Goal: Task Accomplishment & Management: Manage account settings

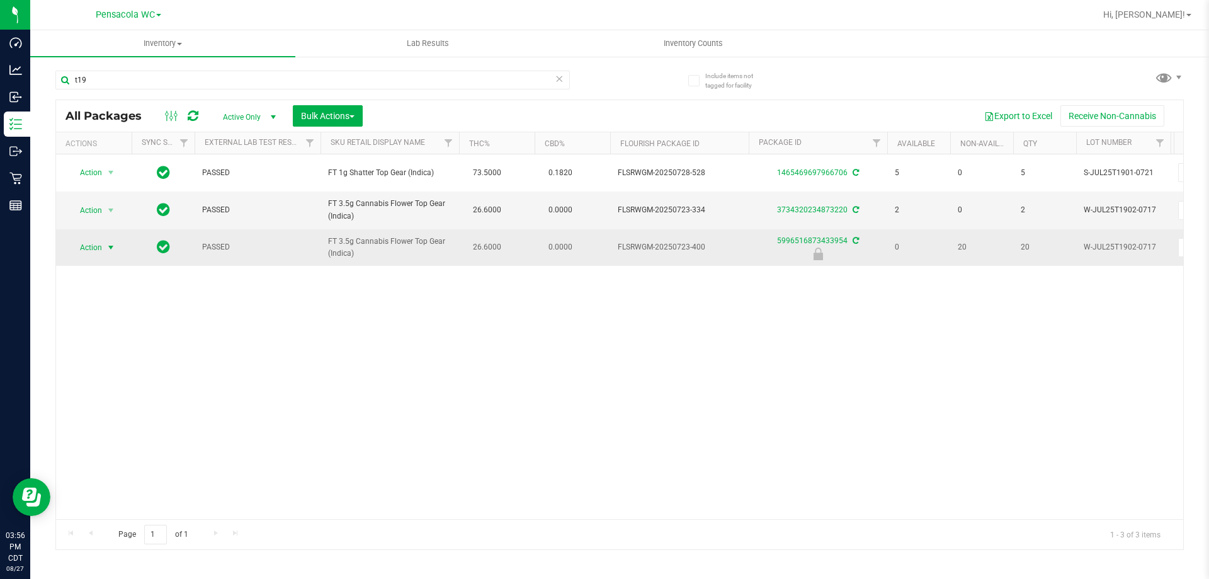
type input "t19"
click at [96, 249] on span "Action" at bounding box center [86, 248] width 34 height 18
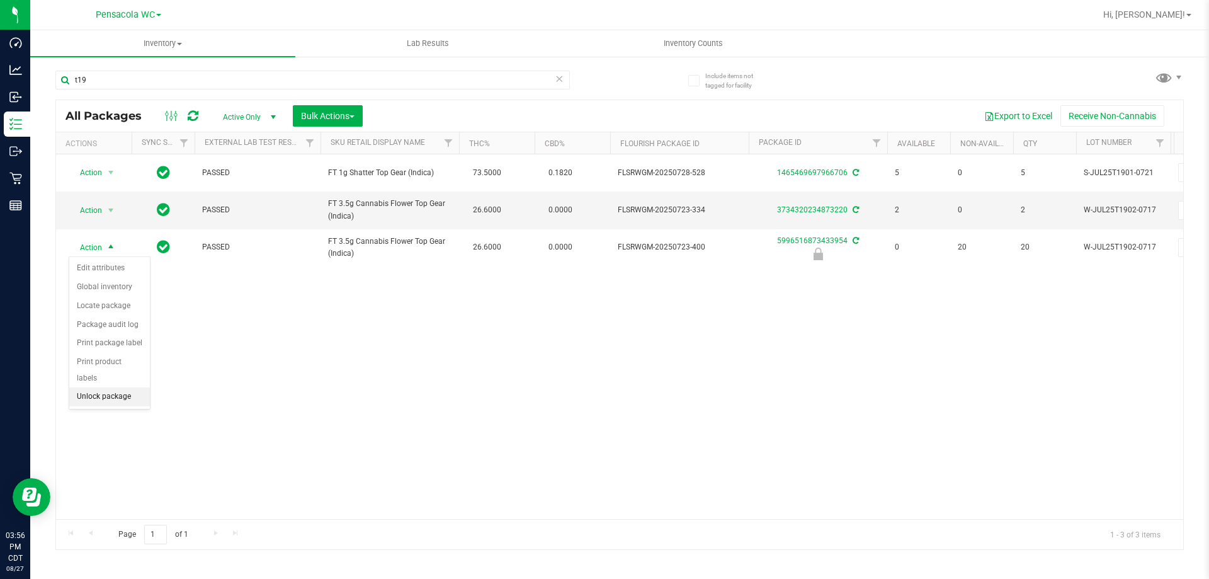
click at [116, 387] on li "Unlock package" at bounding box center [109, 396] width 81 height 19
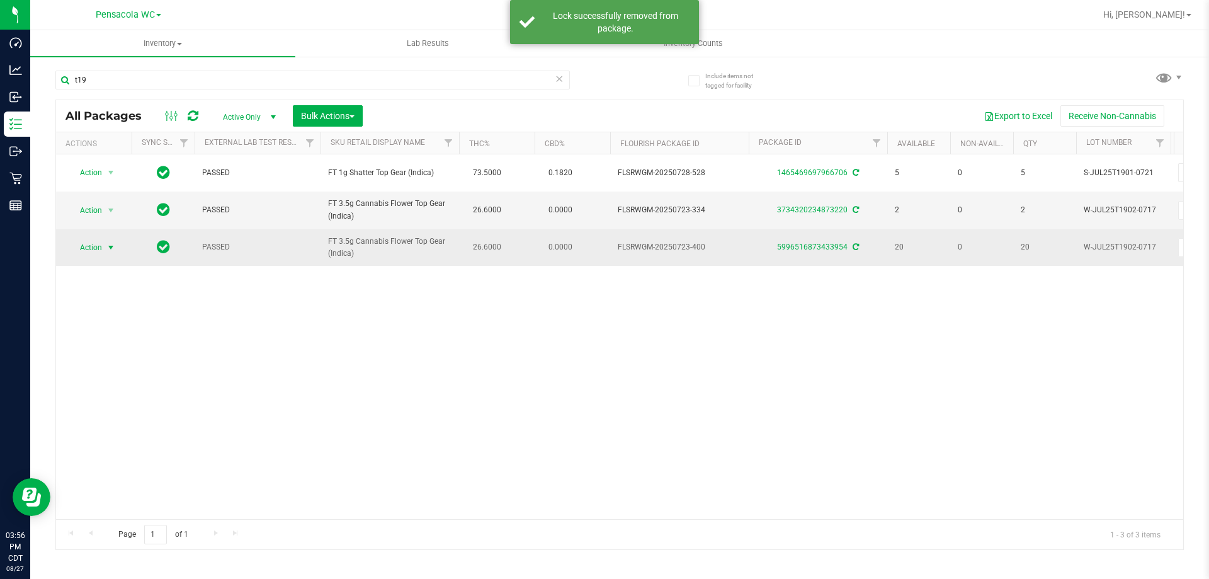
click at [93, 244] on span "Action" at bounding box center [86, 248] width 34 height 18
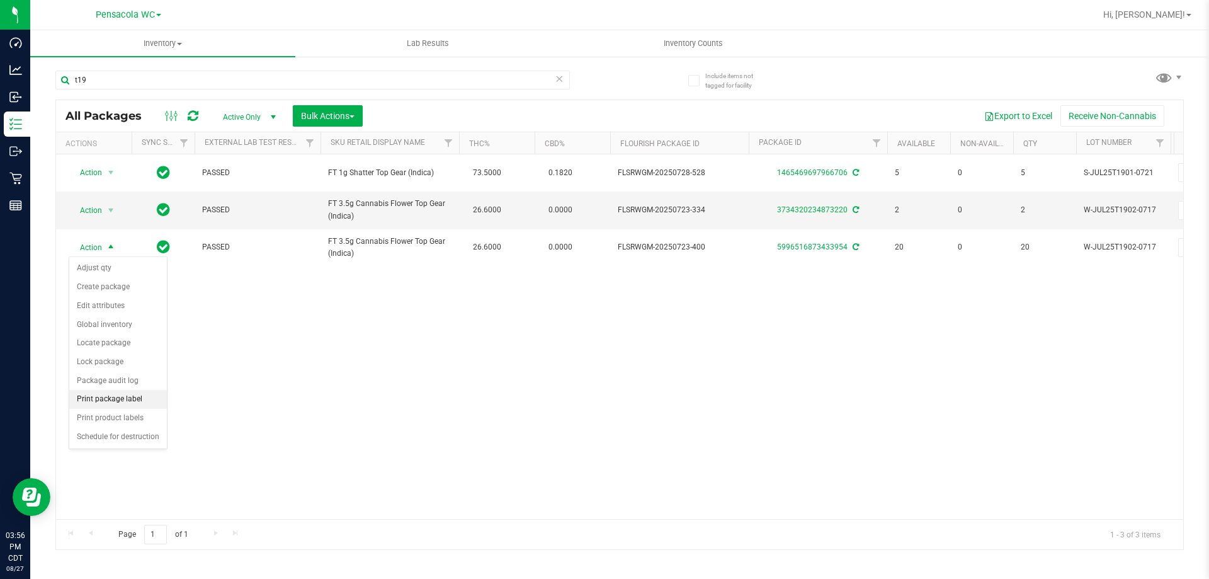
click at [113, 400] on li "Print package label" at bounding box center [118, 399] width 98 height 19
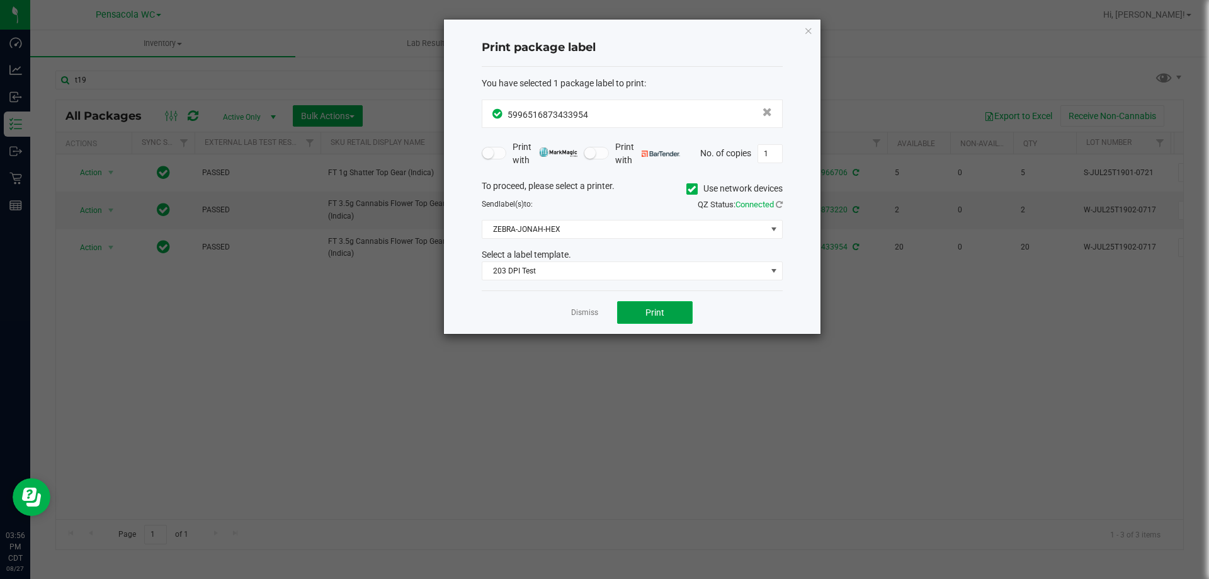
click at [656, 305] on button "Print" at bounding box center [655, 312] width 76 height 23
click at [585, 311] on link "Dismiss" at bounding box center [584, 312] width 27 height 11
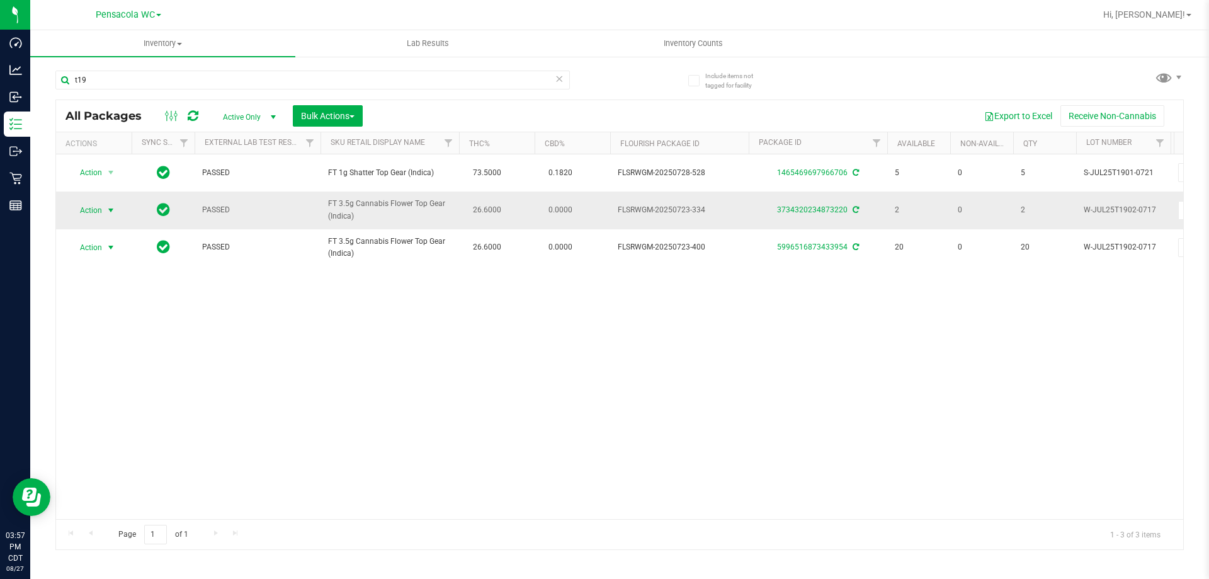
click at [99, 210] on span "Action" at bounding box center [86, 210] width 34 height 18
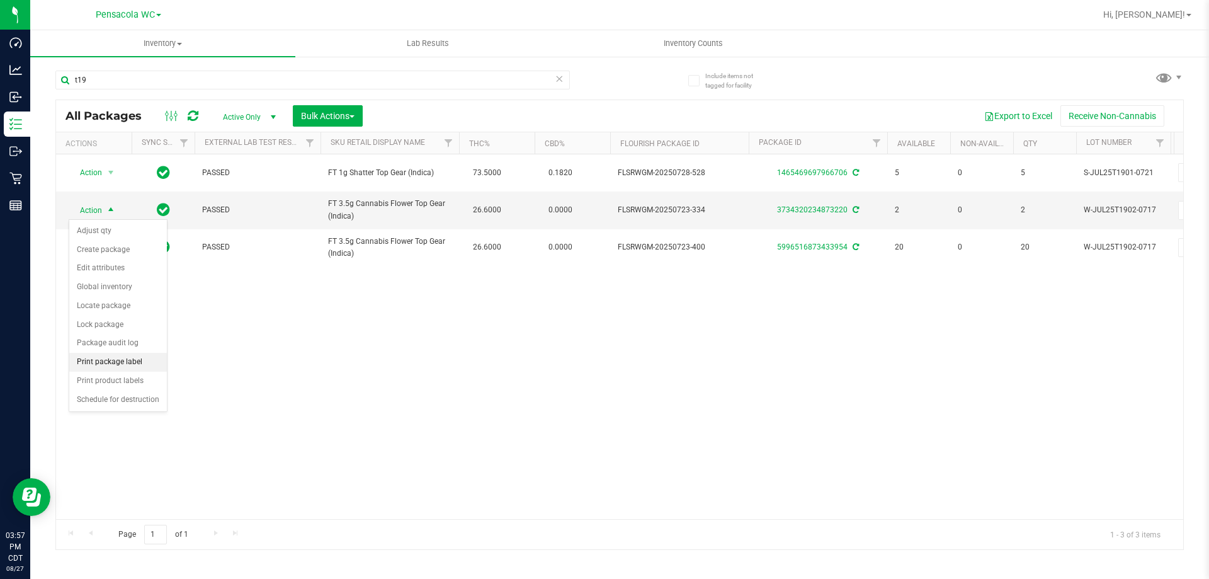
click at [120, 359] on li "Print package label" at bounding box center [118, 362] width 98 height 19
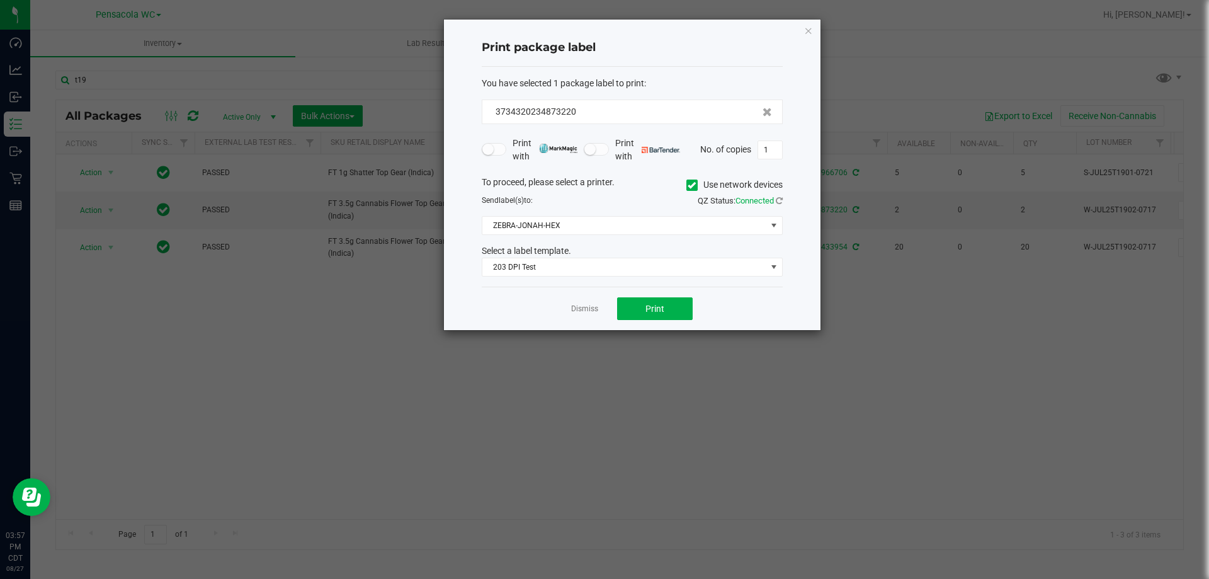
click at [661, 297] on div "Dismiss Print" at bounding box center [632, 307] width 301 height 43
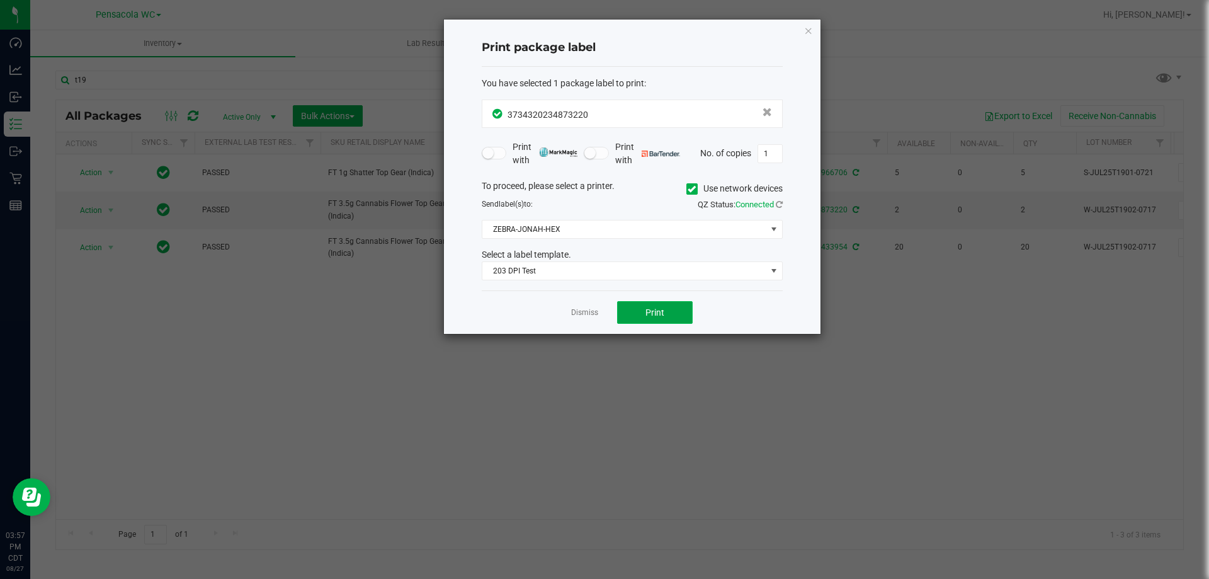
click at [664, 319] on button "Print" at bounding box center [655, 312] width 76 height 23
click at [573, 314] on link "Dismiss" at bounding box center [584, 312] width 27 height 11
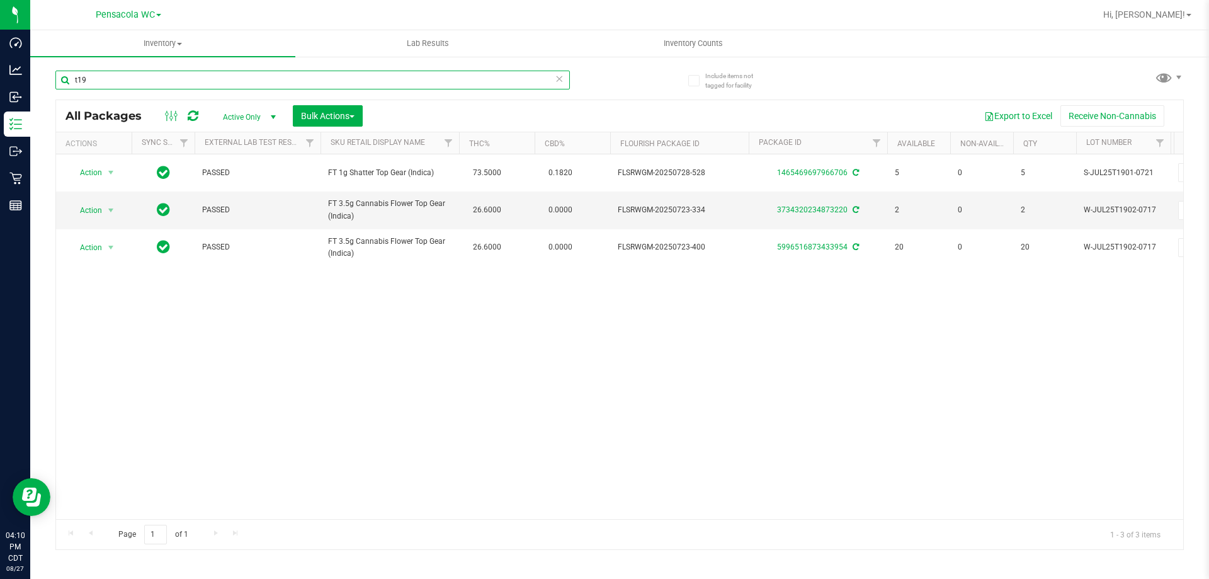
click at [128, 84] on input "t19" at bounding box center [312, 80] width 514 height 19
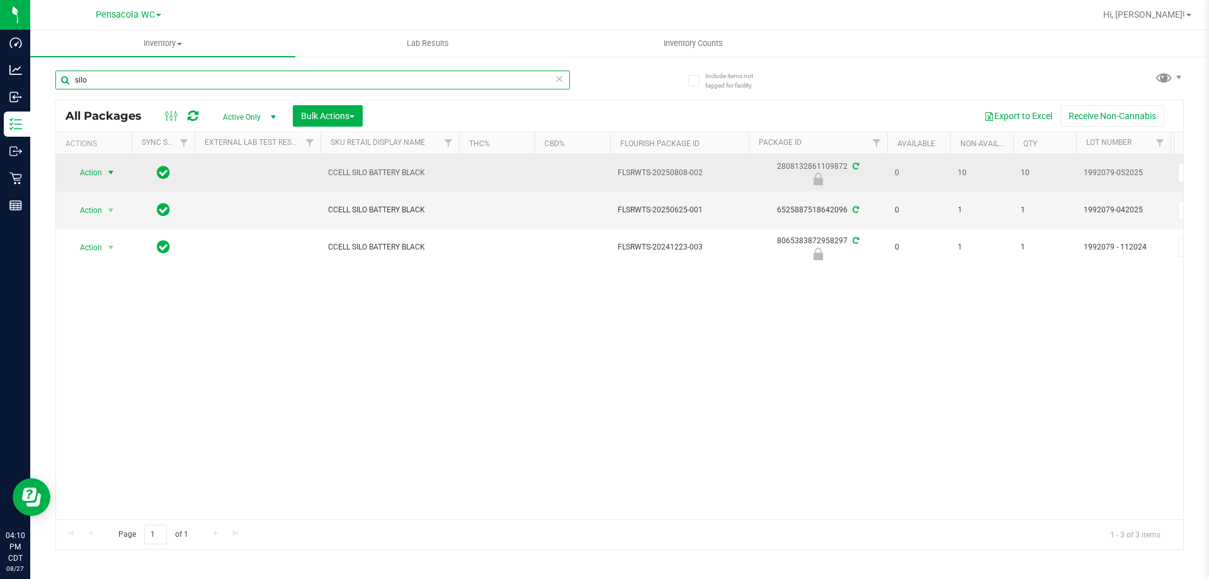
type input "silo"
click at [109, 169] on span "select" at bounding box center [111, 172] width 10 height 10
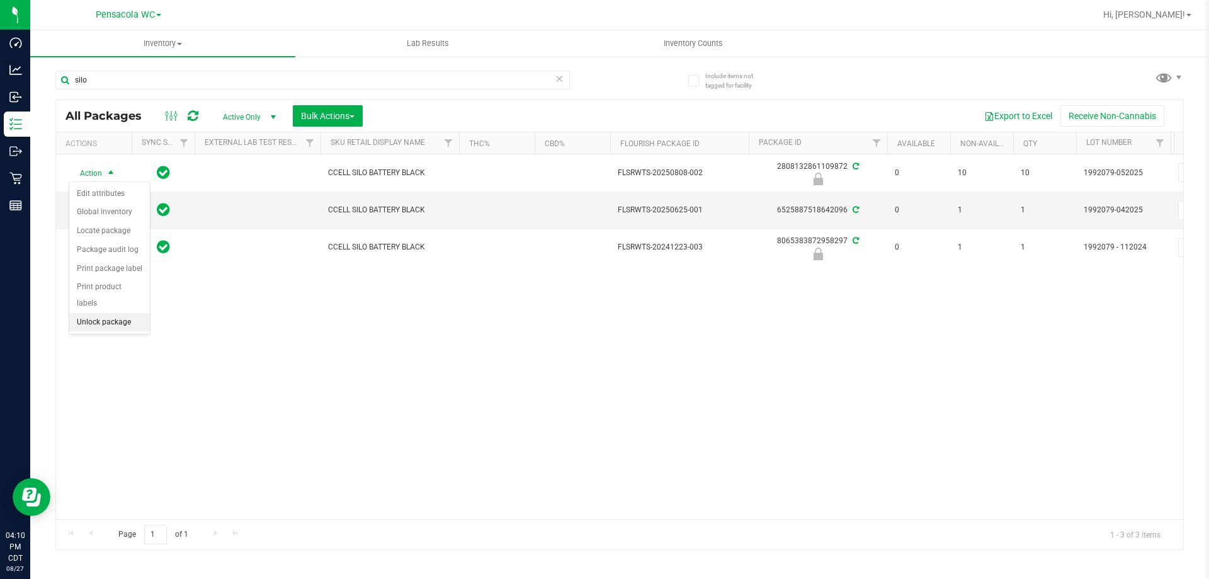
click at [91, 313] on li "Unlock package" at bounding box center [109, 322] width 81 height 19
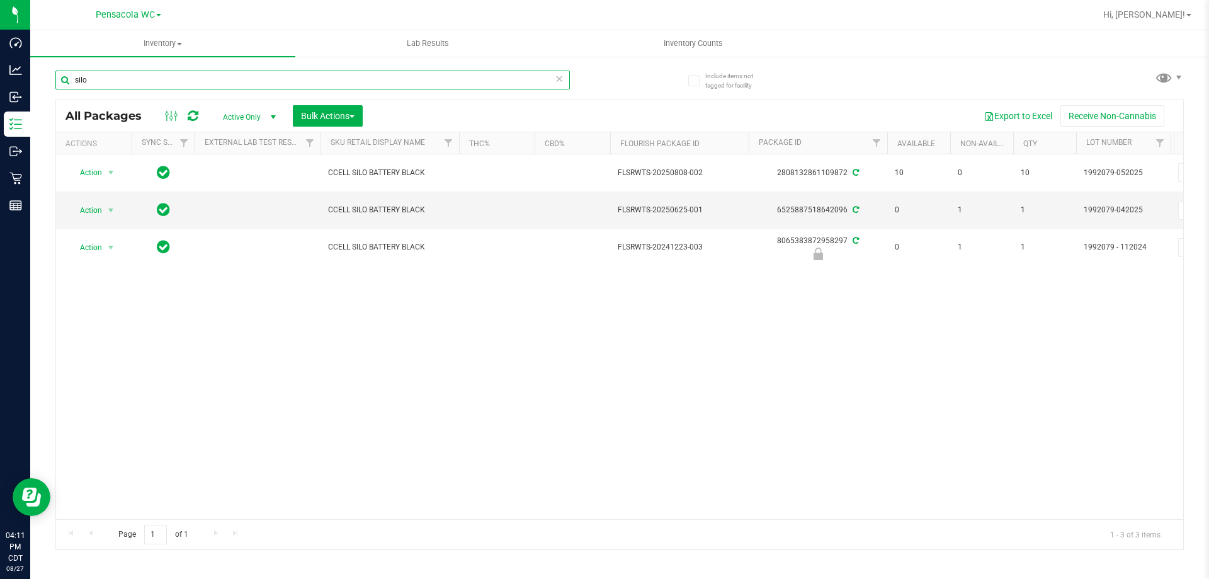
click at [146, 81] on input "silo" at bounding box center [312, 80] width 514 height 19
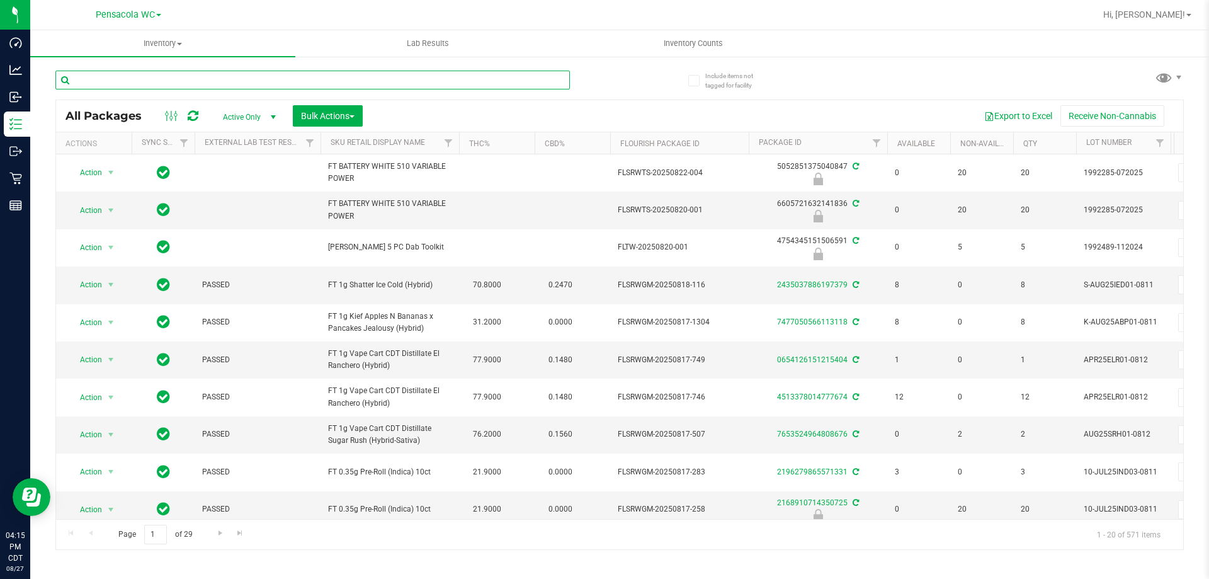
click at [146, 83] on input "text" at bounding box center [312, 80] width 514 height 19
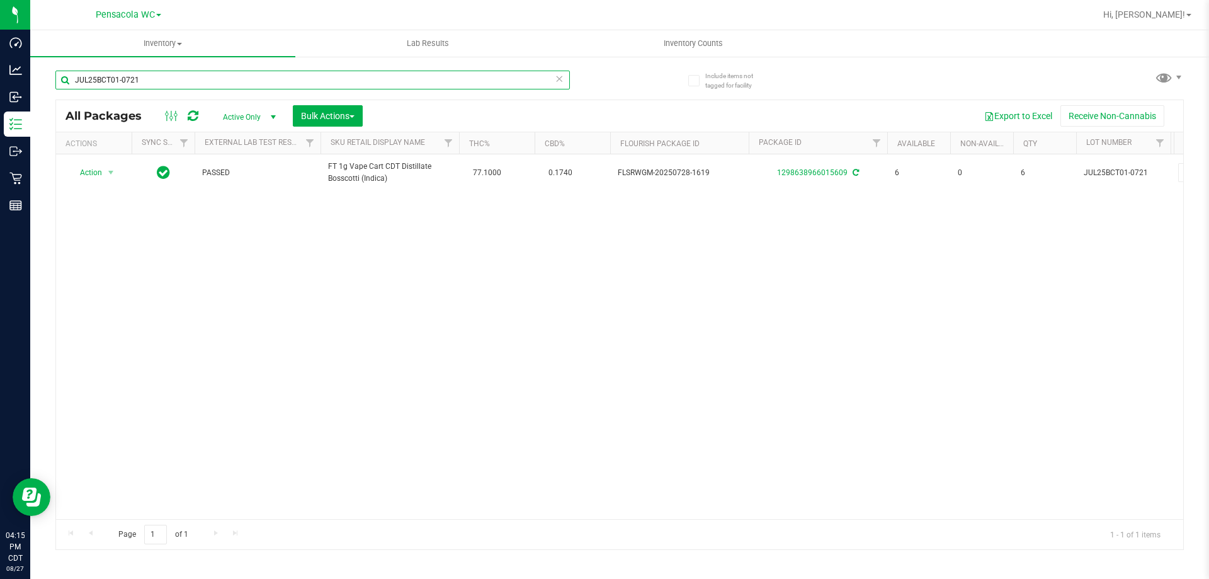
click at [176, 76] on input "JUL25BCT01-0721" at bounding box center [312, 80] width 514 height 19
type input "J"
type input "MAY25CJA01B-0604"
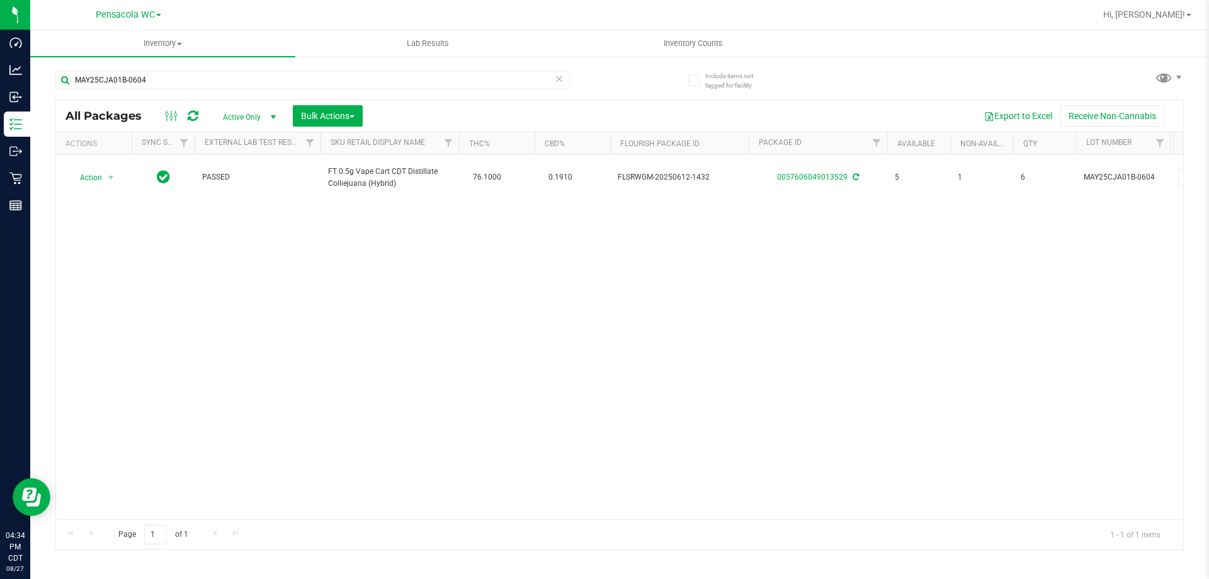
click at [562, 77] on icon at bounding box center [559, 78] width 9 height 15
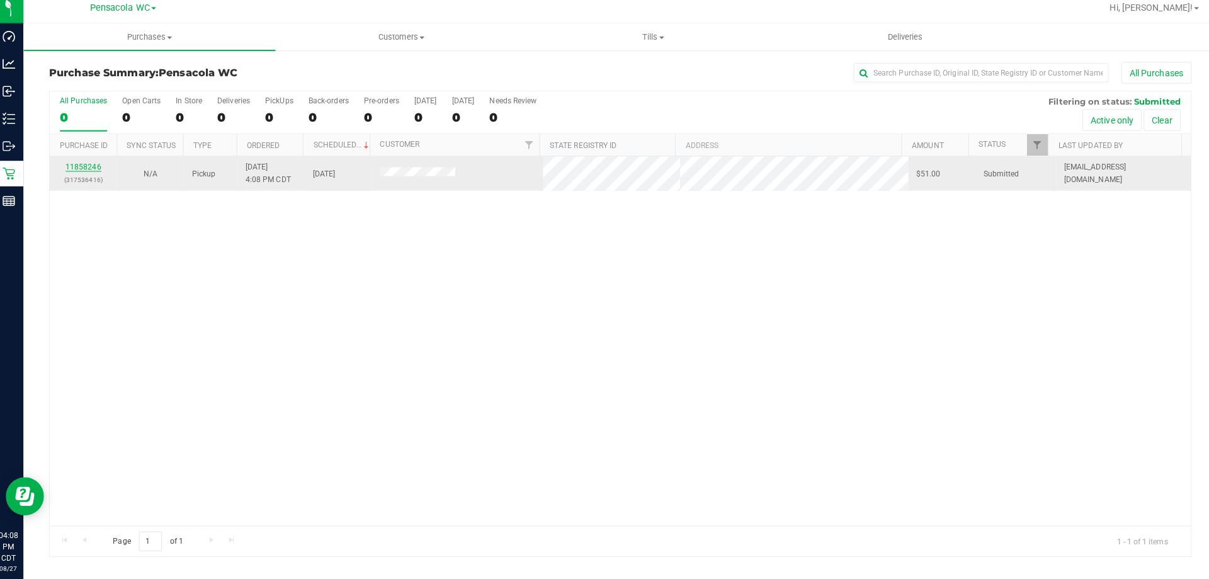
click at [88, 171] on link "11858246" at bounding box center [89, 171] width 35 height 9
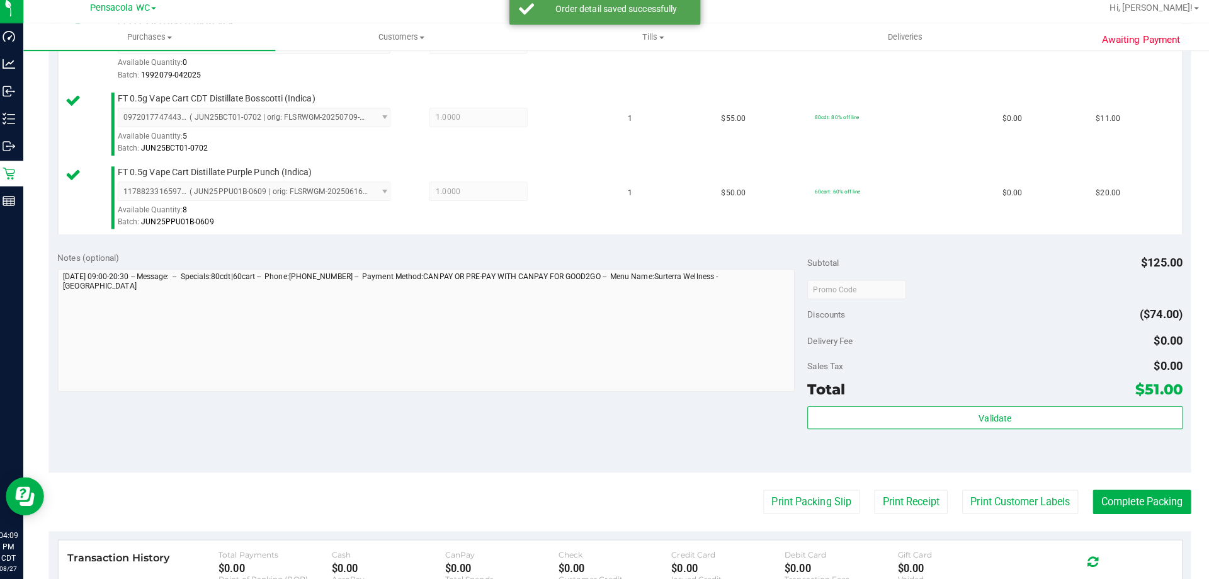
scroll to position [435, 0]
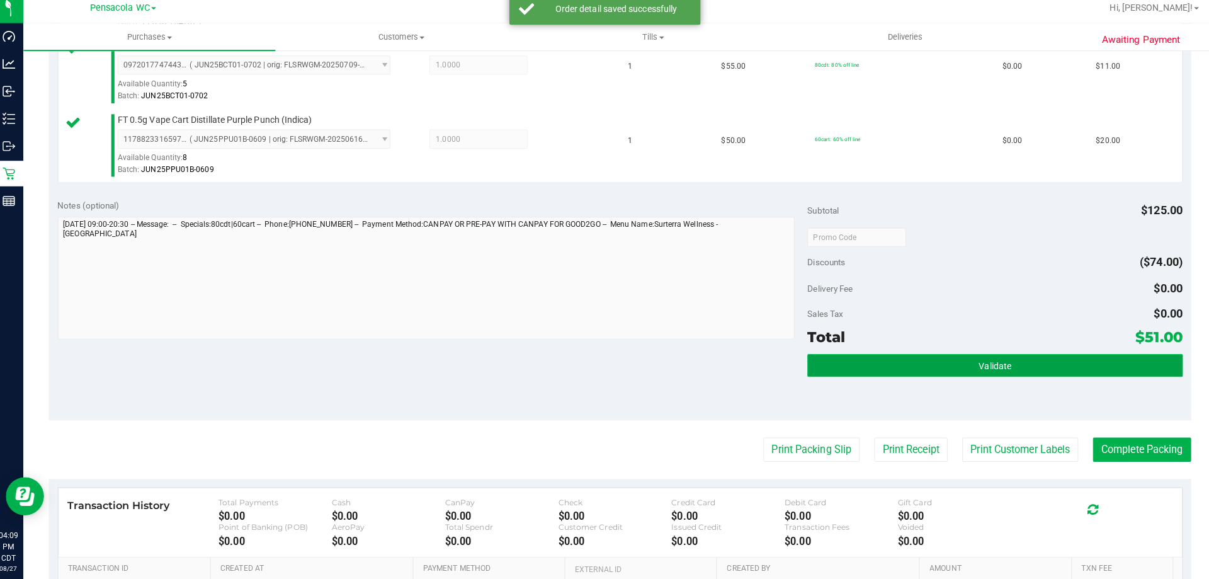
click at [985, 370] on span "Validate" at bounding box center [990, 368] width 32 height 10
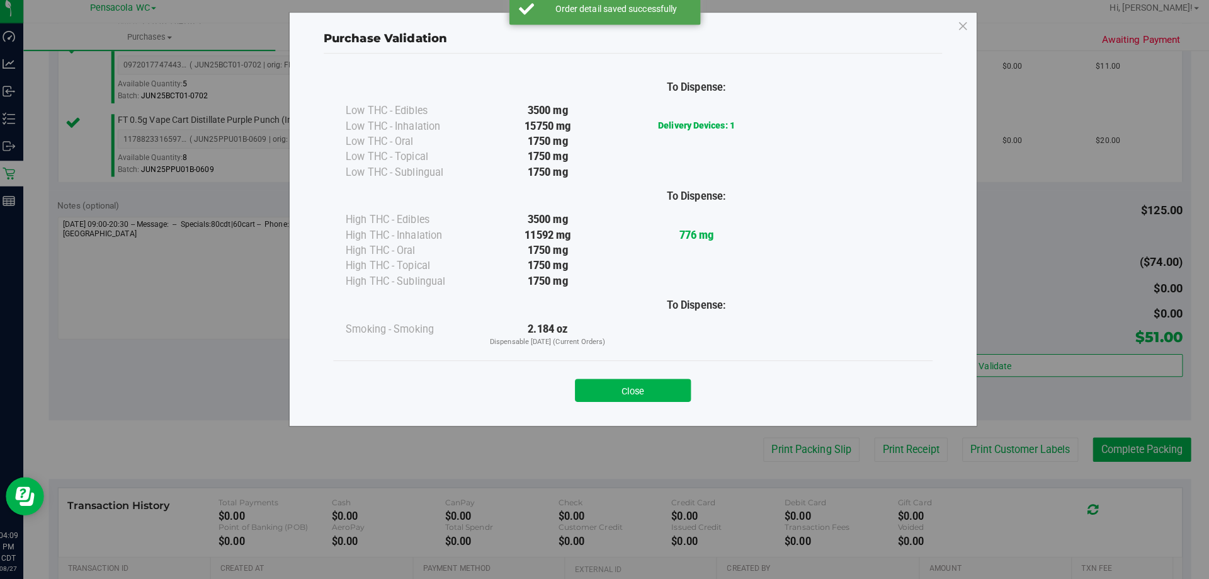
click at [618, 400] on button "Close" at bounding box center [632, 392] width 115 height 23
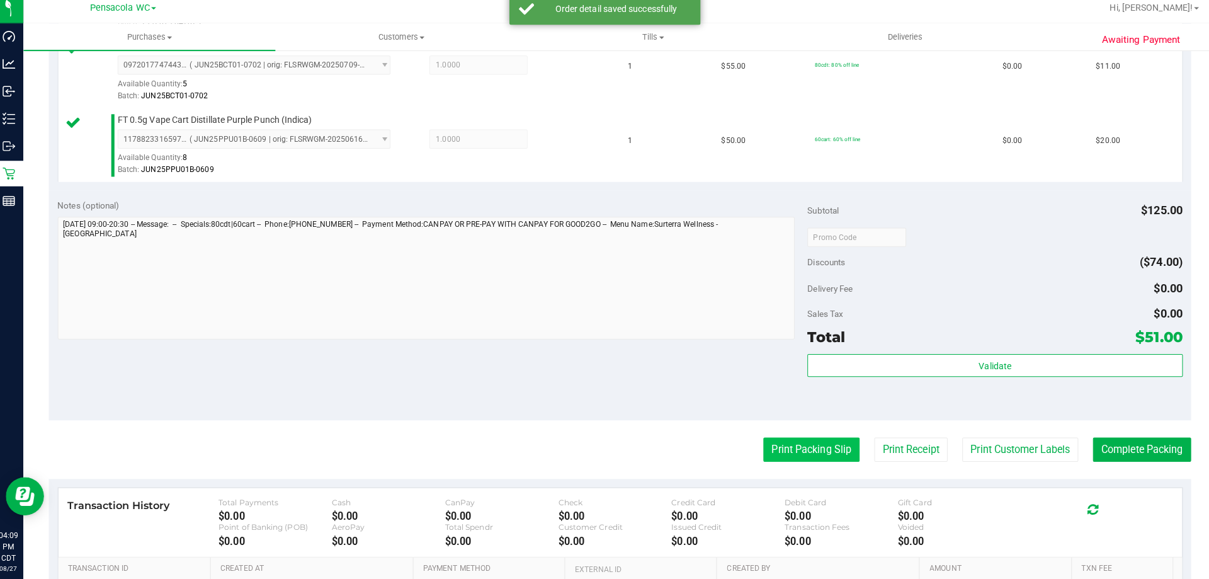
click at [787, 443] on button "Print Packing Slip" at bounding box center [808, 451] width 95 height 24
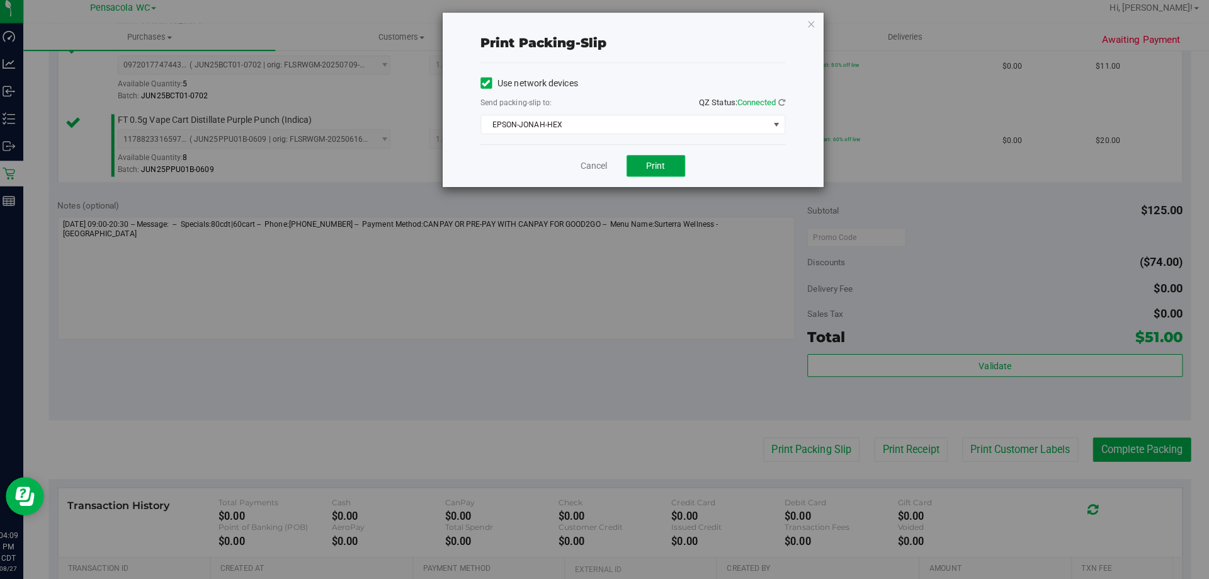
click at [643, 162] on button "Print" at bounding box center [655, 170] width 58 height 21
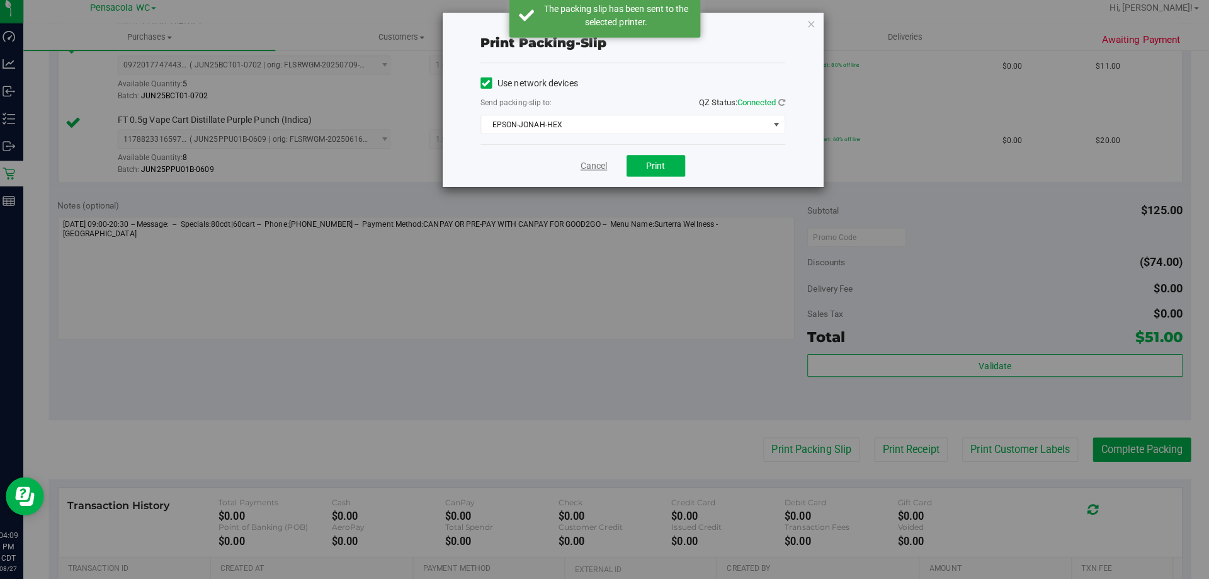
click at [591, 169] on link "Cancel" at bounding box center [593, 170] width 26 height 13
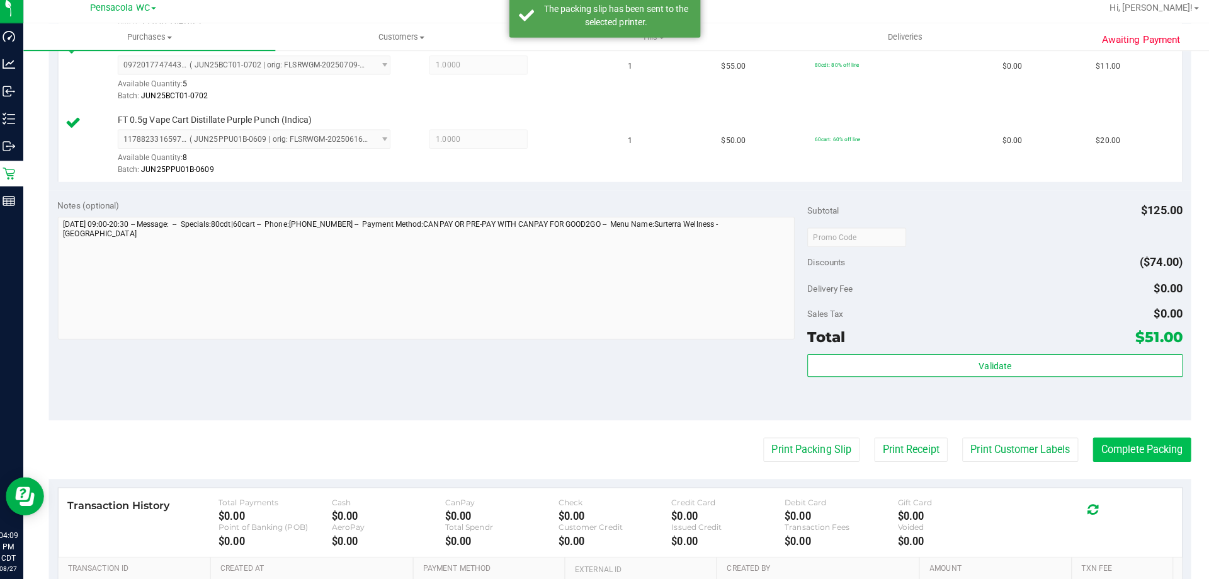
drag, startPoint x: 1149, startPoint y: 466, endPoint x: 1153, endPoint y: 457, distance: 9.6
click at [1151, 463] on purchase-details "Back Edit Purchase Cancel Purchase View Profile # 11858246 BioTrack ID: - Submi…" at bounding box center [619, 174] width 1128 height 1082
drag, startPoint x: 1152, startPoint y: 456, endPoint x: 1148, endPoint y: 441, distance: 15.0
click at [1151, 451] on button "Complete Packing" at bounding box center [1135, 451] width 97 height 24
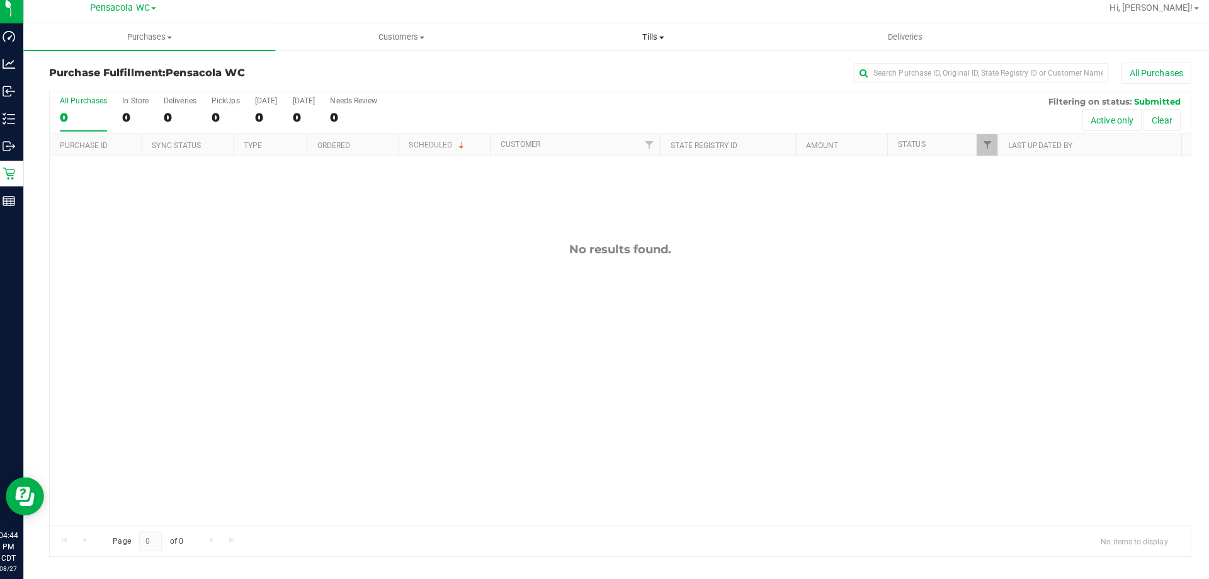
click at [657, 41] on span "Tills" at bounding box center [651, 43] width 247 height 11
click at [609, 69] on li "Manage tills" at bounding box center [652, 76] width 249 height 15
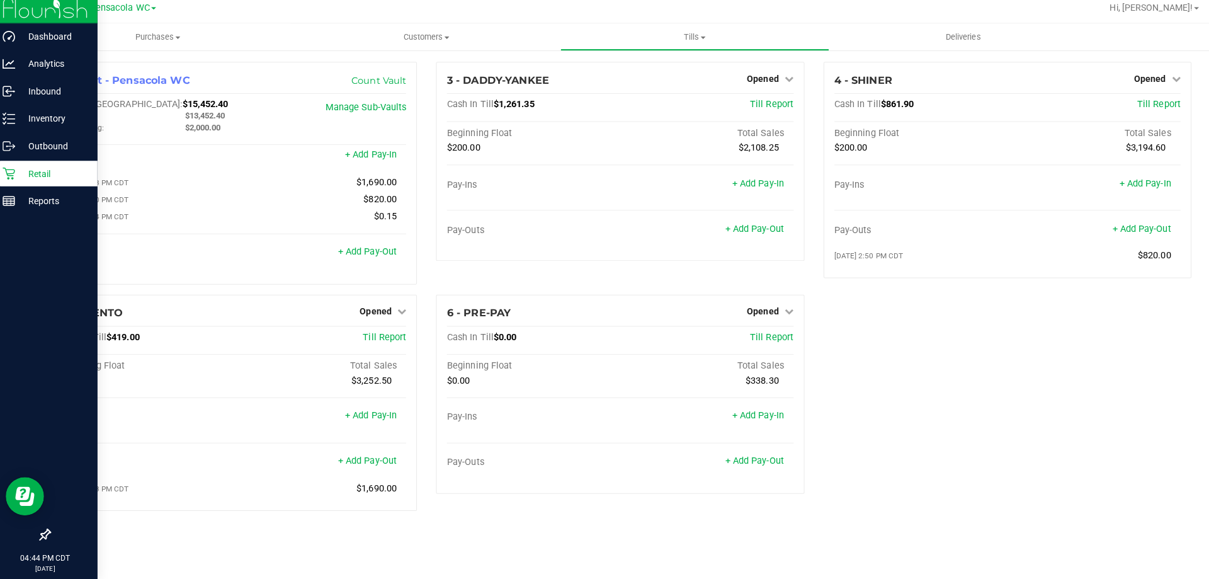
click at [23, 174] on p "Retail" at bounding box center [60, 178] width 76 height 15
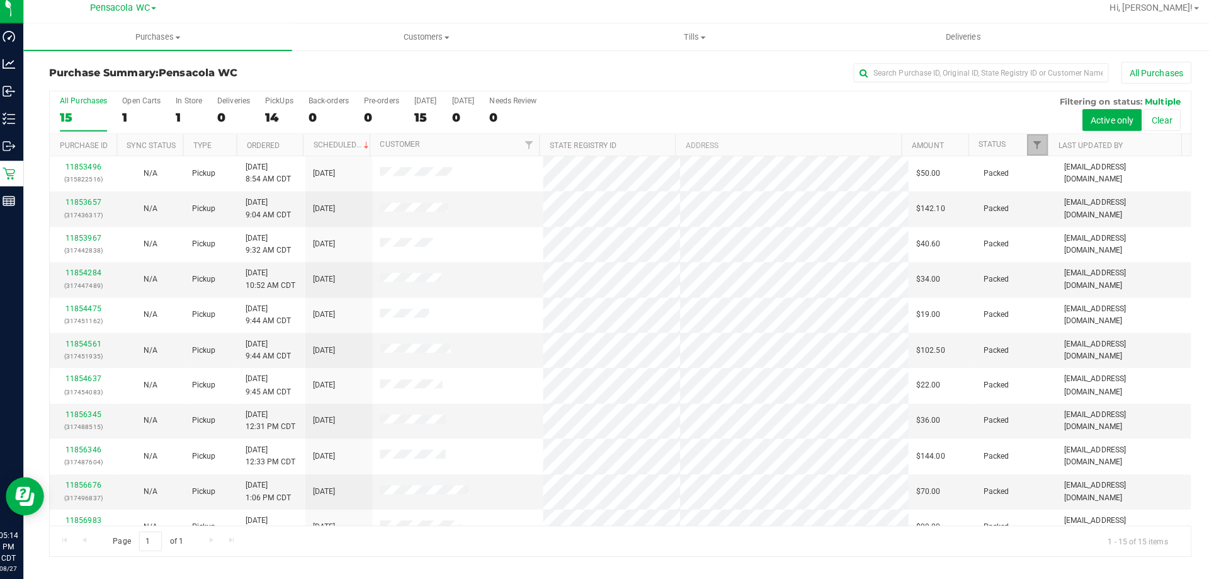
click at [1031, 143] on link "Filter" at bounding box center [1031, 149] width 21 height 21
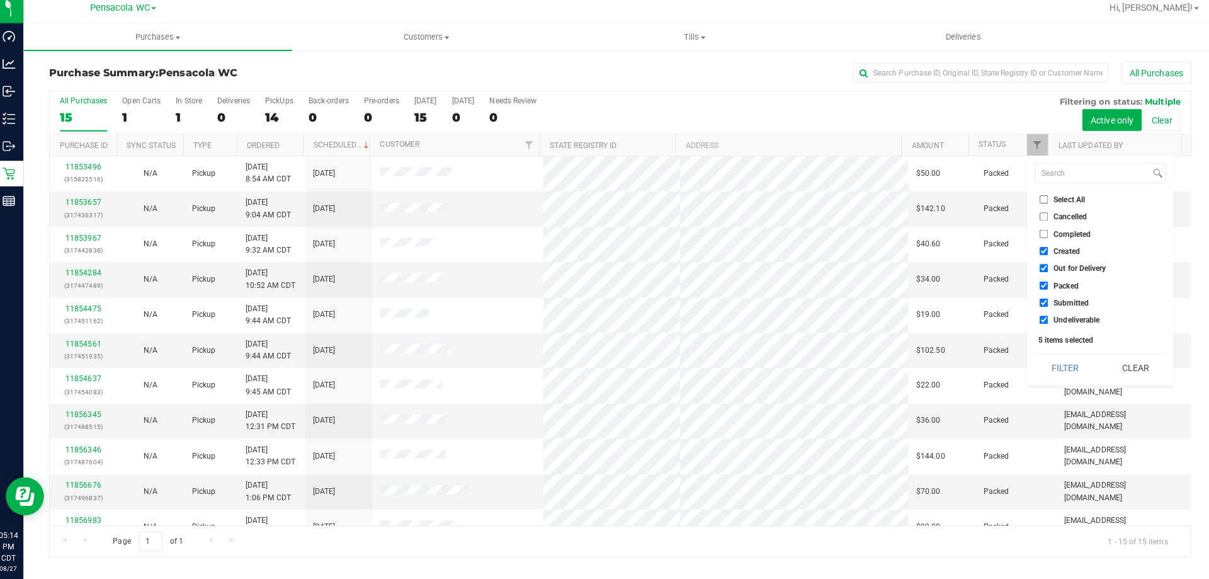
click at [1039, 206] on input "Select All" at bounding box center [1038, 204] width 8 height 8
checkbox input "true"
click at [1039, 206] on input "Select All" at bounding box center [1038, 204] width 8 height 8
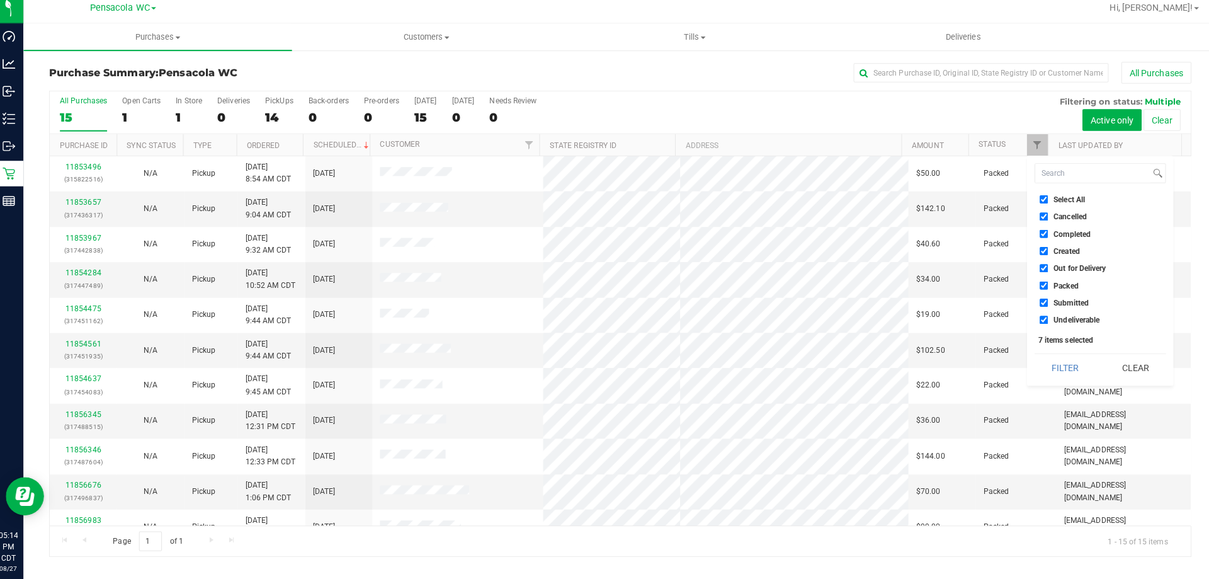
checkbox input "false"
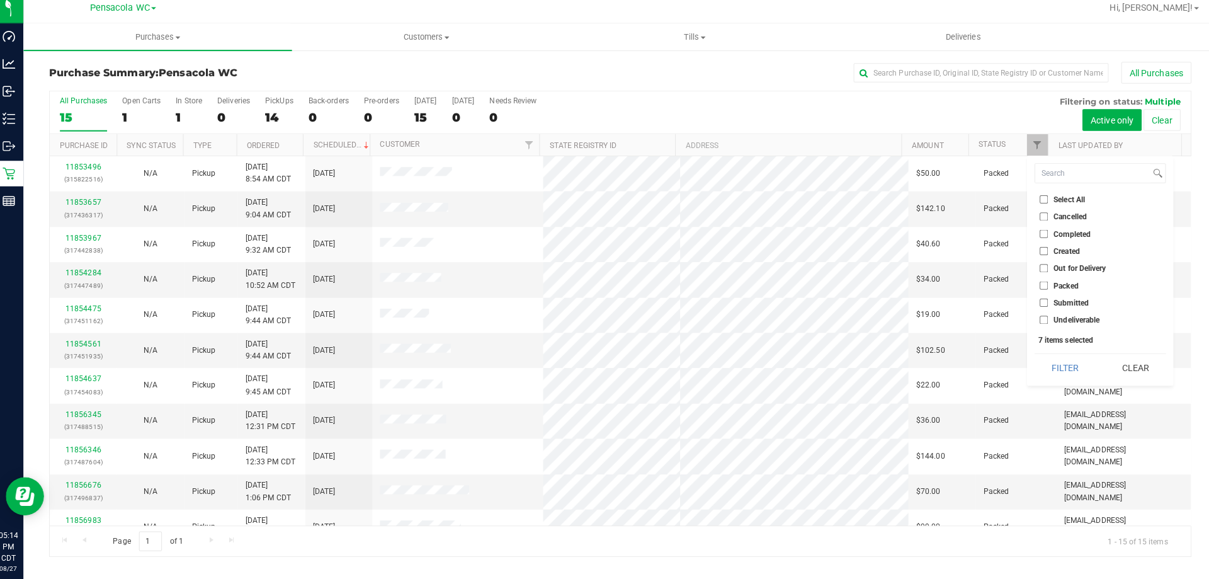
checkbox input "false"
click at [1037, 304] on input "Submitted" at bounding box center [1038, 306] width 8 height 8
checkbox input "true"
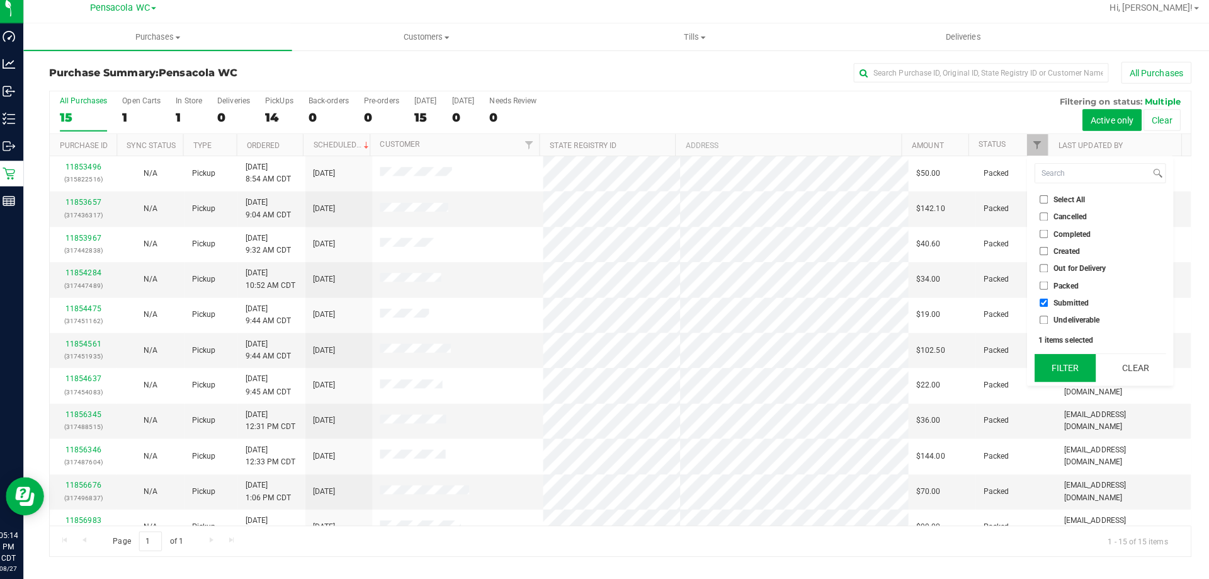
click at [1057, 366] on button "Filter" at bounding box center [1059, 370] width 60 height 28
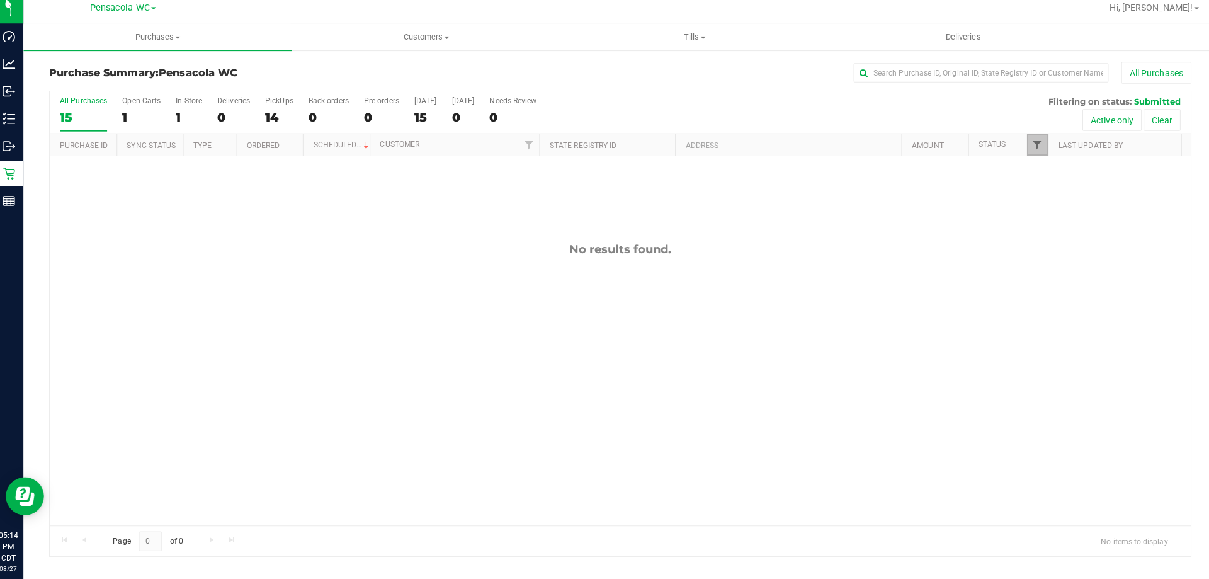
click at [1032, 148] on span "Filter" at bounding box center [1031, 150] width 10 height 10
click at [1037, 283] on li "Packed" at bounding box center [1094, 288] width 130 height 13
click at [1034, 293] on li "Packed" at bounding box center [1094, 288] width 130 height 13
click at [1036, 289] on input "Packed" at bounding box center [1038, 289] width 8 height 8
checkbox input "true"
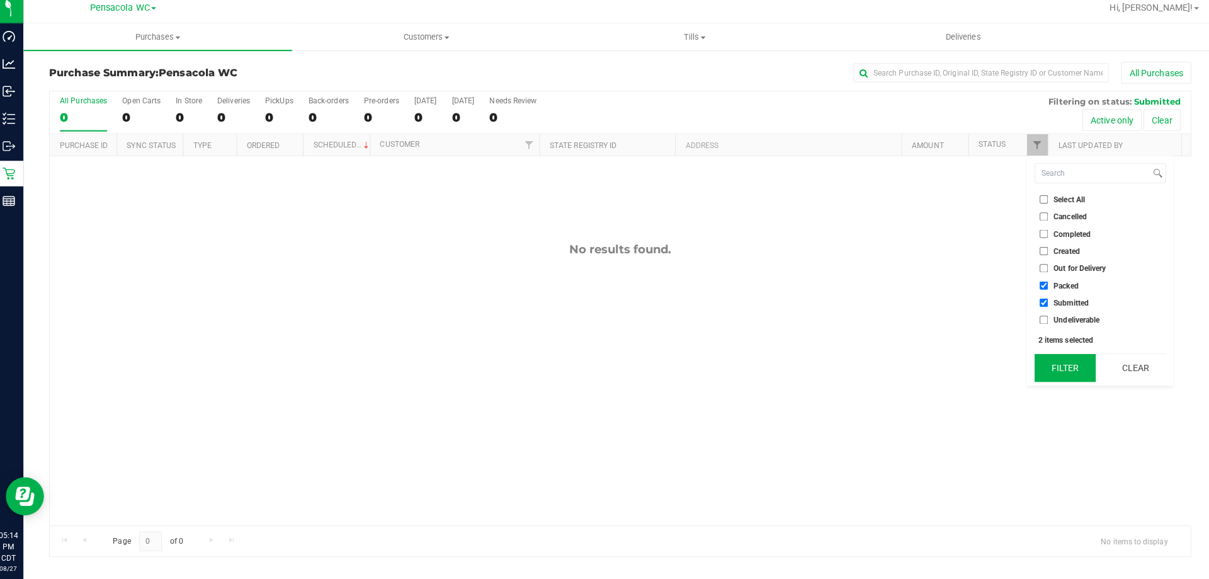
click at [1061, 366] on button "Filter" at bounding box center [1059, 370] width 60 height 28
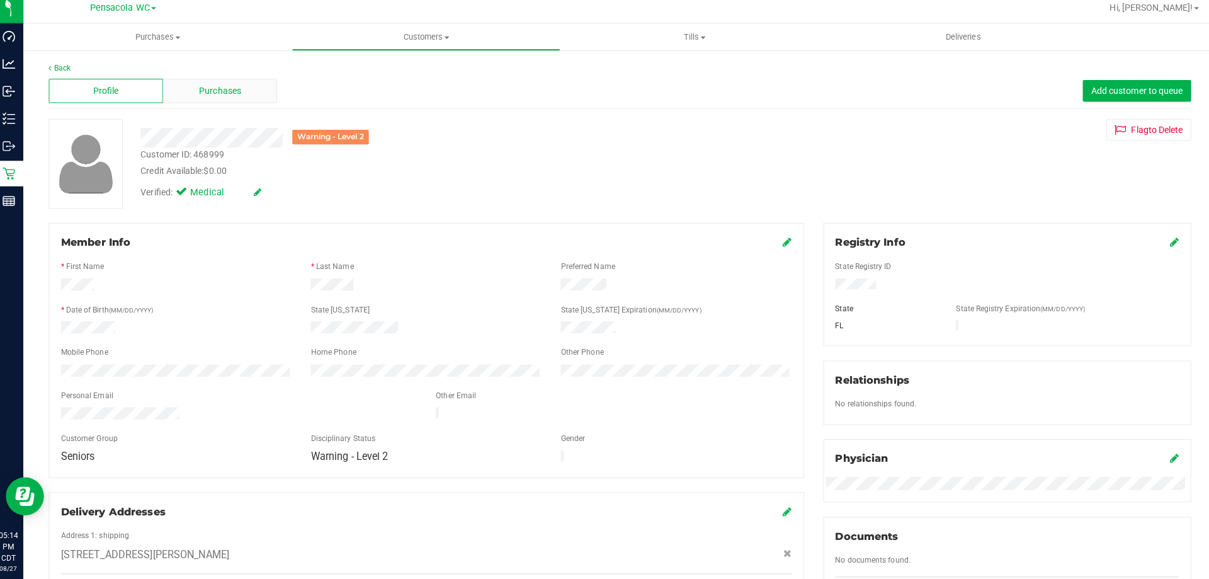
click at [246, 103] on div "Purchases" at bounding box center [224, 96] width 113 height 24
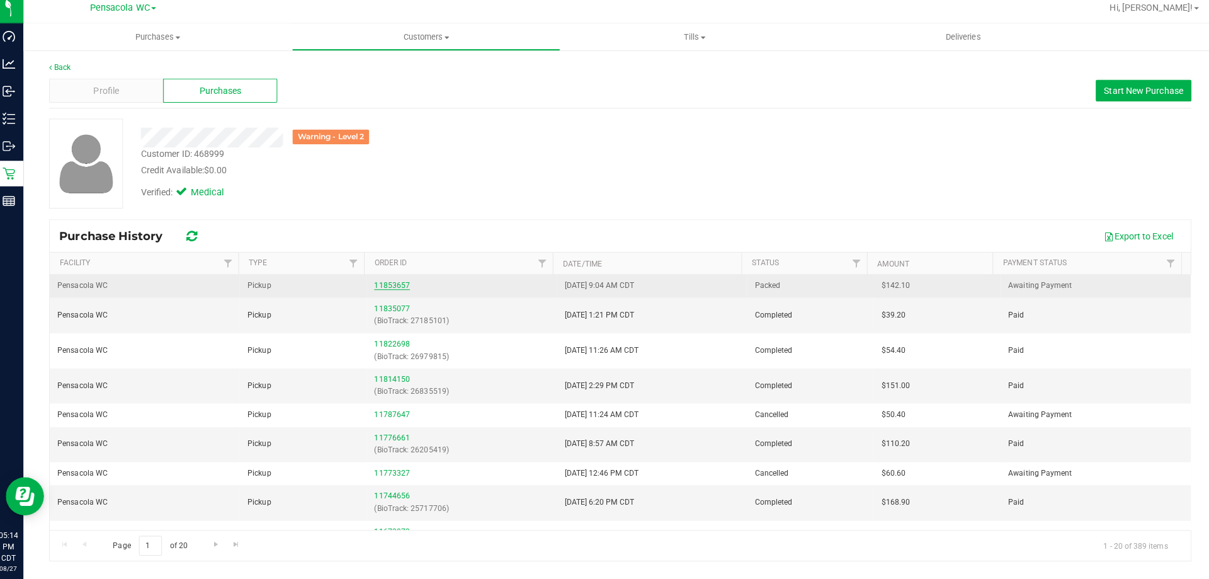
click at [390, 286] on link "11853657" at bounding box center [393, 289] width 35 height 9
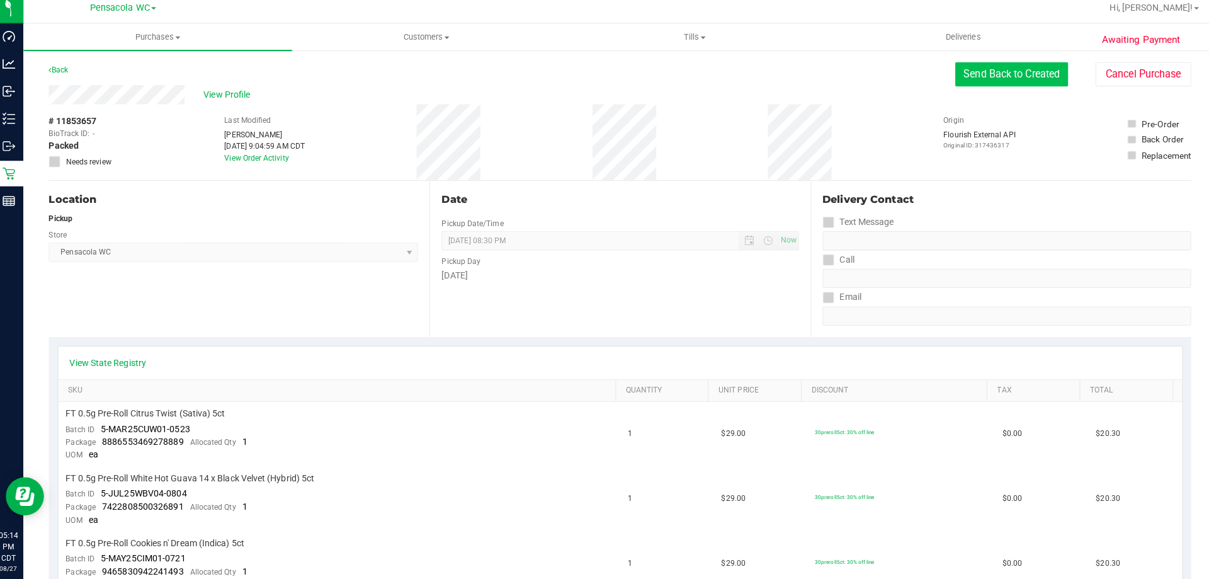
click at [997, 73] on button "Send Back to Created" at bounding box center [1006, 80] width 111 height 24
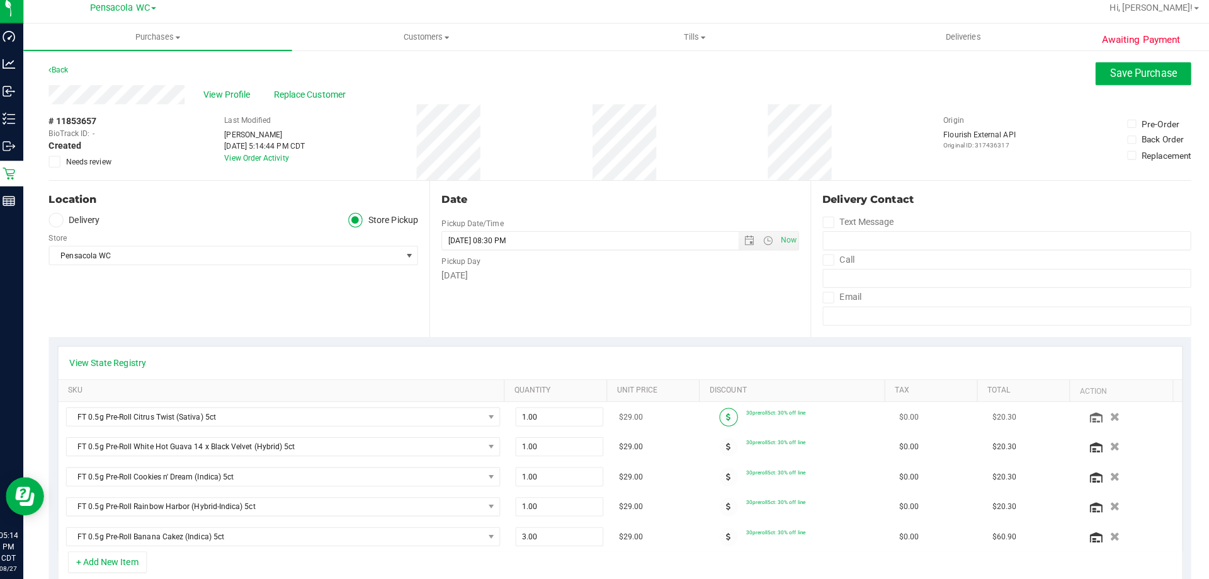
click at [725, 414] on icon at bounding box center [727, 418] width 4 height 8
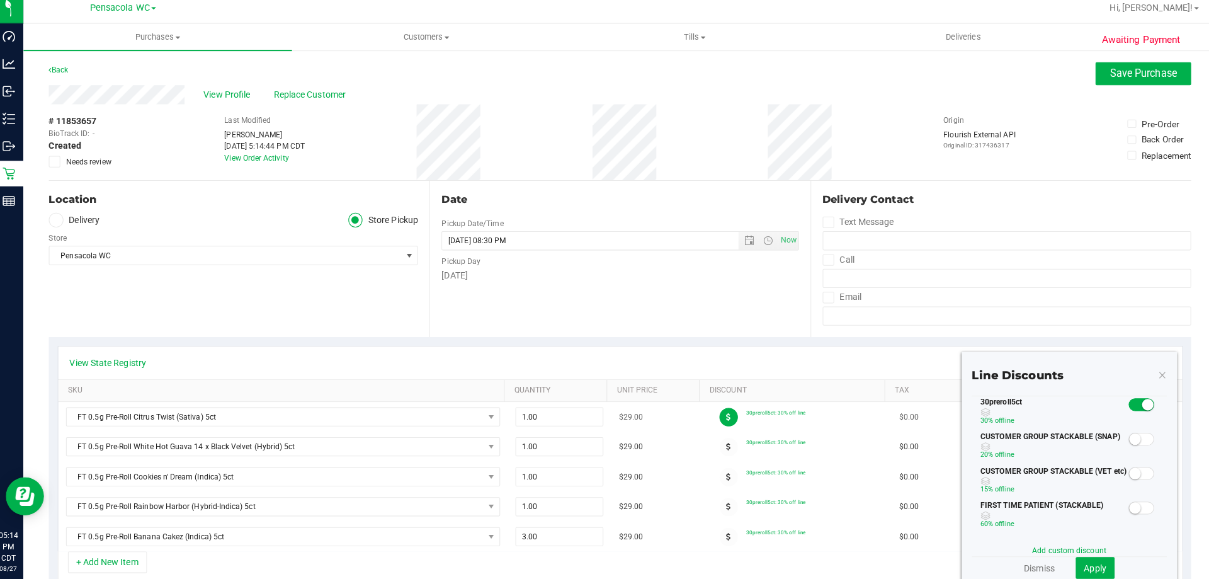
click at [720, 411] on span at bounding box center [727, 418] width 18 height 18
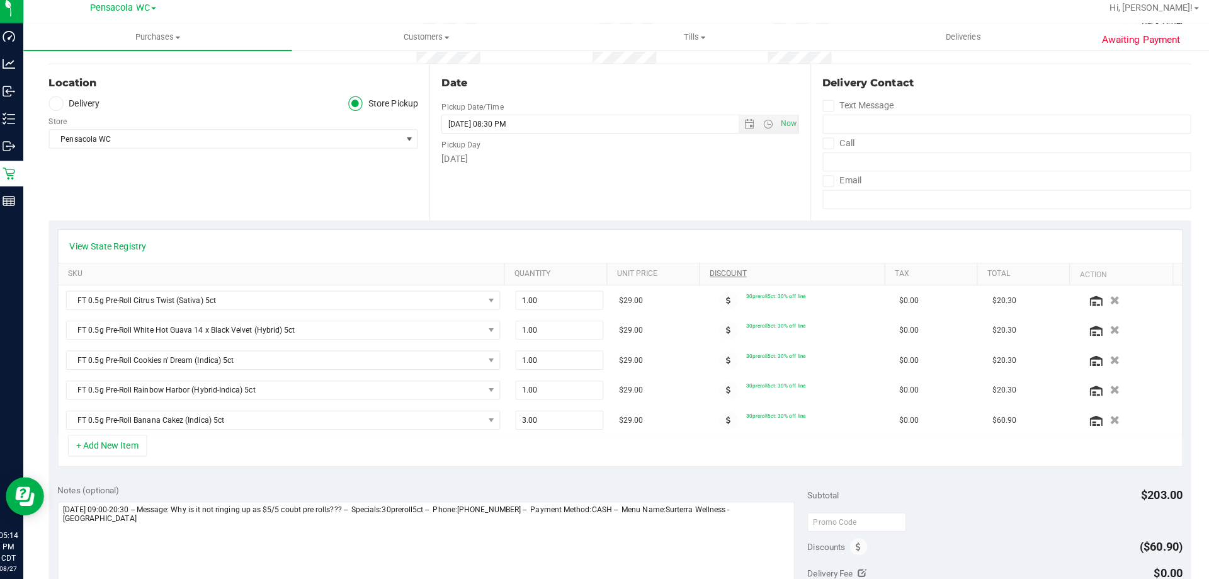
scroll to position [311, 0]
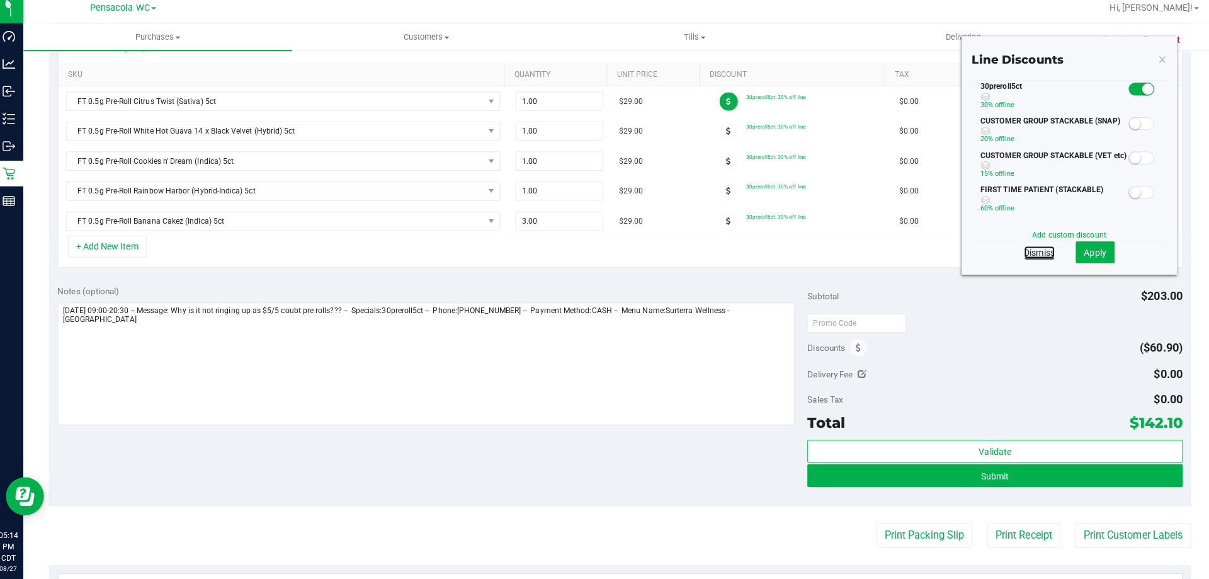
click at [1029, 256] on link "Dismiss" at bounding box center [1034, 256] width 30 height 13
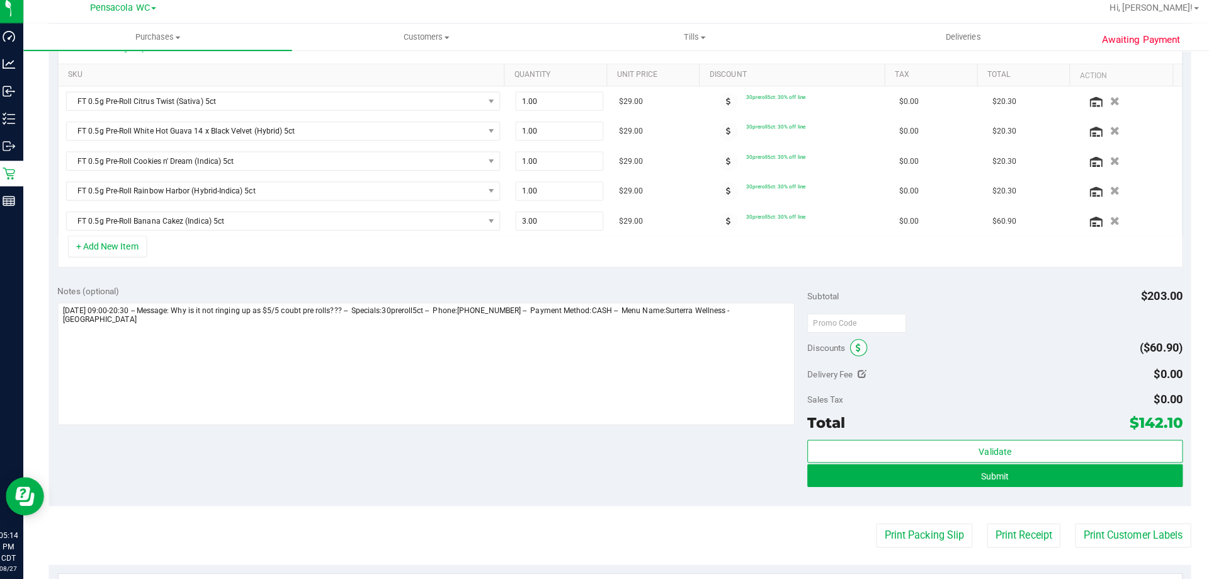
click at [852, 350] on icon at bounding box center [854, 351] width 5 height 9
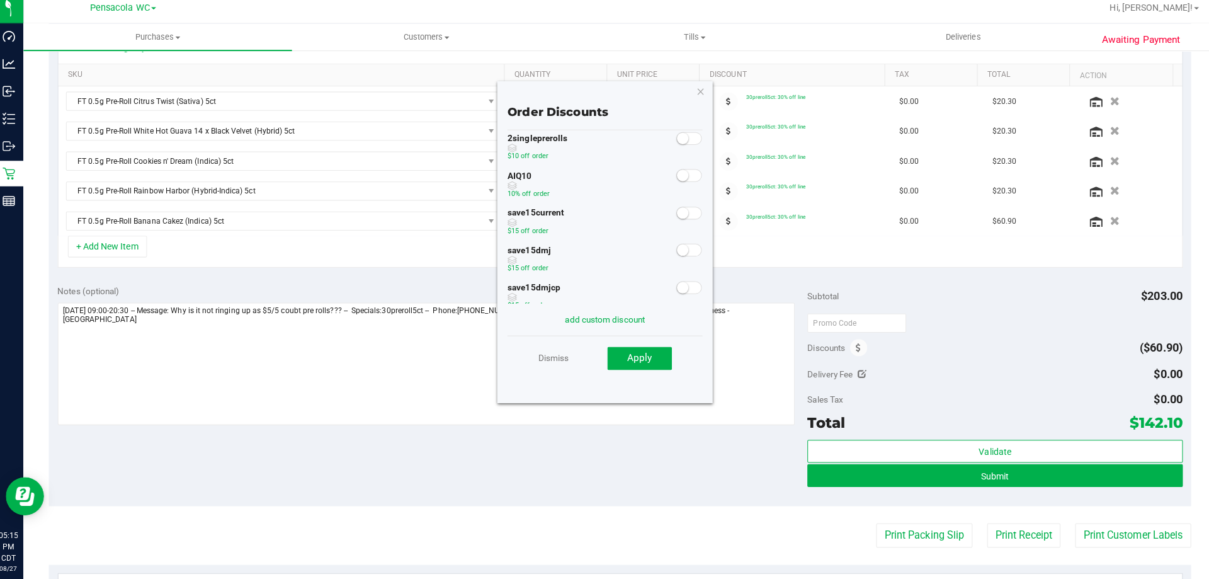
scroll to position [0, 0]
click at [698, 97] on icon "button" at bounding box center [698, 96] width 9 height 15
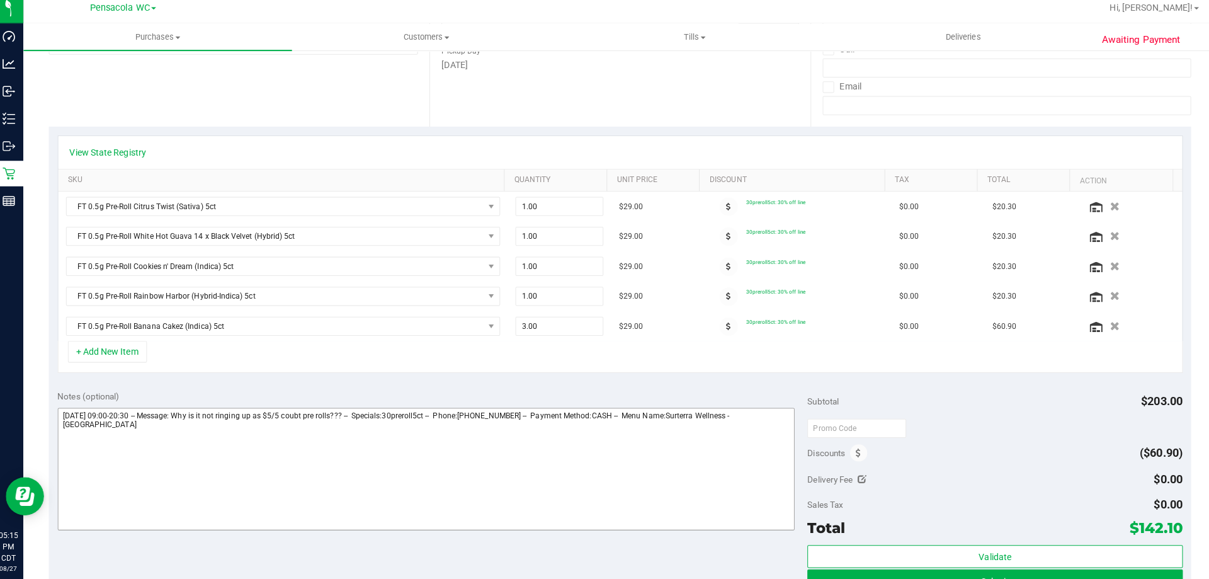
scroll to position [186, 0]
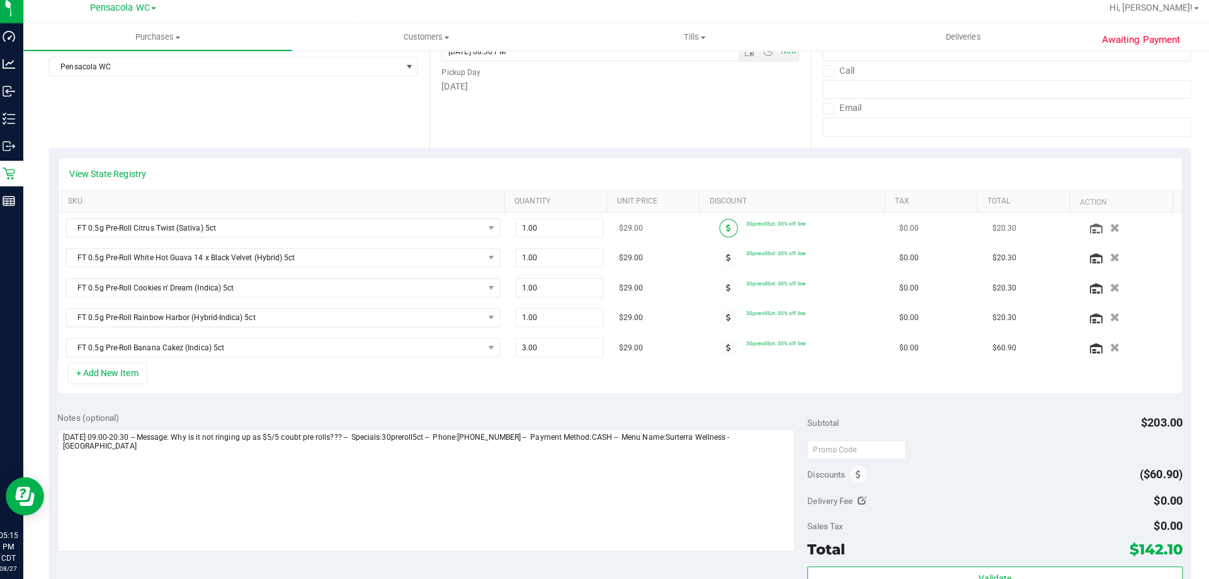
click at [725, 228] on icon at bounding box center [727, 232] width 4 height 8
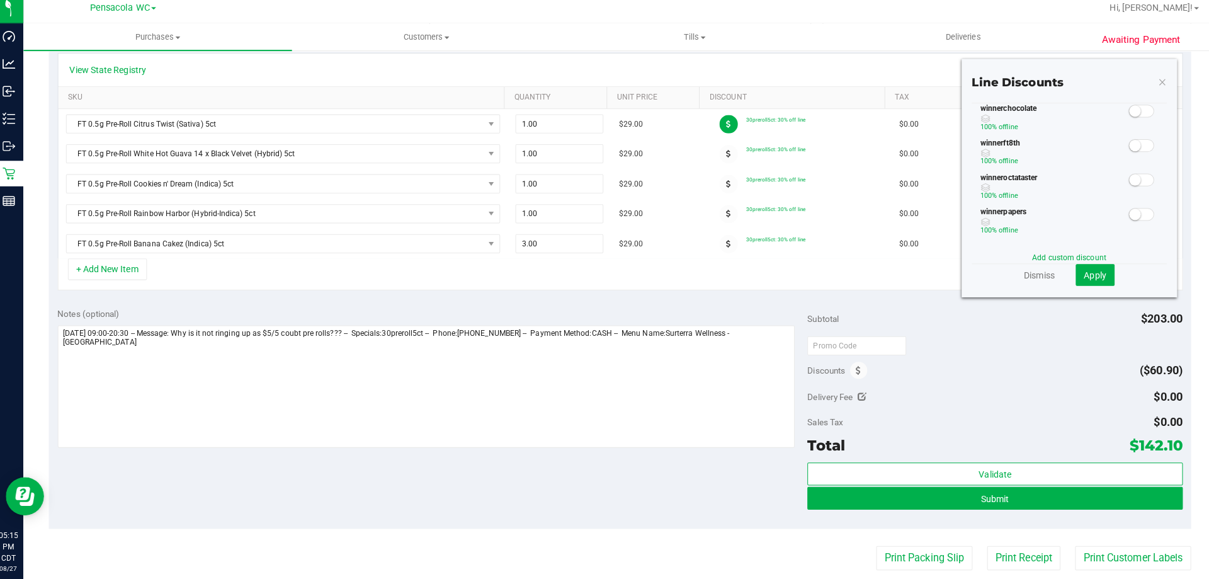
scroll to position [311, 0]
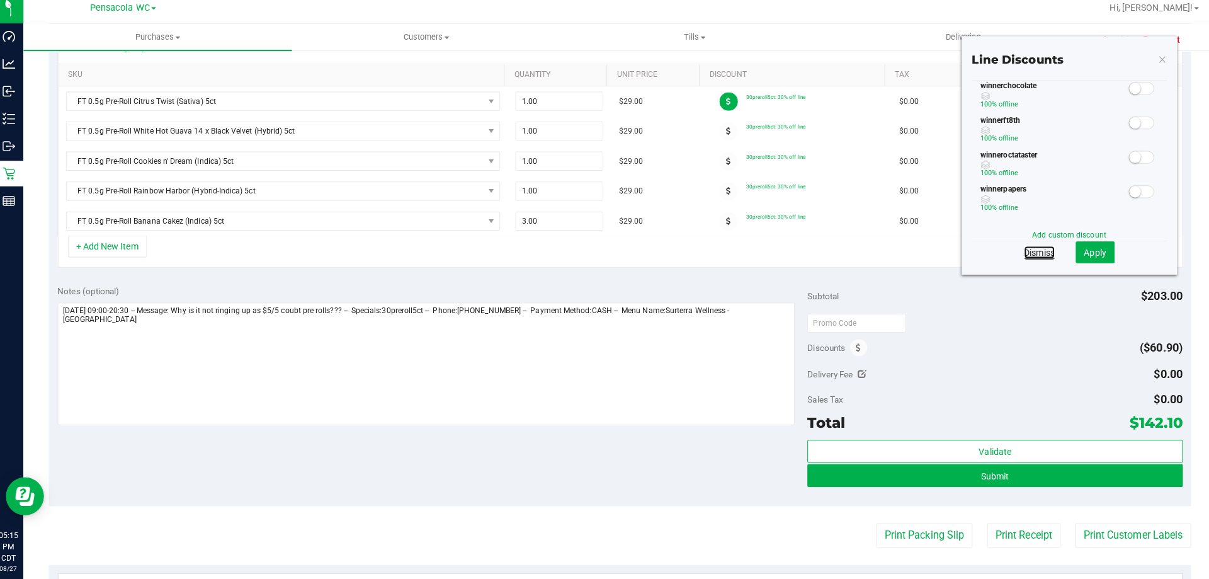
click at [1019, 259] on link "Dismiss" at bounding box center [1034, 256] width 30 height 13
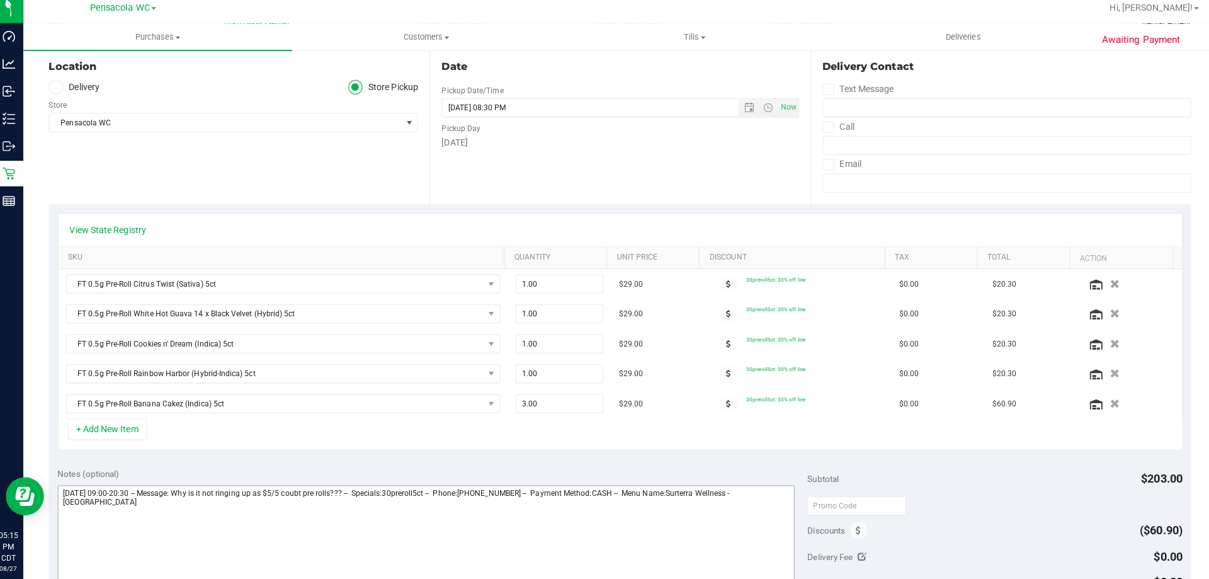
scroll to position [125, 0]
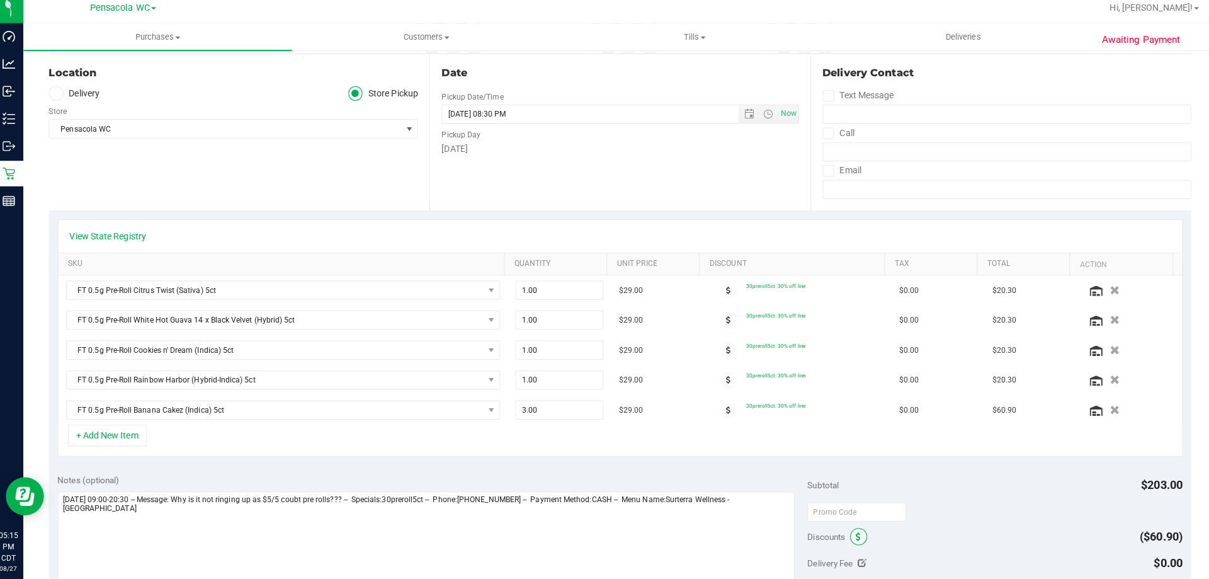
click at [852, 539] on icon at bounding box center [854, 537] width 5 height 9
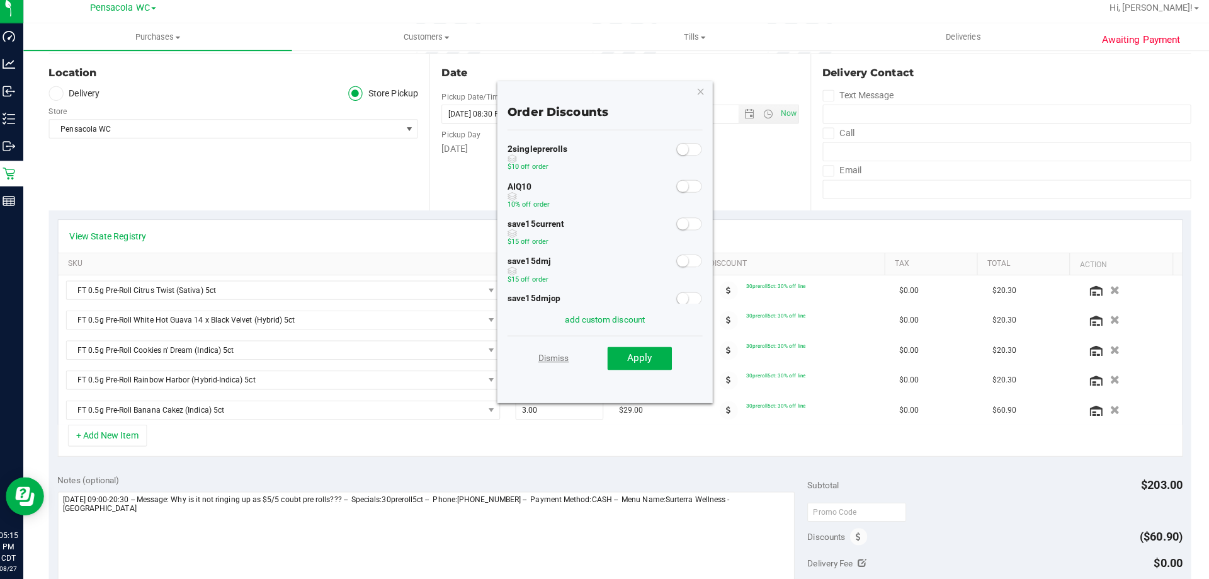
click at [553, 358] on link "Dismiss" at bounding box center [554, 360] width 30 height 23
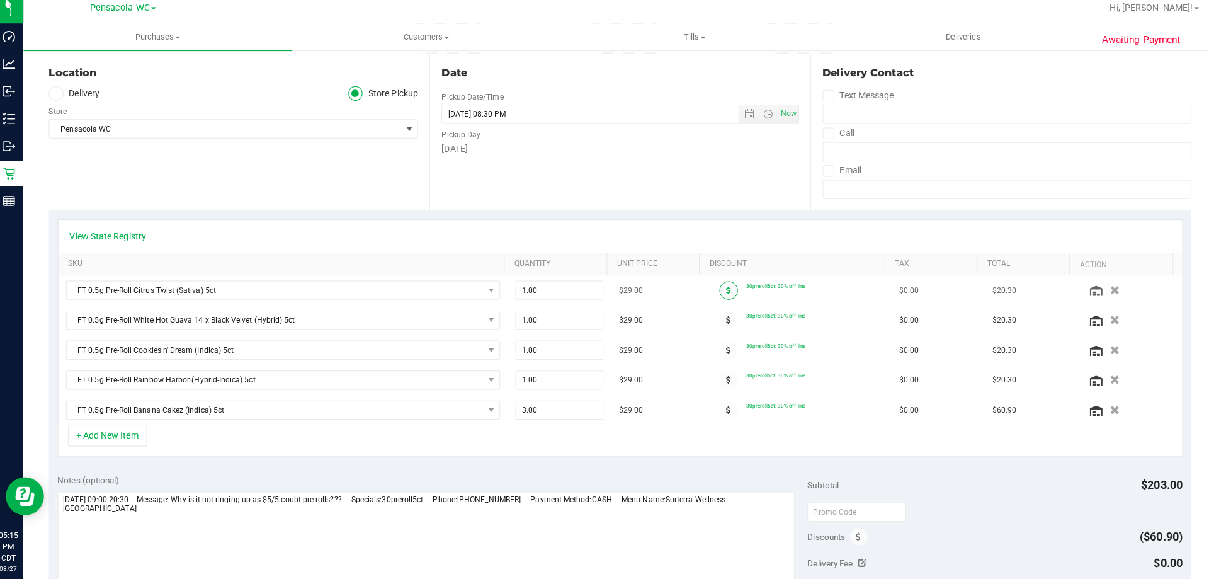
click at [718, 291] on span at bounding box center [727, 294] width 18 height 18
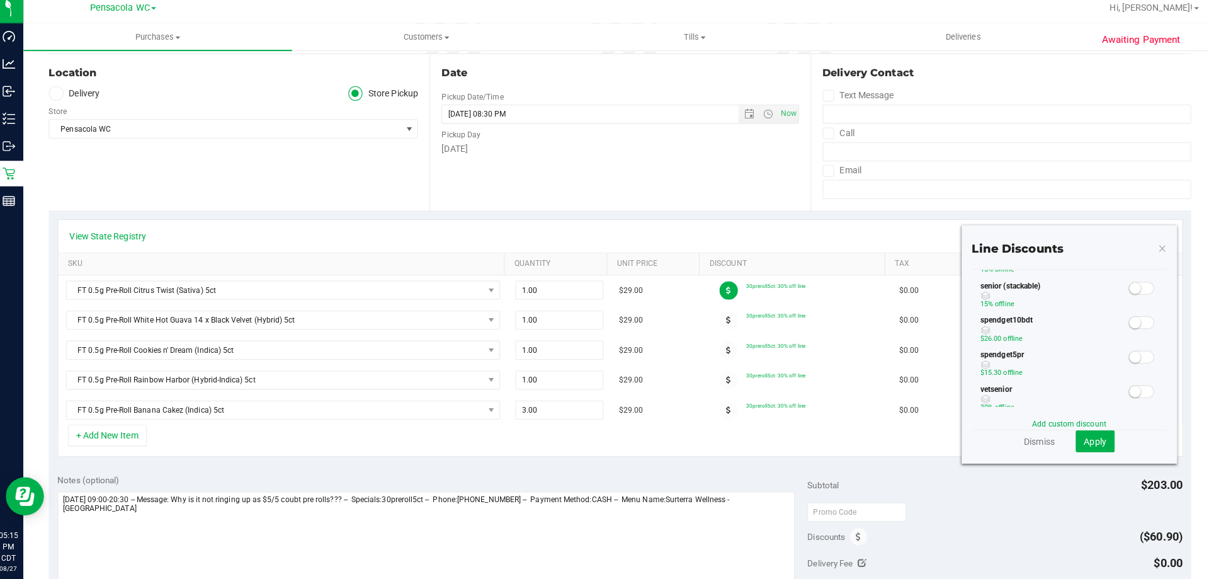
scroll to position [311, 0]
click at [1128, 338] on span at bounding box center [1134, 337] width 25 height 13
click at [1078, 439] on span "Apply" at bounding box center [1089, 443] width 22 height 10
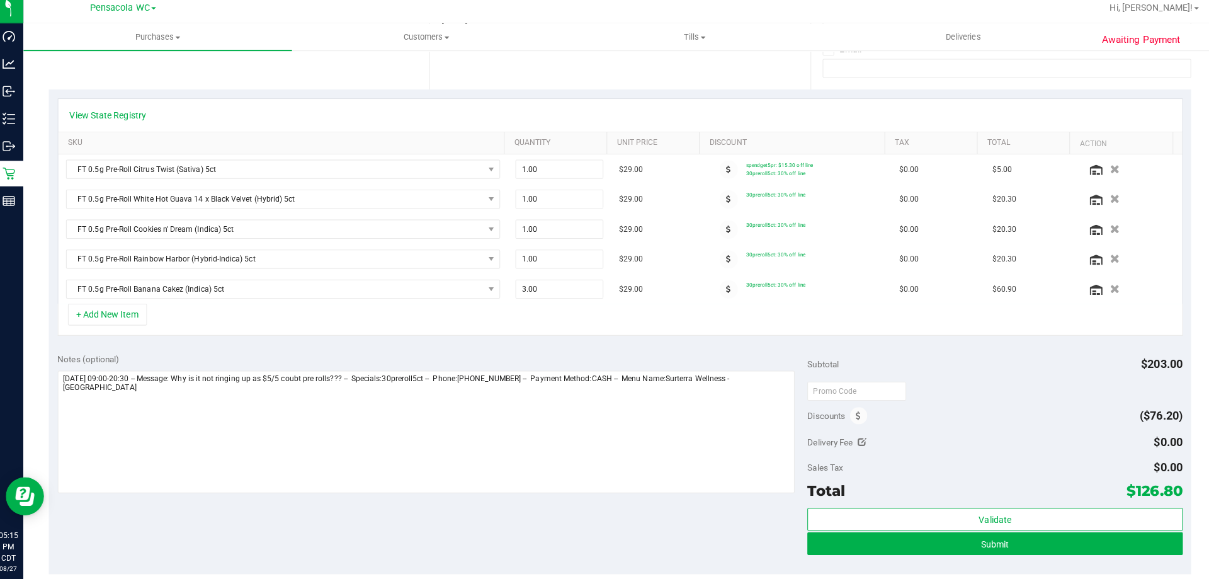
scroll to position [249, 0]
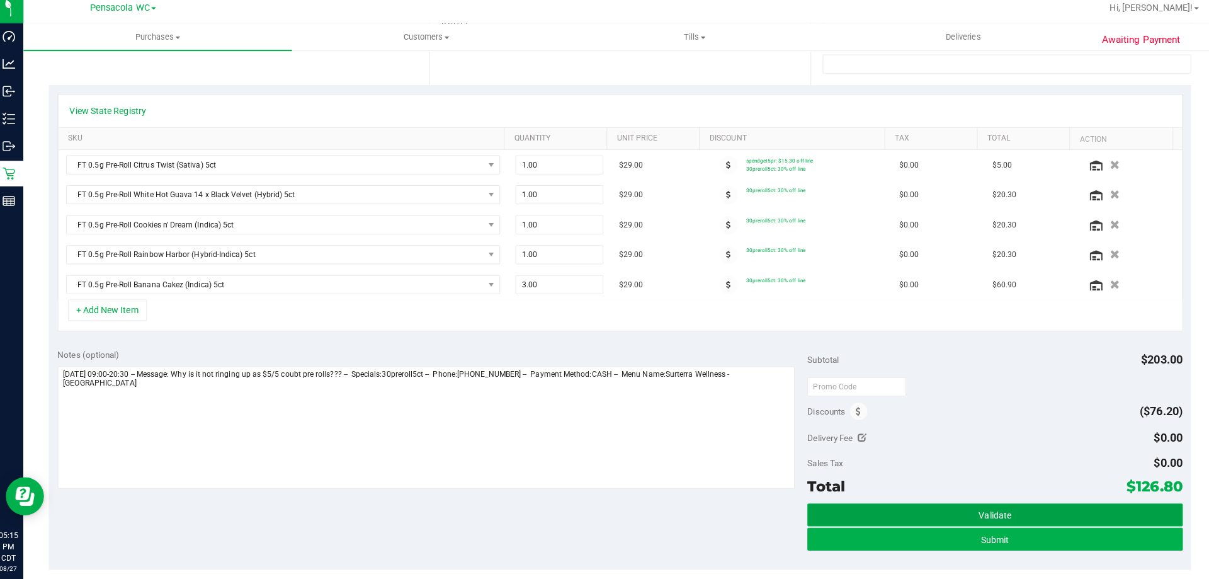
click at [974, 516] on span "Validate" at bounding box center [990, 516] width 32 height 10
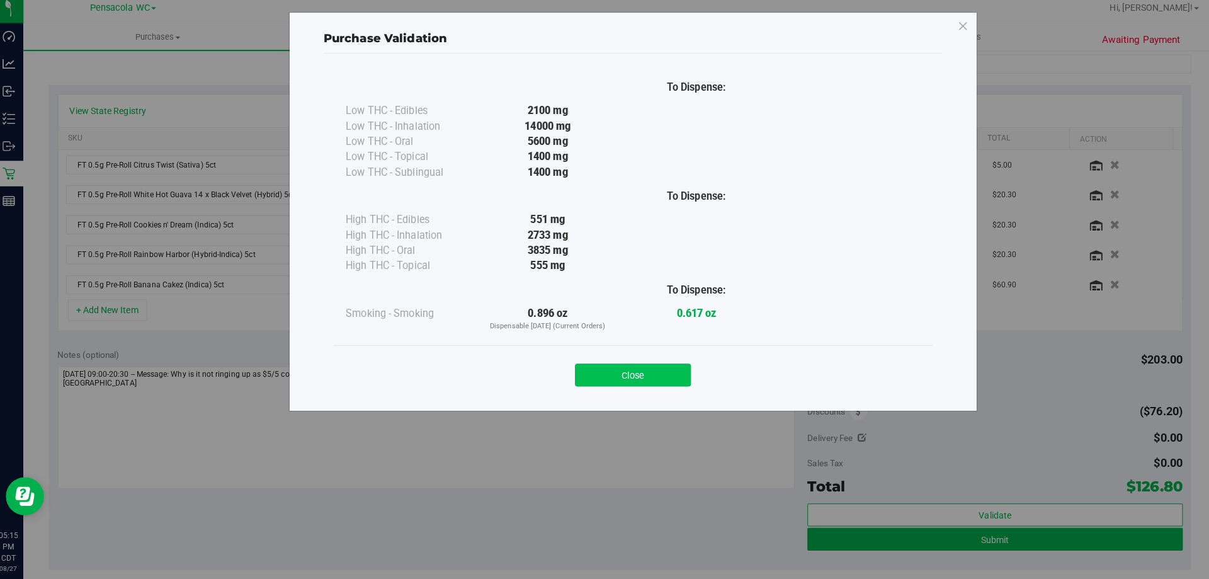
click at [638, 372] on button "Close" at bounding box center [632, 377] width 115 height 23
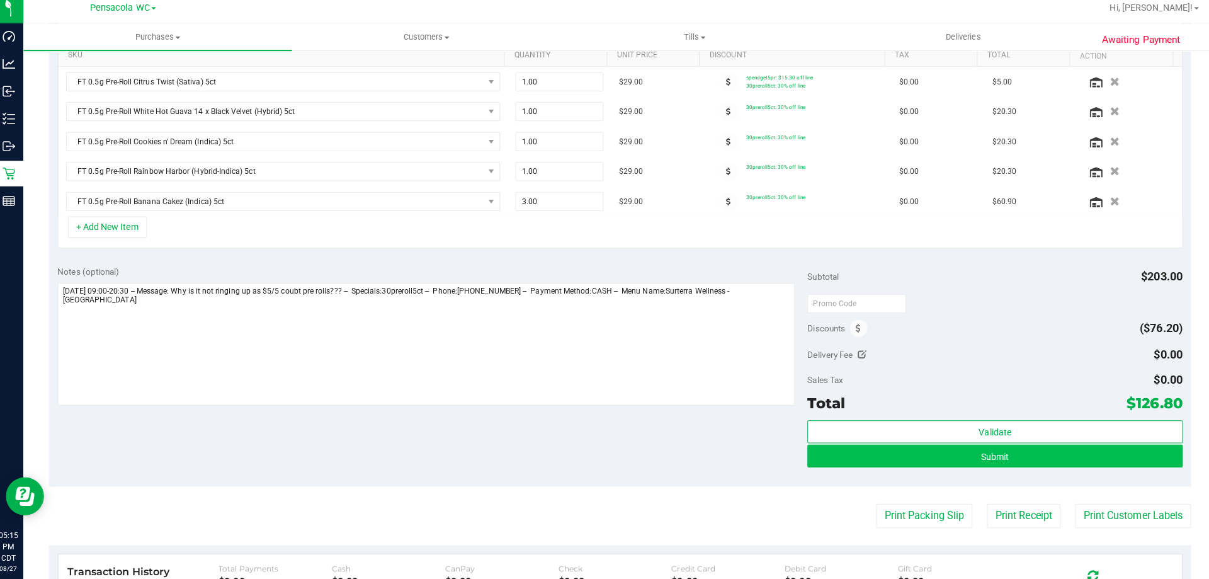
scroll to position [497, 0]
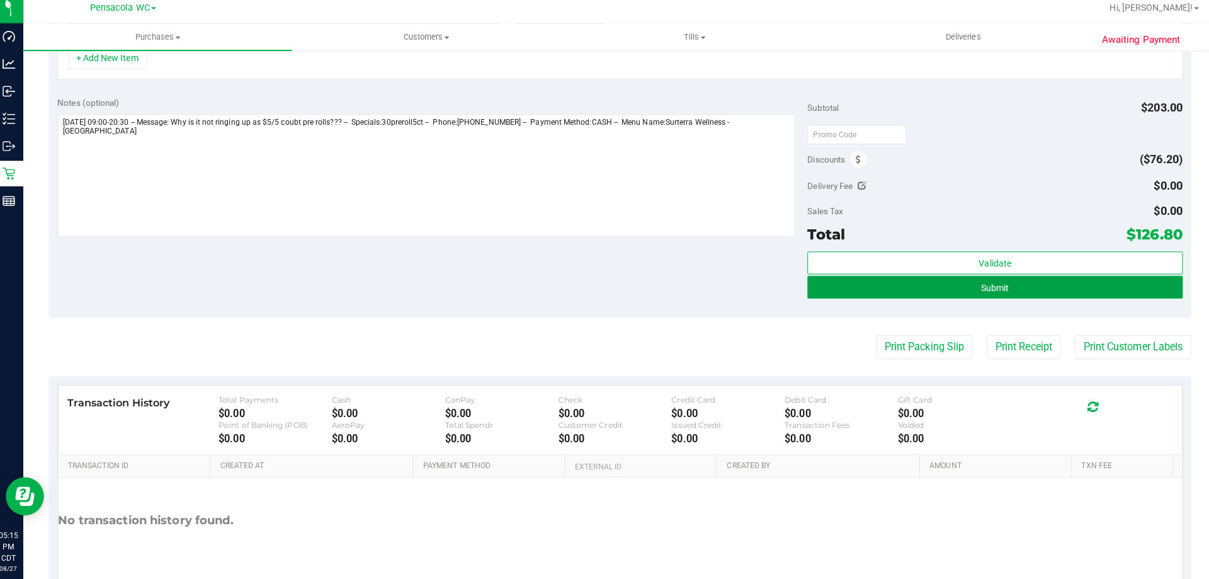
click at [1049, 283] on button "Submit" at bounding box center [990, 290] width 370 height 23
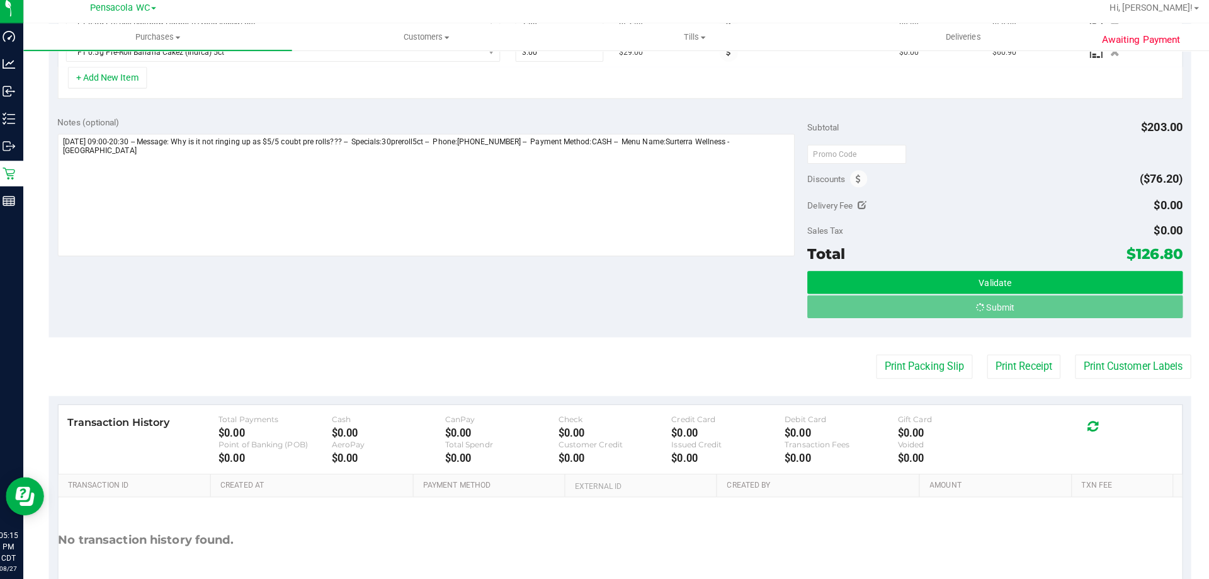
scroll to position [458, 0]
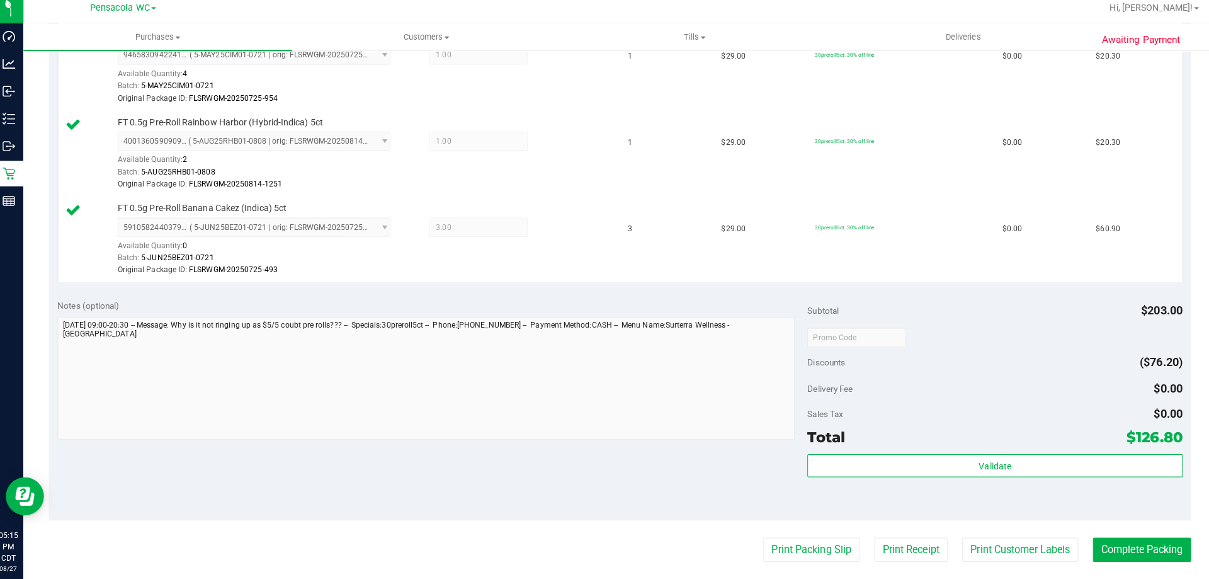
scroll to position [769, 0]
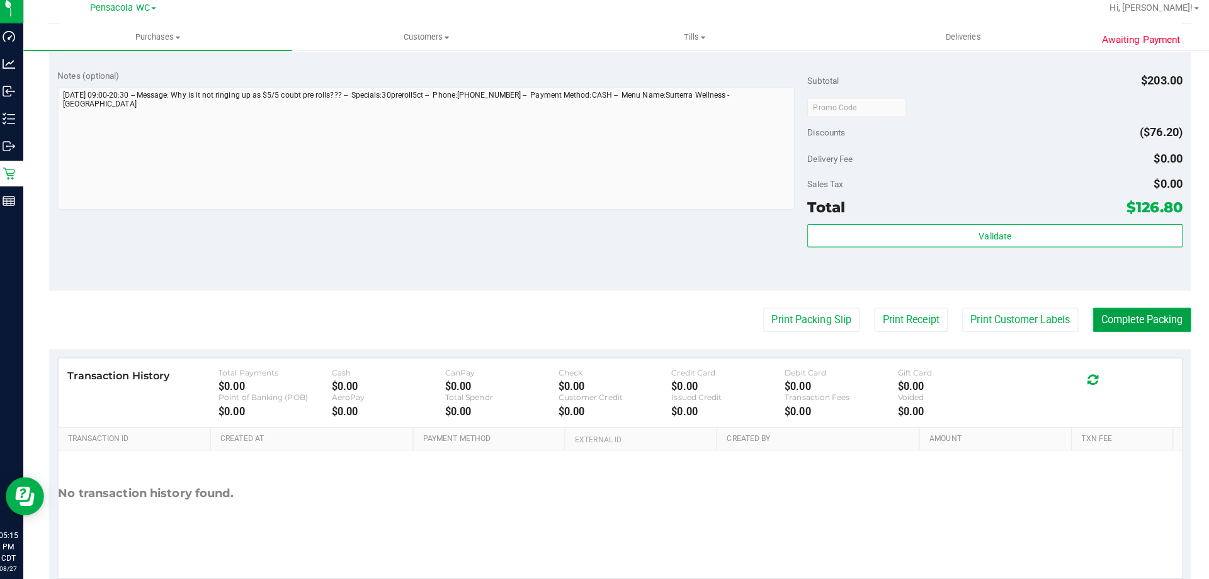
click at [1117, 325] on button "Complete Packing" at bounding box center [1135, 322] width 97 height 24
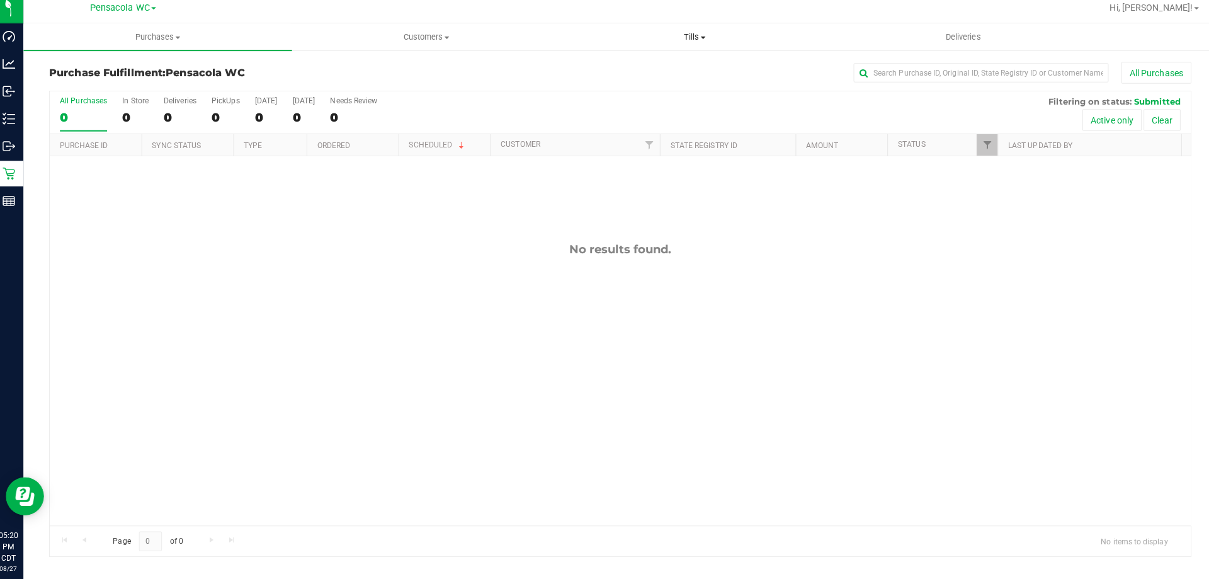
click at [694, 42] on span "Tills" at bounding box center [693, 43] width 264 height 11
click at [651, 79] on li "Manage tills" at bounding box center [692, 76] width 265 height 15
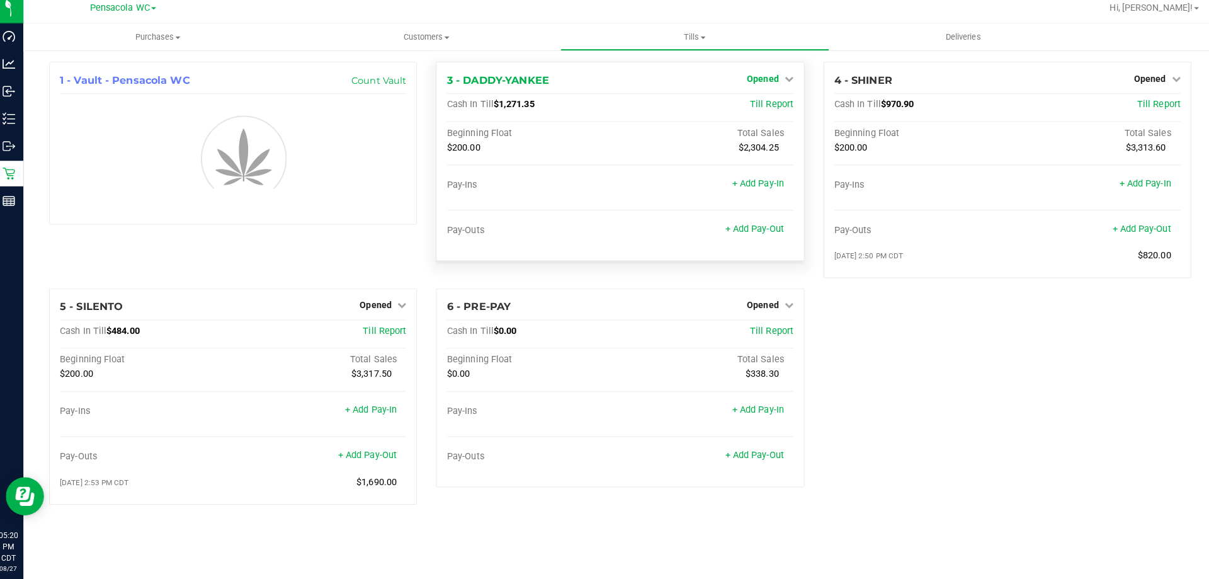
click at [771, 85] on span "Opened" at bounding box center [760, 84] width 31 height 10
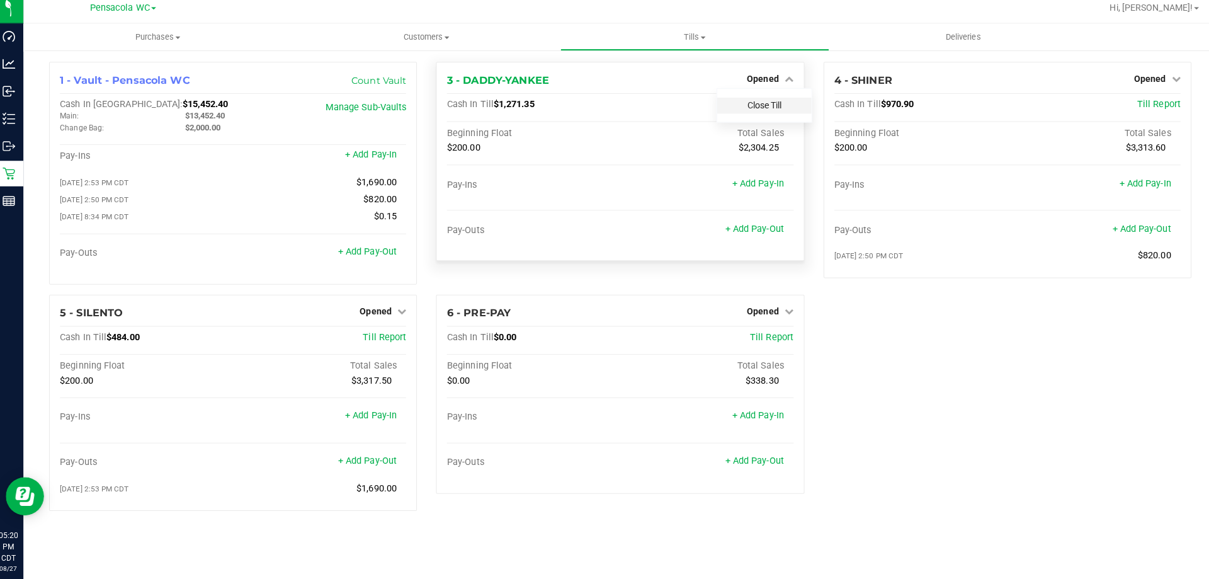
click at [766, 108] on link "Close Till" at bounding box center [762, 111] width 34 height 10
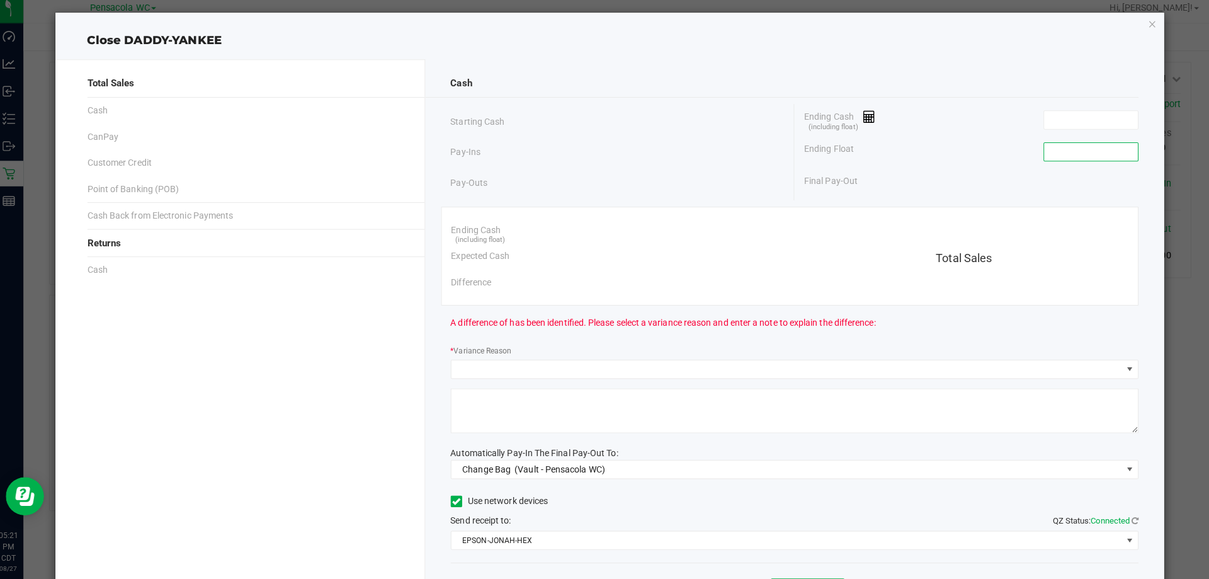
click at [1065, 154] on input at bounding box center [1084, 157] width 93 height 18
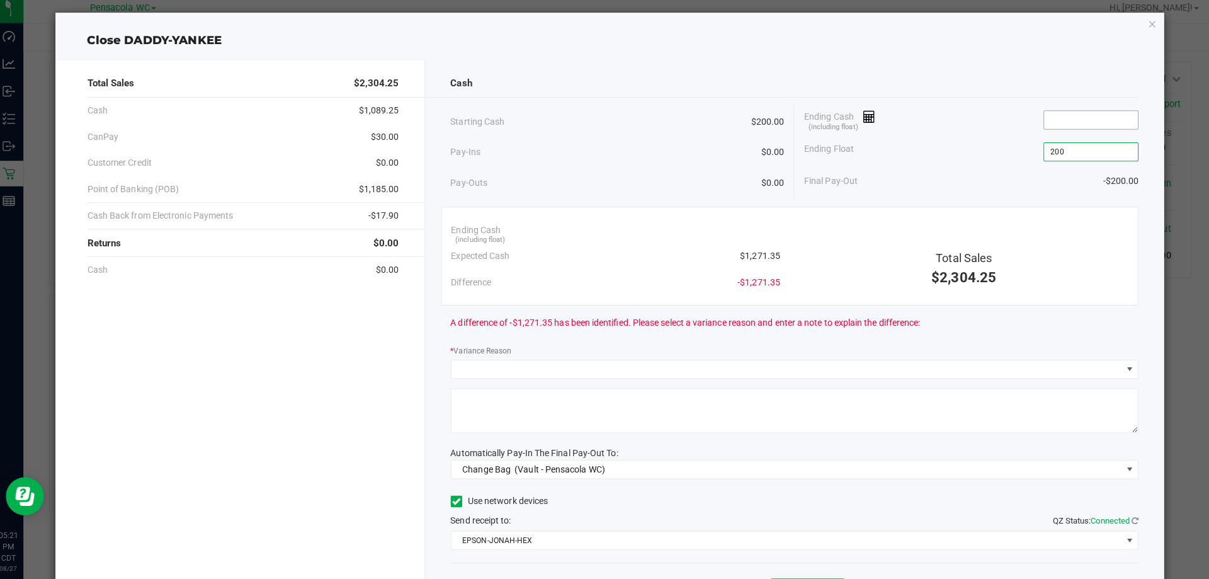
type input "$200.00"
click at [1060, 128] on input at bounding box center [1084, 125] width 93 height 18
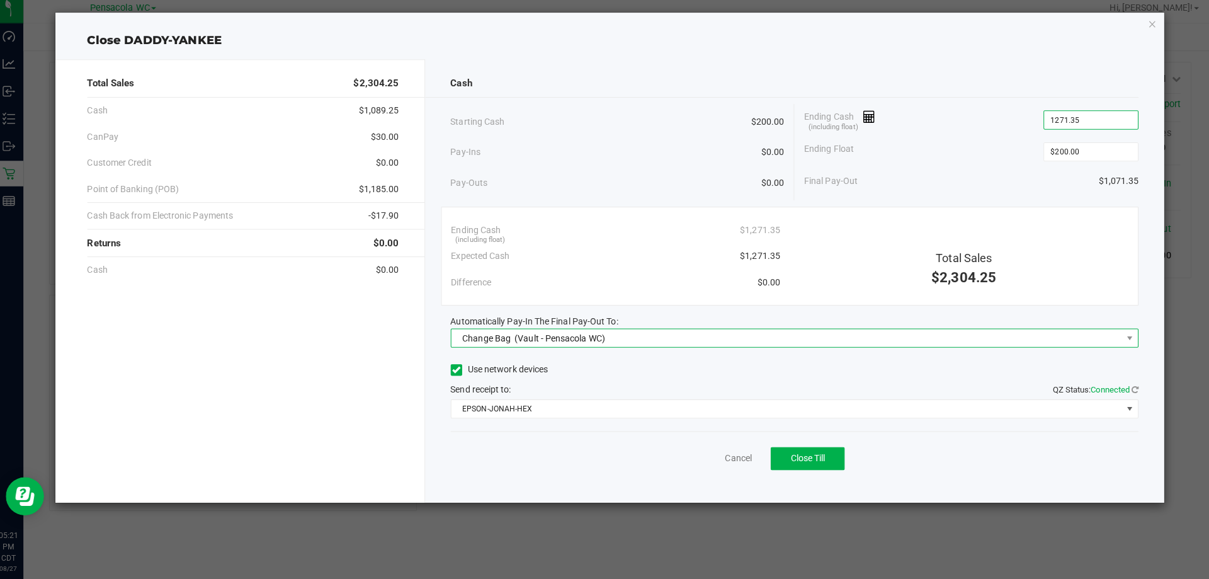
type input "$1,271.35"
click at [512, 344] on div "Change Bag (Vault - Pensacola WC)" at bounding box center [531, 340] width 147 height 23
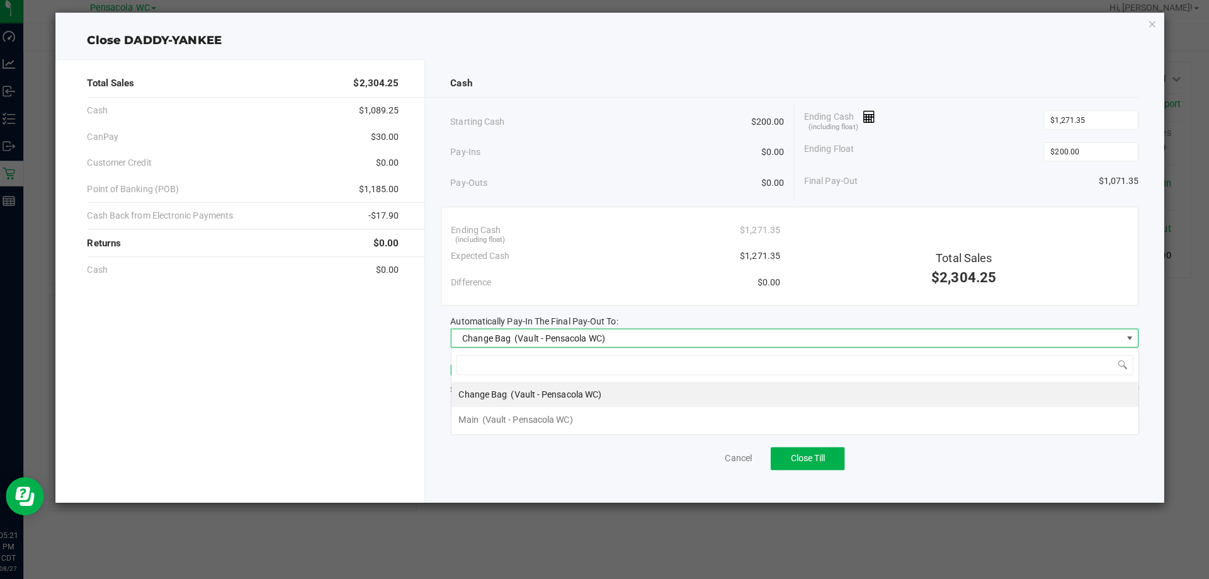
scroll to position [19, 679]
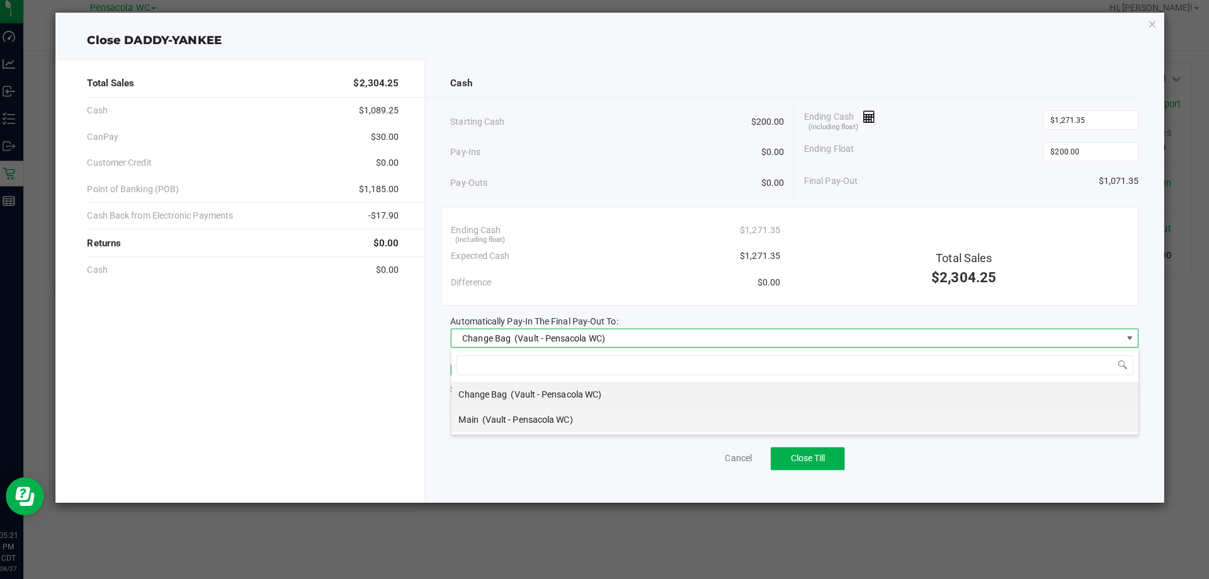
click at [490, 417] on span "(Vault - Pensacola WC)" at bounding box center [527, 421] width 89 height 10
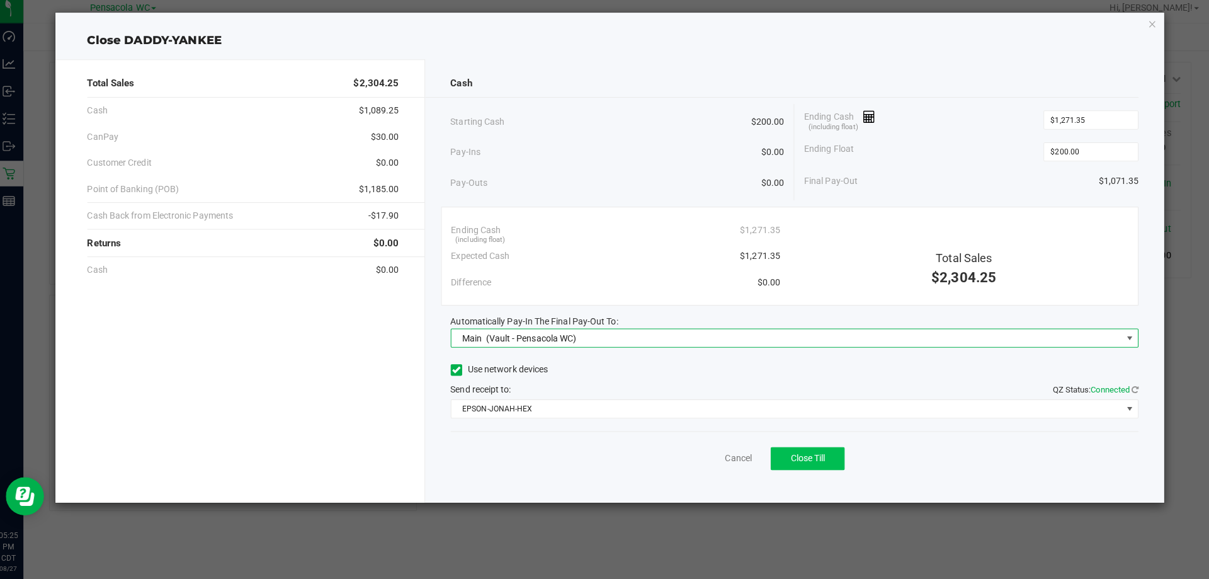
click at [800, 467] on button "Close Till" at bounding box center [804, 459] width 73 height 23
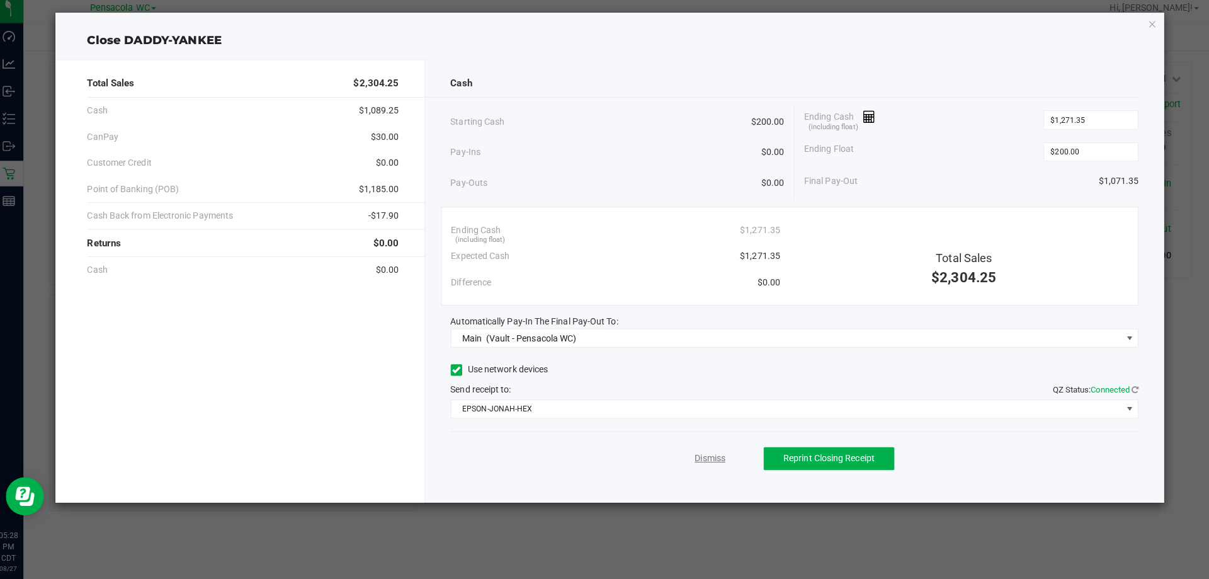
click at [718, 454] on link "Dismiss" at bounding box center [708, 459] width 30 height 13
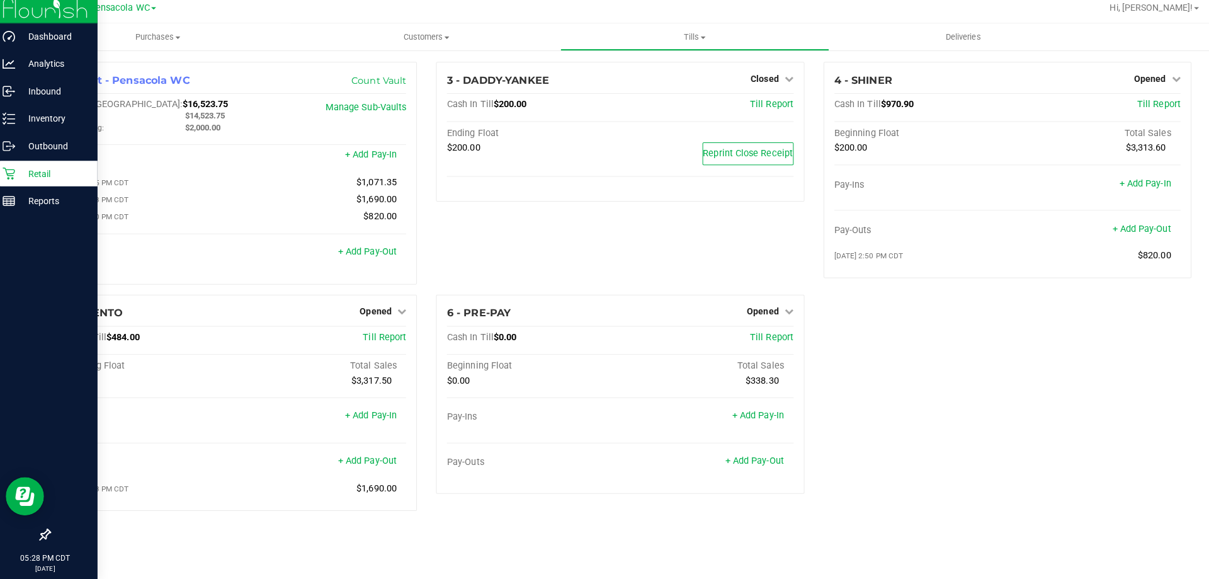
click at [18, 178] on icon at bounding box center [15, 178] width 12 height 12
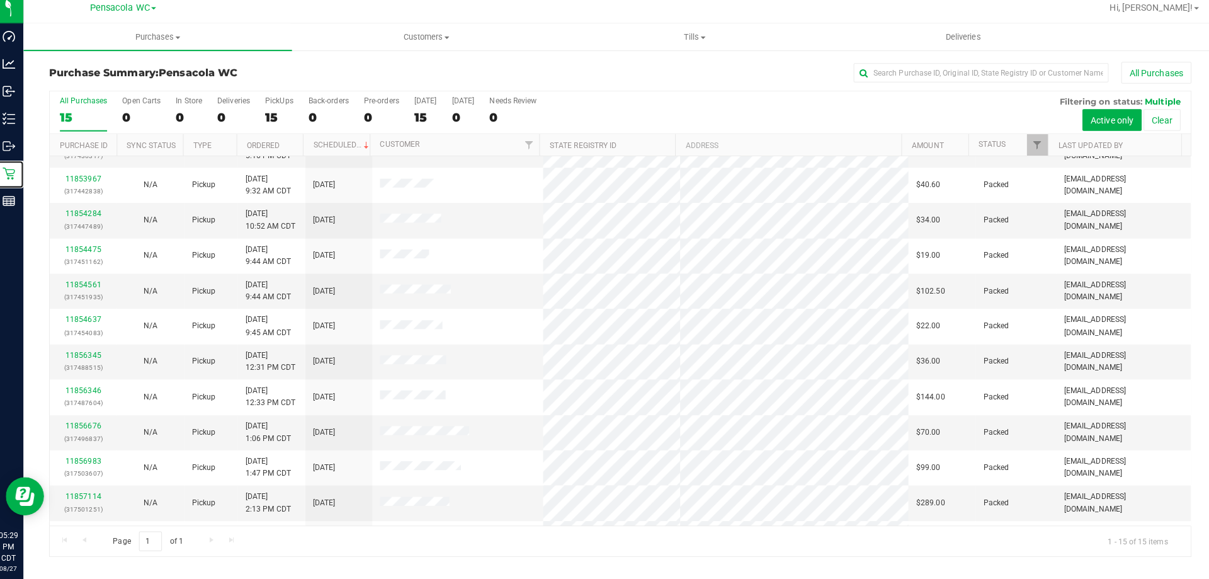
scroll to position [158, 0]
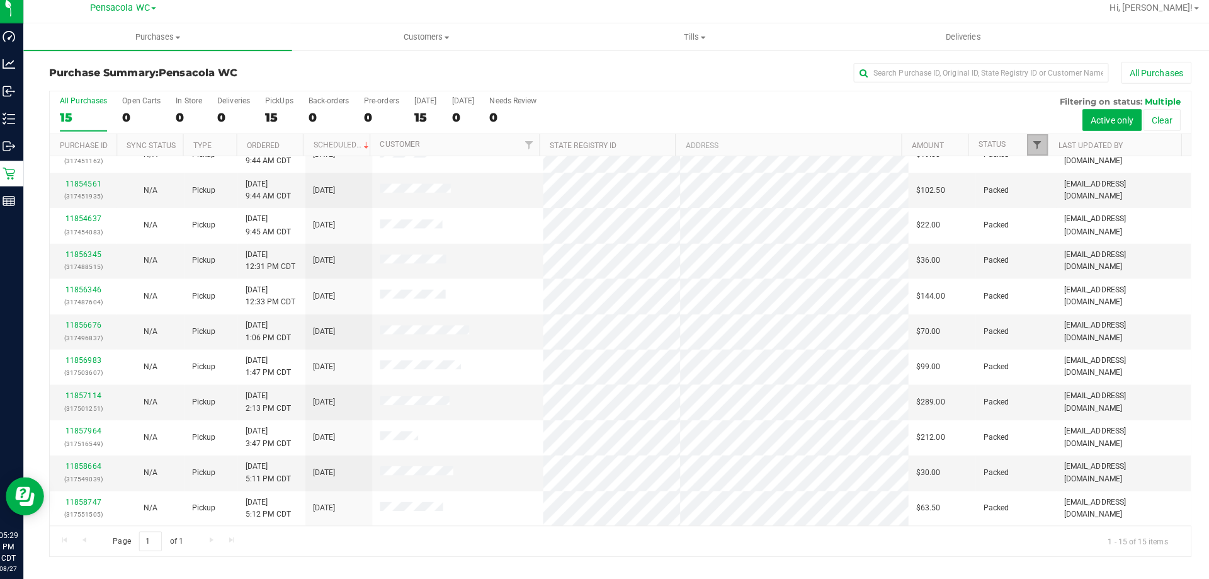
click at [1026, 150] on span "Filter" at bounding box center [1031, 150] width 10 height 10
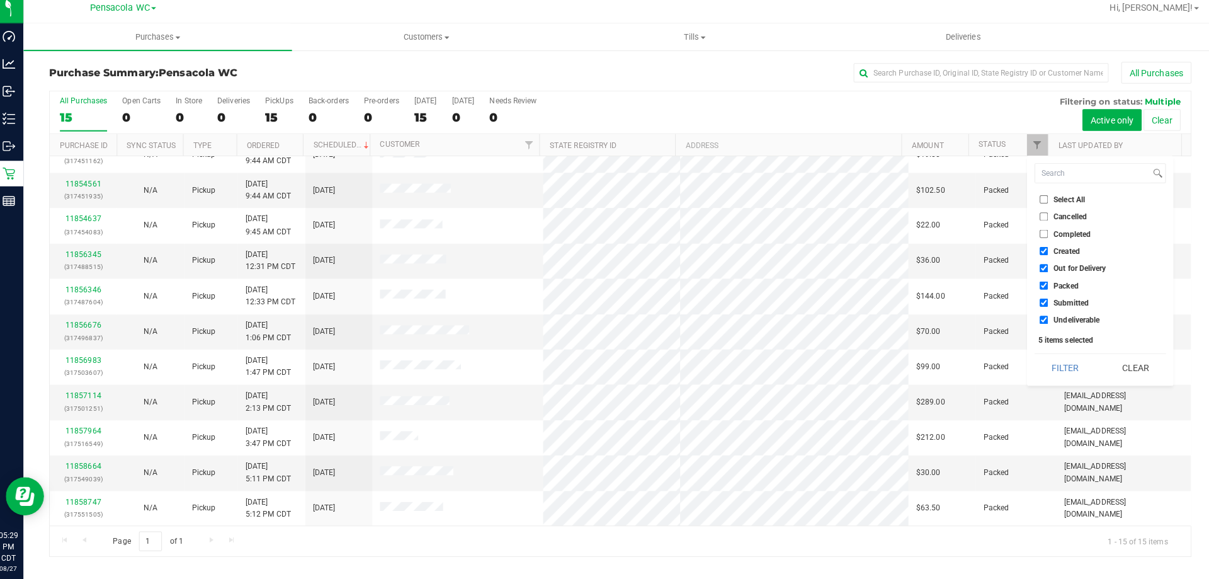
click at [1039, 200] on input "Select All" at bounding box center [1038, 204] width 8 height 8
checkbox input "true"
click at [1039, 200] on input "Select All" at bounding box center [1038, 204] width 8 height 8
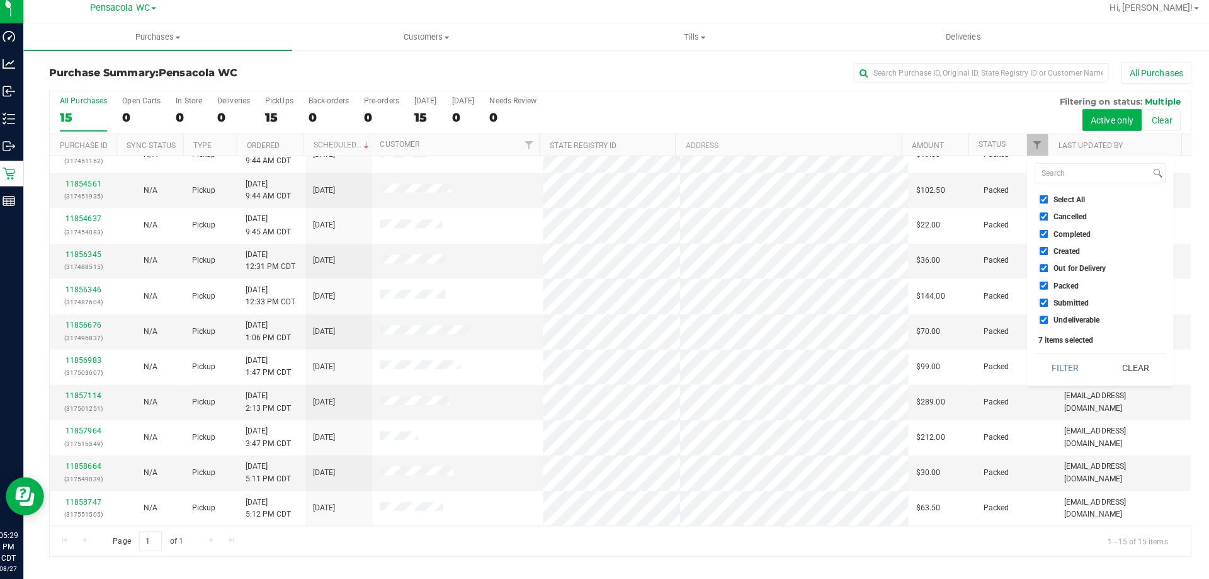
checkbox input "false"
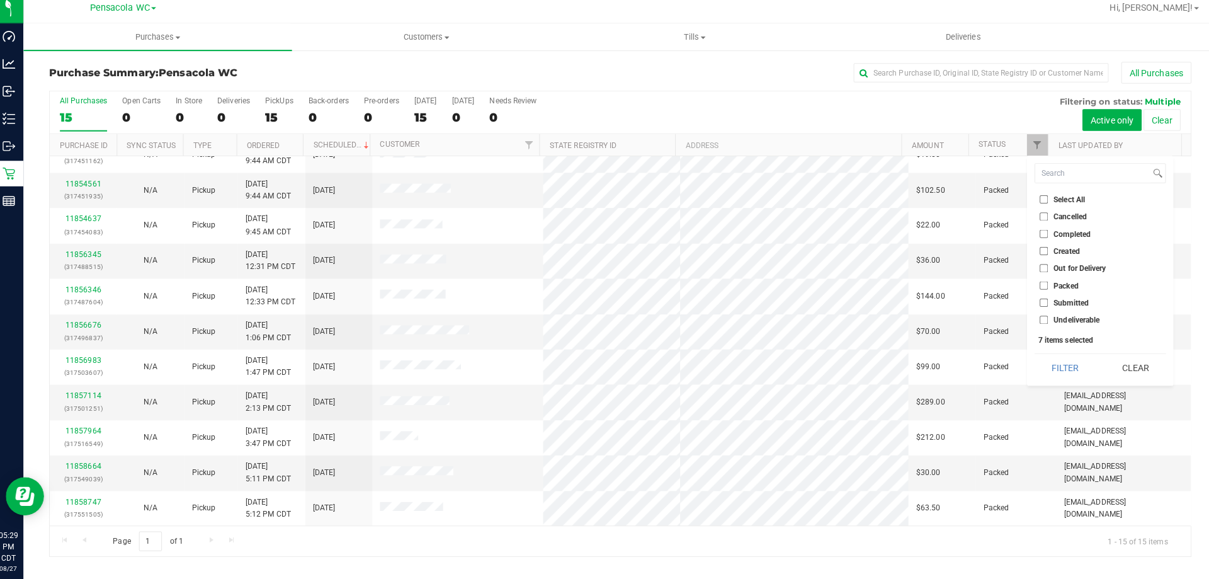
checkbox input "false"
click at [1040, 286] on input "Packed" at bounding box center [1038, 289] width 8 height 8
checkbox input "true"
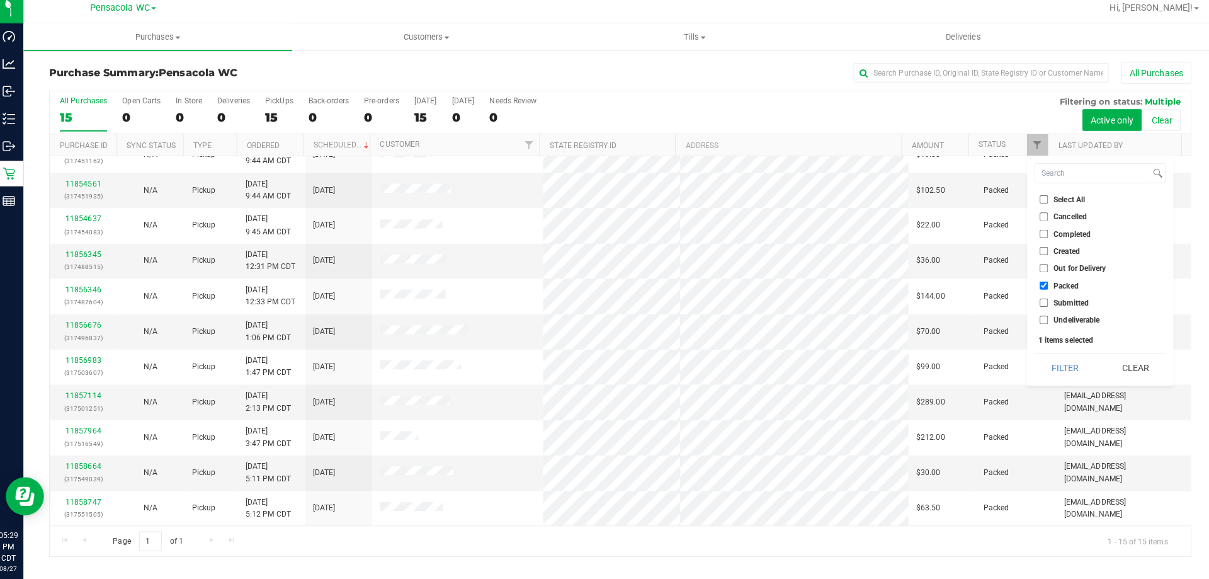
click at [1039, 305] on input "Submitted" at bounding box center [1038, 306] width 8 height 8
checkbox input "true"
drag, startPoint x: 1044, startPoint y: 349, endPoint x: 1051, endPoint y: 371, distance: 23.7
click at [1051, 371] on div "Select All Cancelled Completed Created Out for Delivery Packed Submitted Undeli…" at bounding box center [1093, 274] width 145 height 227
click at [1051, 370] on button "Filter" at bounding box center [1059, 370] width 60 height 28
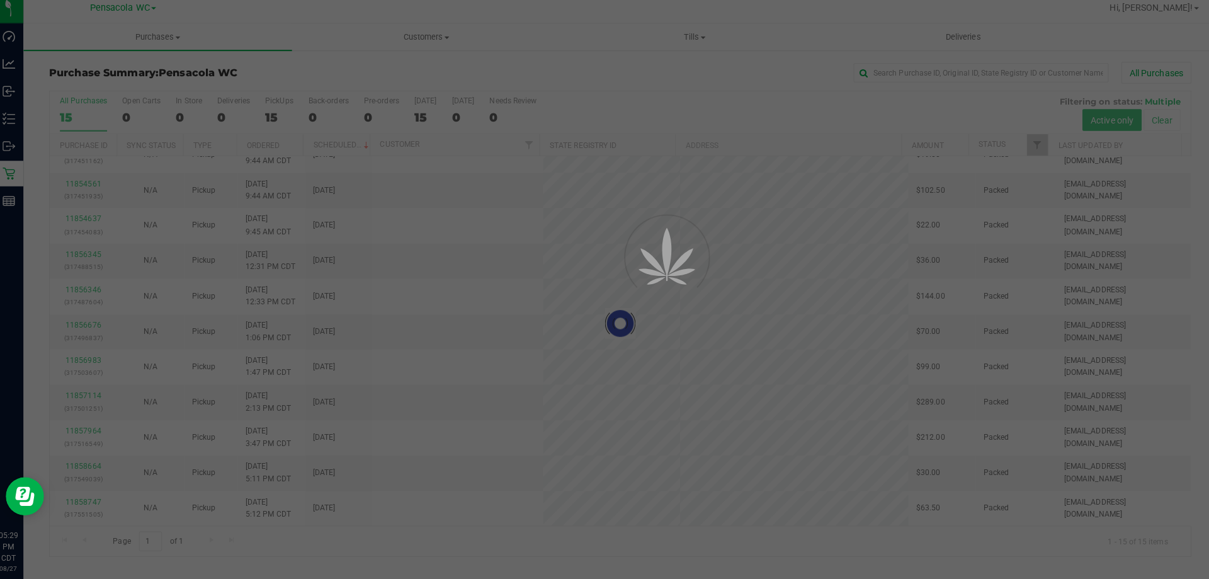
scroll to position [0, 0]
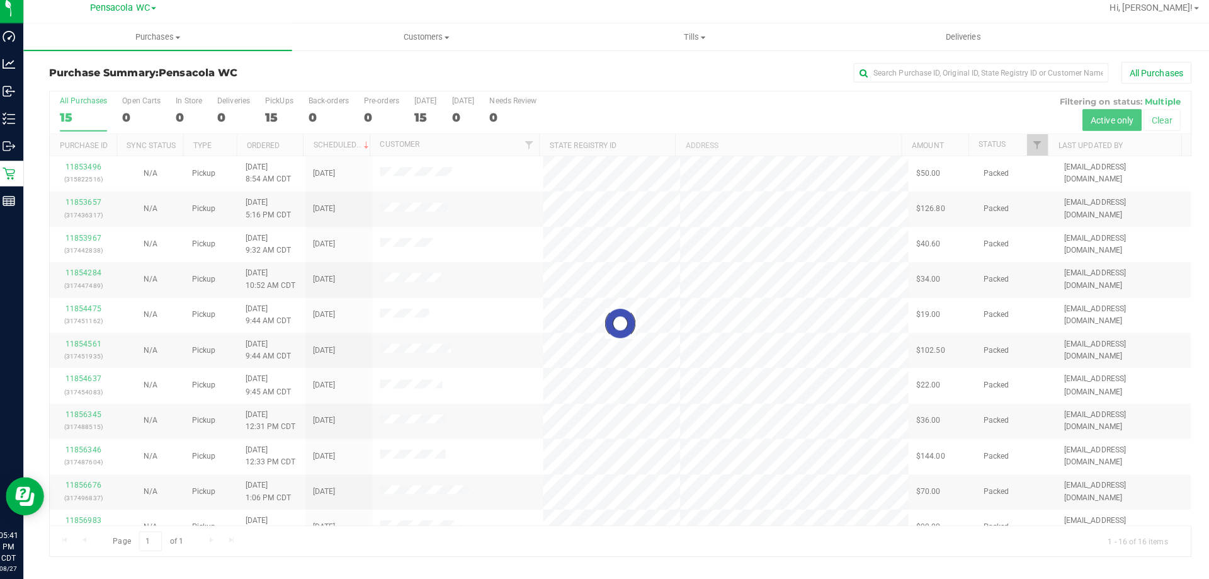
checkbox input "true"
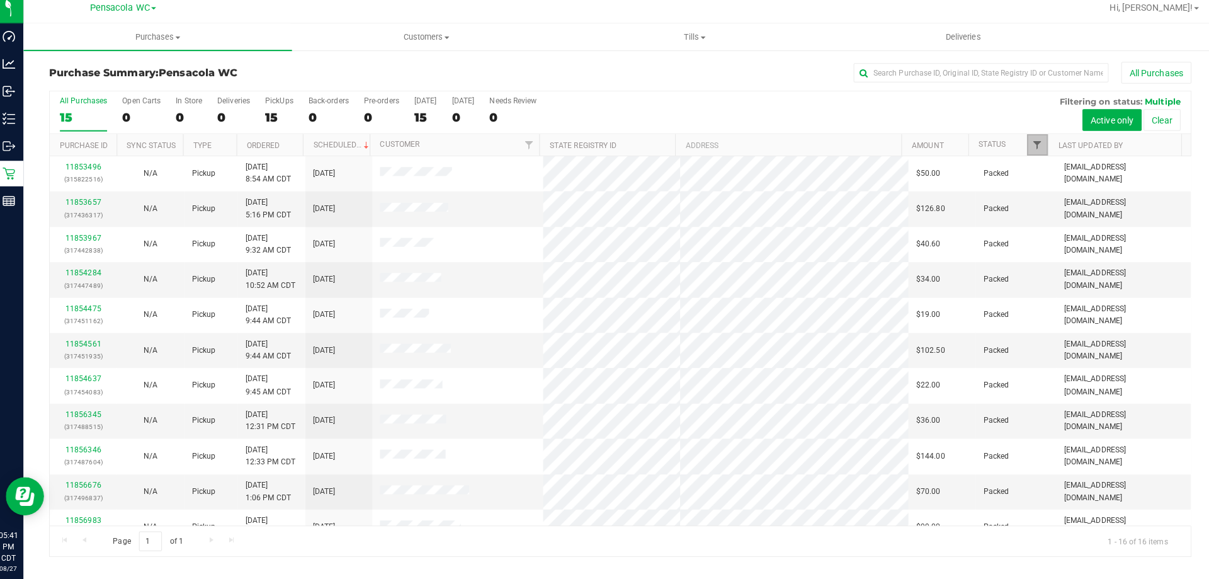
click at [1032, 148] on span "Filter" at bounding box center [1031, 150] width 10 height 10
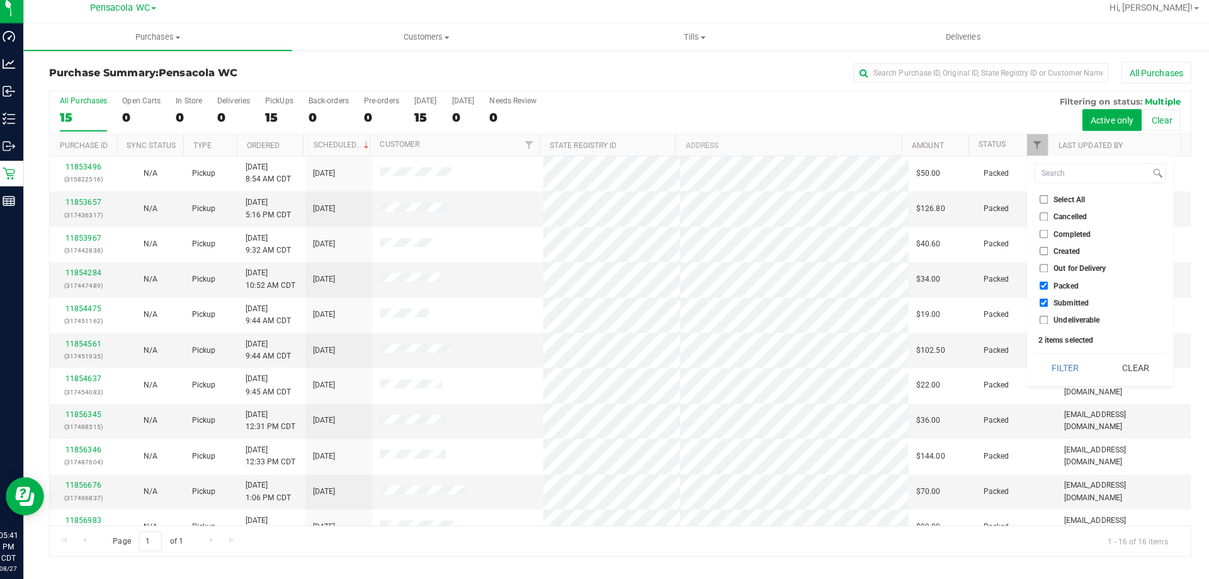
click at [1037, 202] on input "Select All" at bounding box center [1038, 204] width 8 height 8
checkbox input "true"
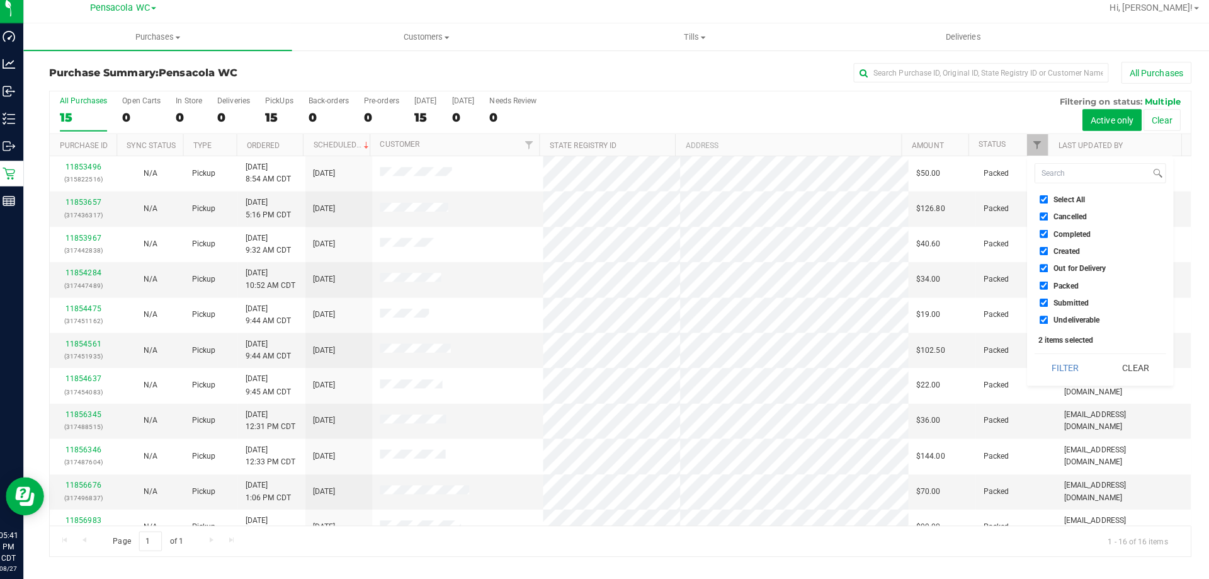
checkbox input "true"
click at [1037, 202] on input "Select All" at bounding box center [1038, 204] width 8 height 8
checkbox input "false"
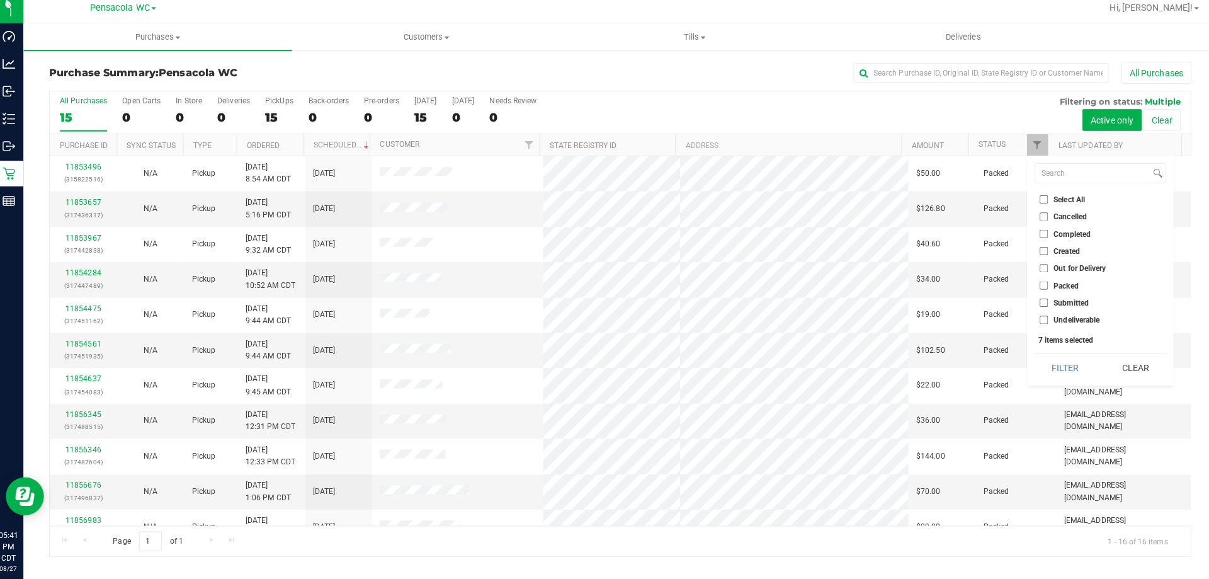
checkbox input "false"
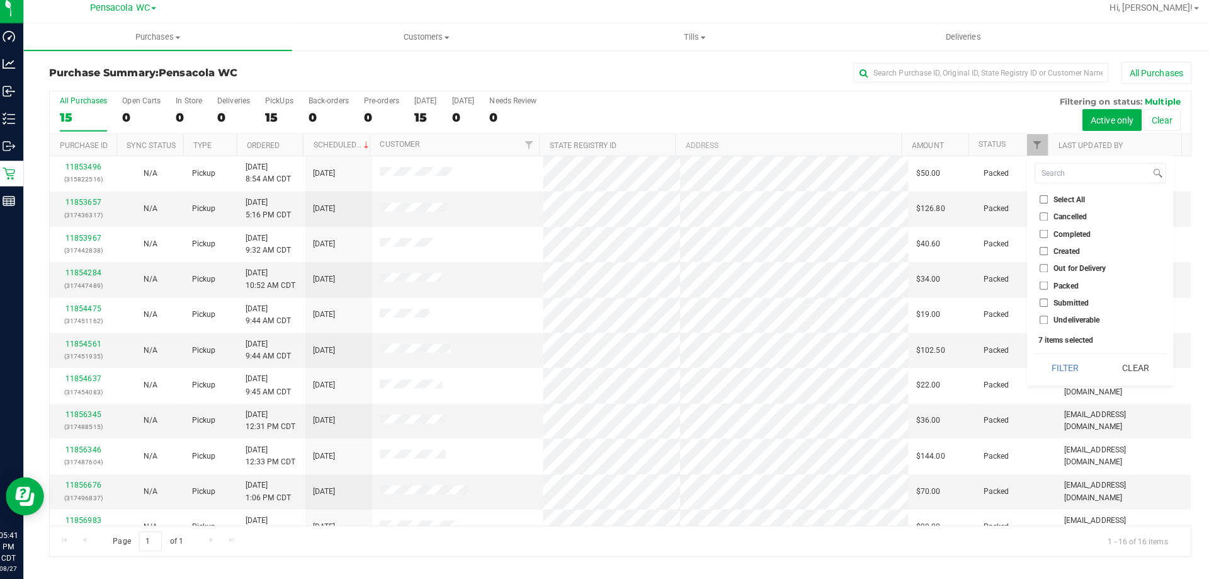
checkbox input "false"
drag, startPoint x: 1034, startPoint y: 306, endPoint x: 1041, endPoint y: 302, distance: 7.9
click at [1034, 307] on input "Submitted" at bounding box center [1038, 306] width 8 height 8
checkbox input "true"
click at [1045, 371] on button "Filter" at bounding box center [1059, 370] width 60 height 28
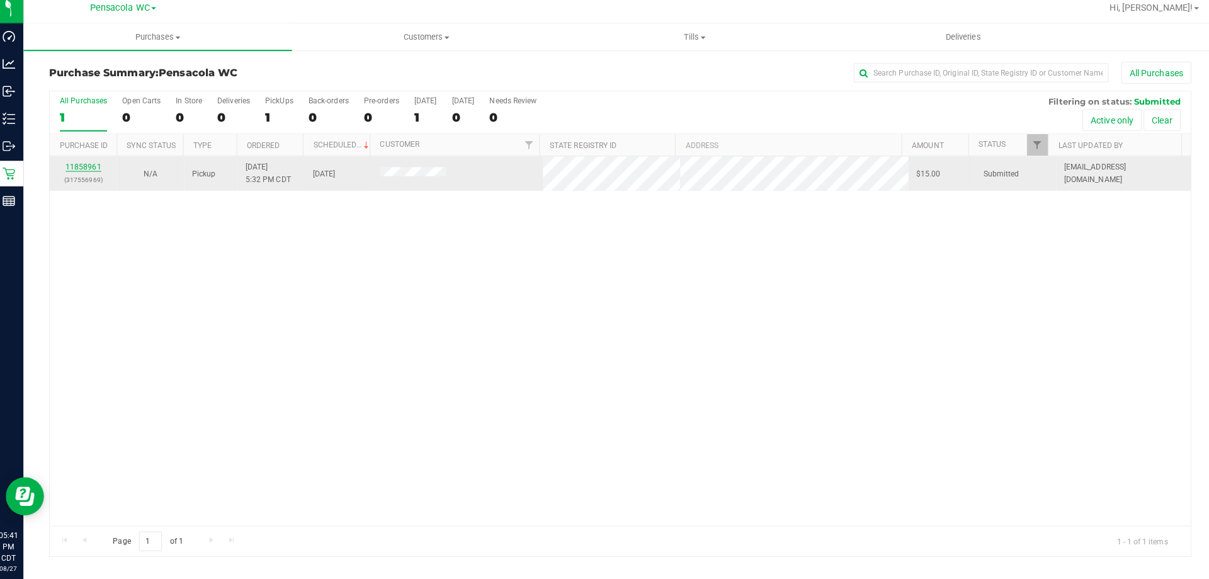
click at [94, 169] on link "11858961" at bounding box center [89, 171] width 35 height 9
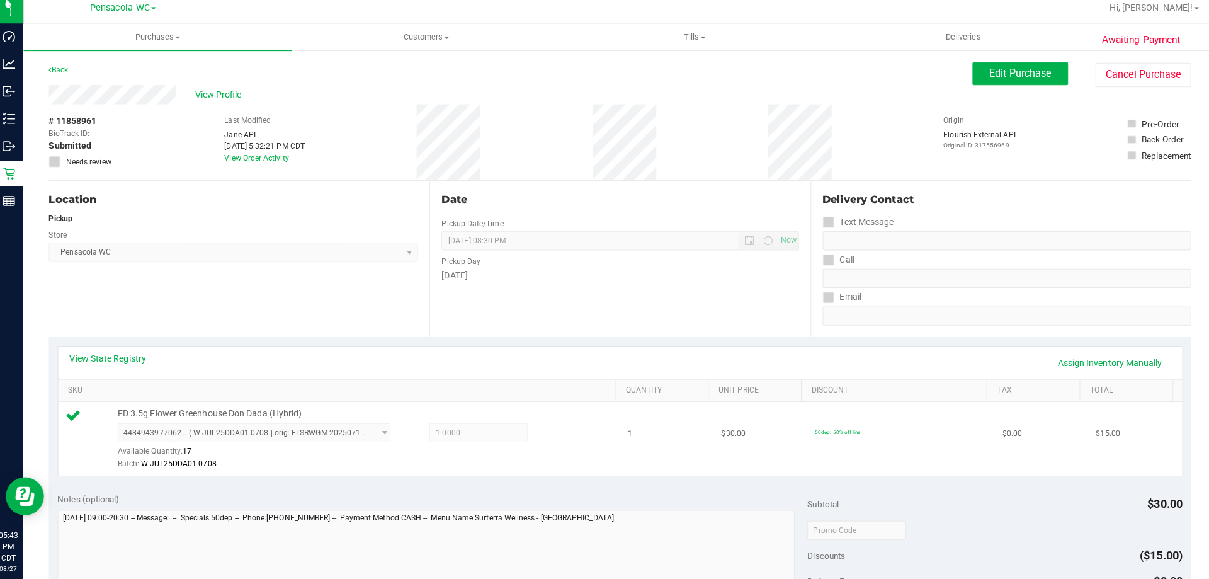
scroll to position [249, 0]
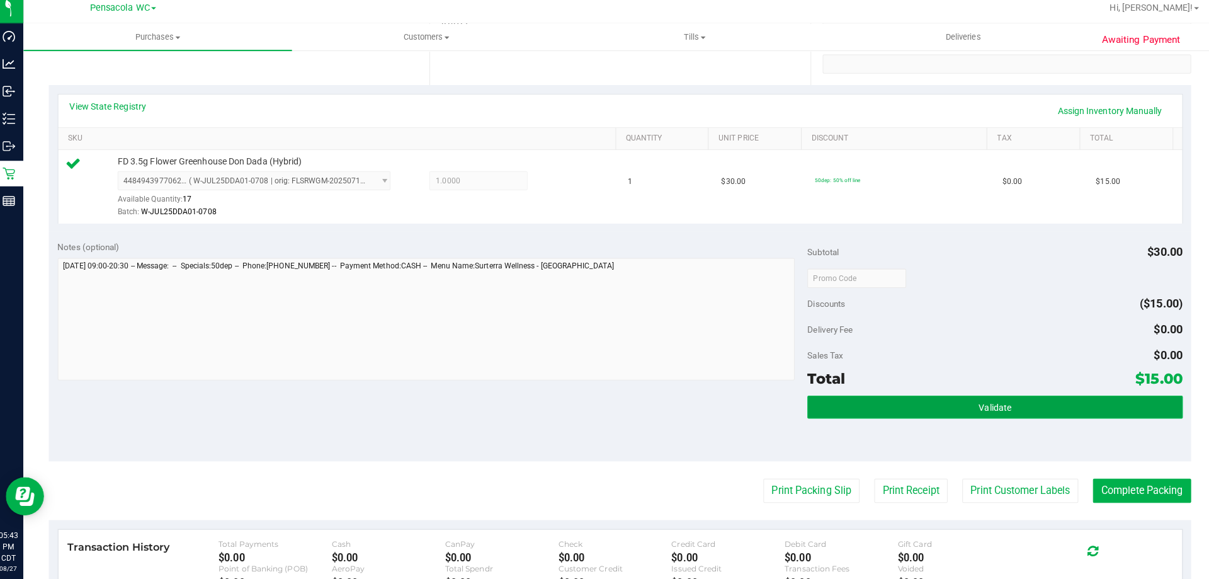
click at [1010, 401] on button "Validate" at bounding box center [990, 408] width 370 height 23
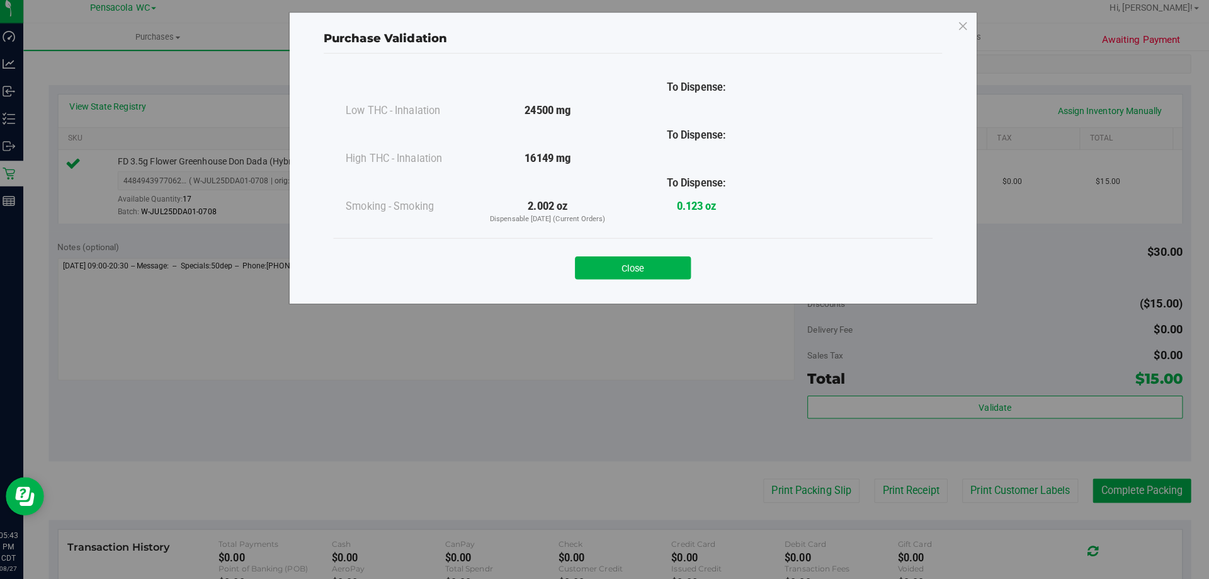
drag, startPoint x: 636, startPoint y: 260, endPoint x: 737, endPoint y: 306, distance: 110.1
click at [636, 261] on button "Close" at bounding box center [632, 271] width 115 height 23
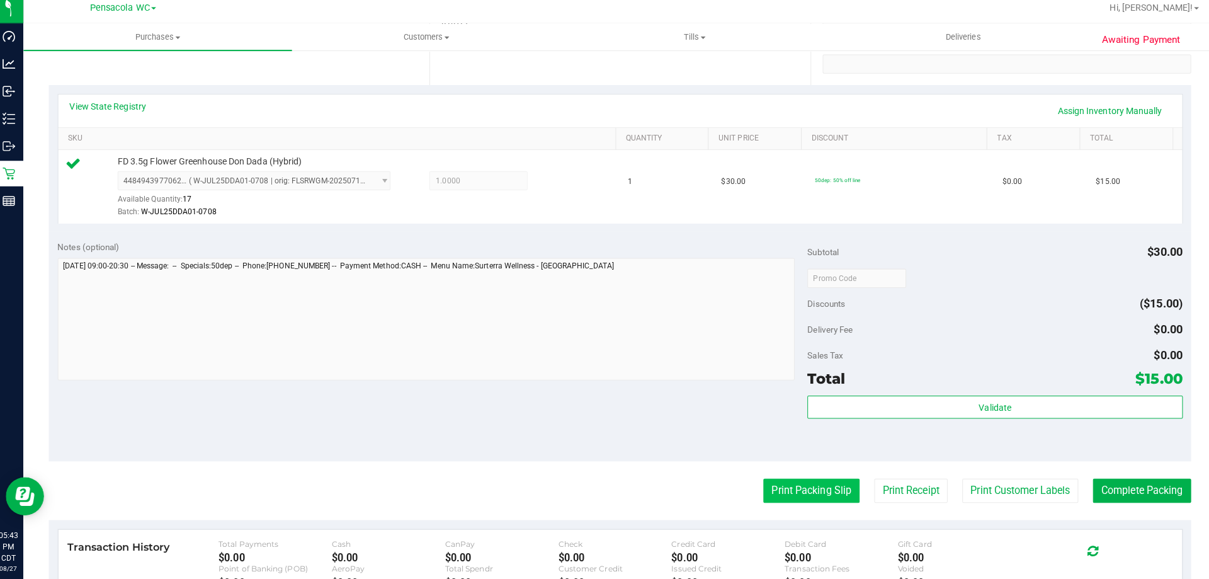
click at [814, 483] on button "Print Packing Slip" at bounding box center [808, 491] width 95 height 24
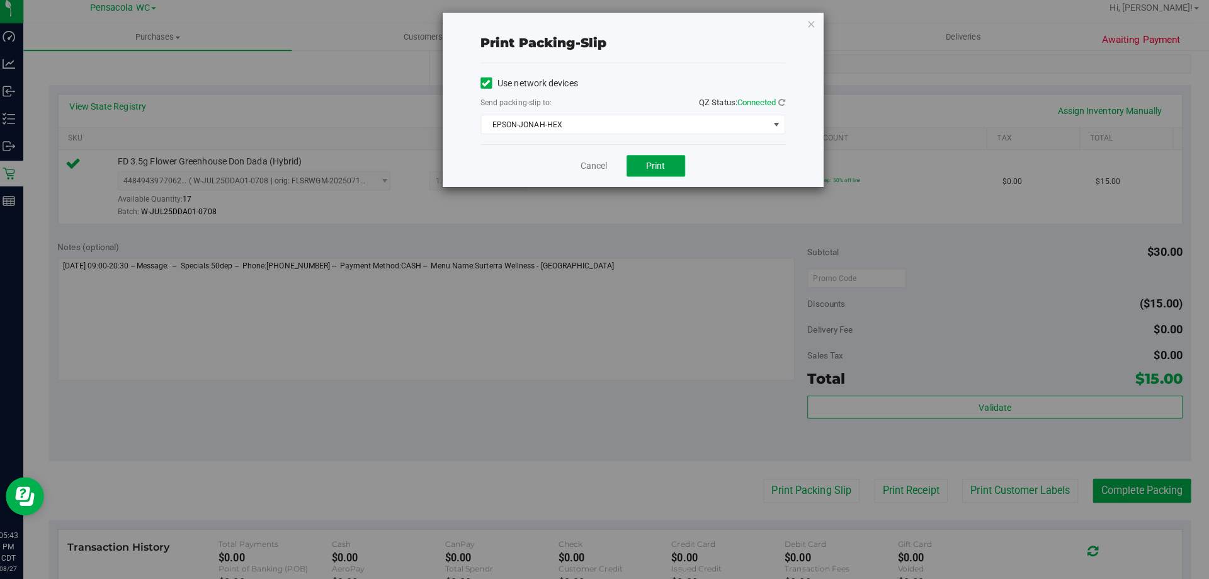
click at [639, 170] on button "Print" at bounding box center [655, 170] width 58 height 21
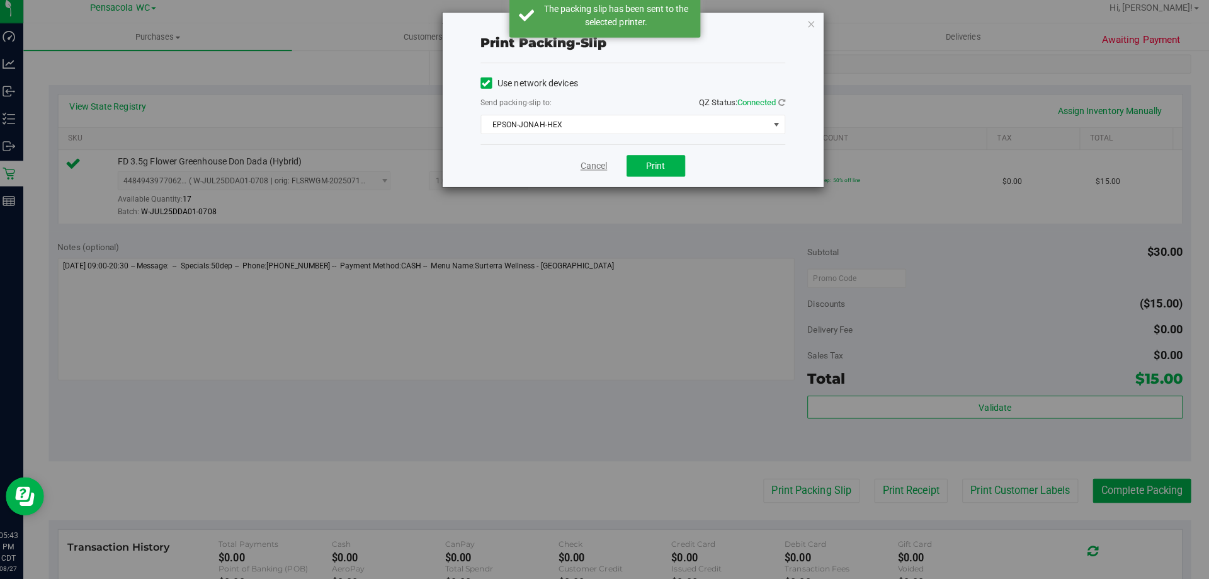
click at [594, 166] on link "Cancel" at bounding box center [593, 170] width 26 height 13
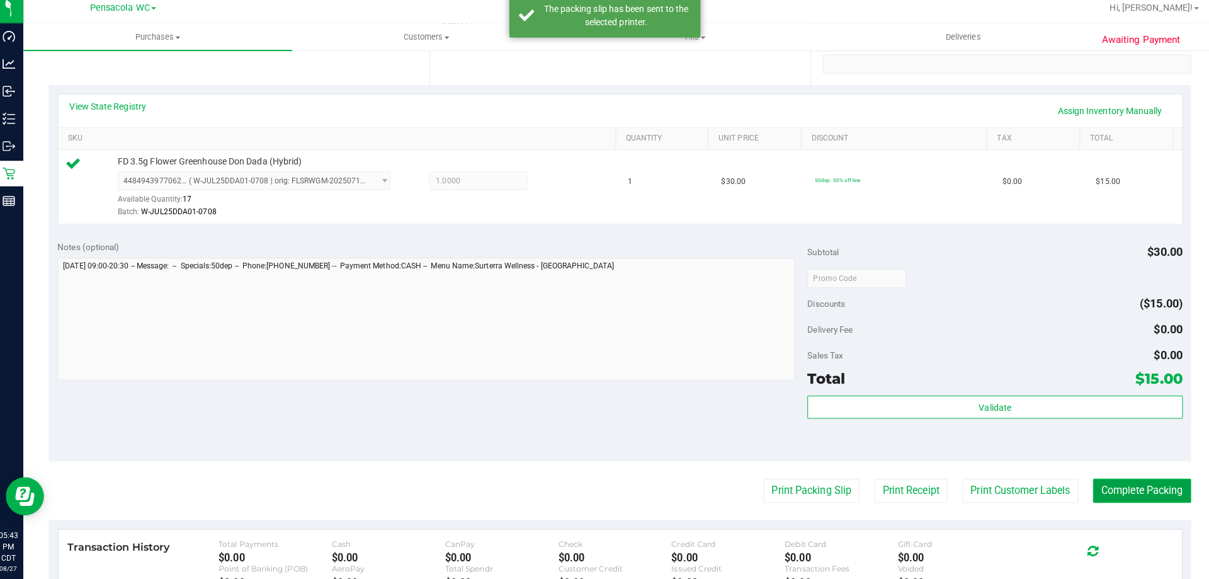
click at [1143, 482] on button "Complete Packing" at bounding box center [1135, 491] width 97 height 24
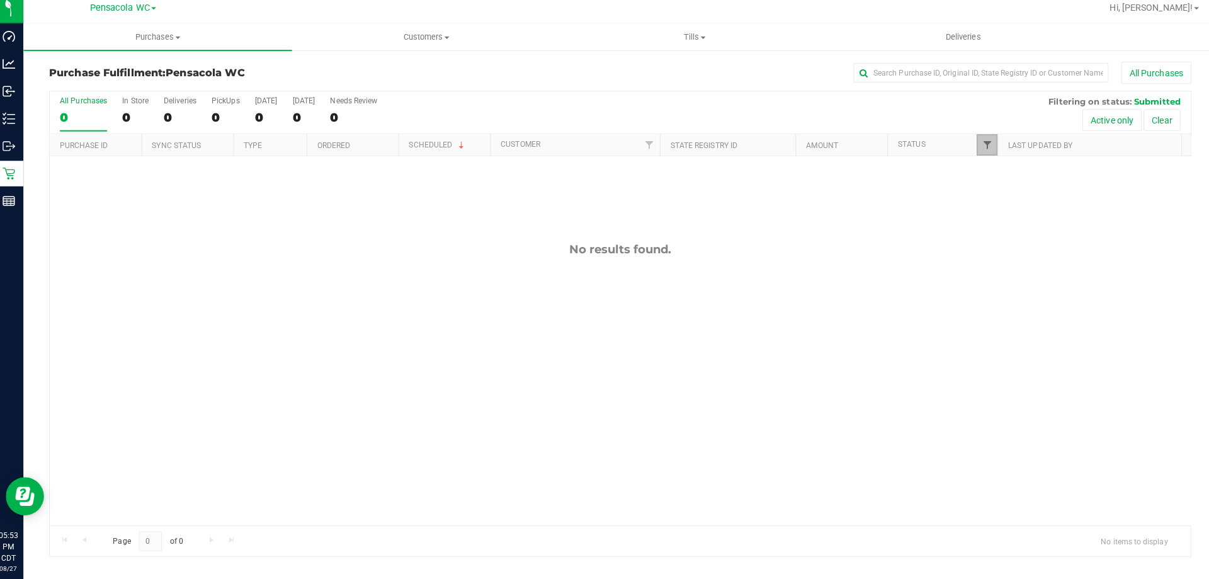
click at [983, 145] on span "Filter" at bounding box center [982, 150] width 10 height 10
click at [998, 252] on span "Created" at bounding box center [1011, 255] width 26 height 8
click at [992, 252] on input "Created" at bounding box center [988, 255] width 8 height 8
checkbox input "true"
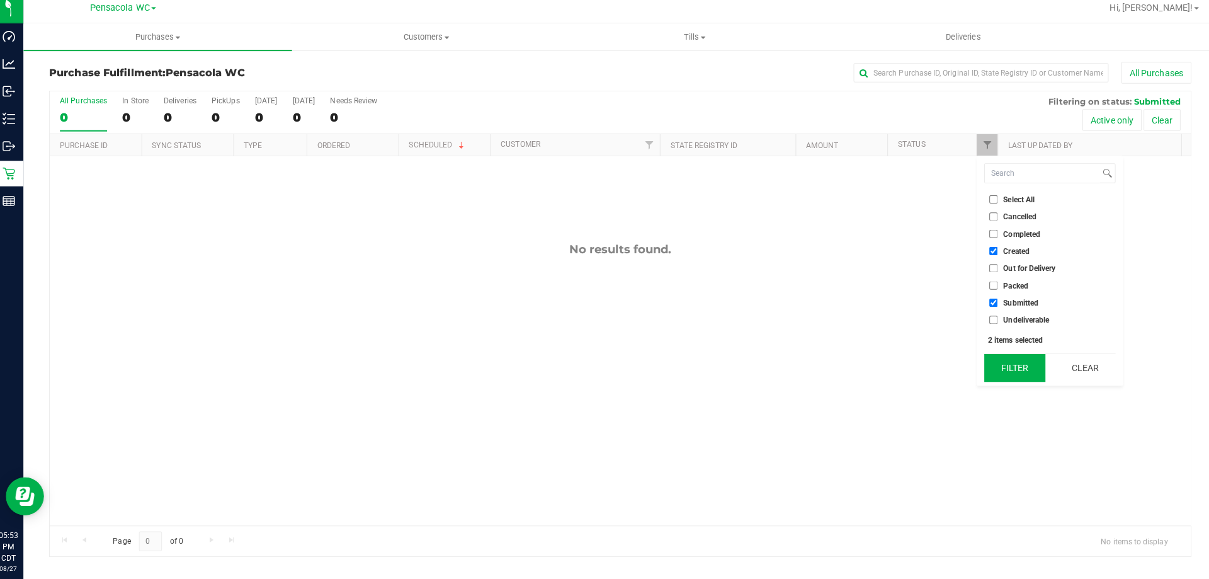
click at [998, 364] on button "Filter" at bounding box center [1009, 370] width 60 height 28
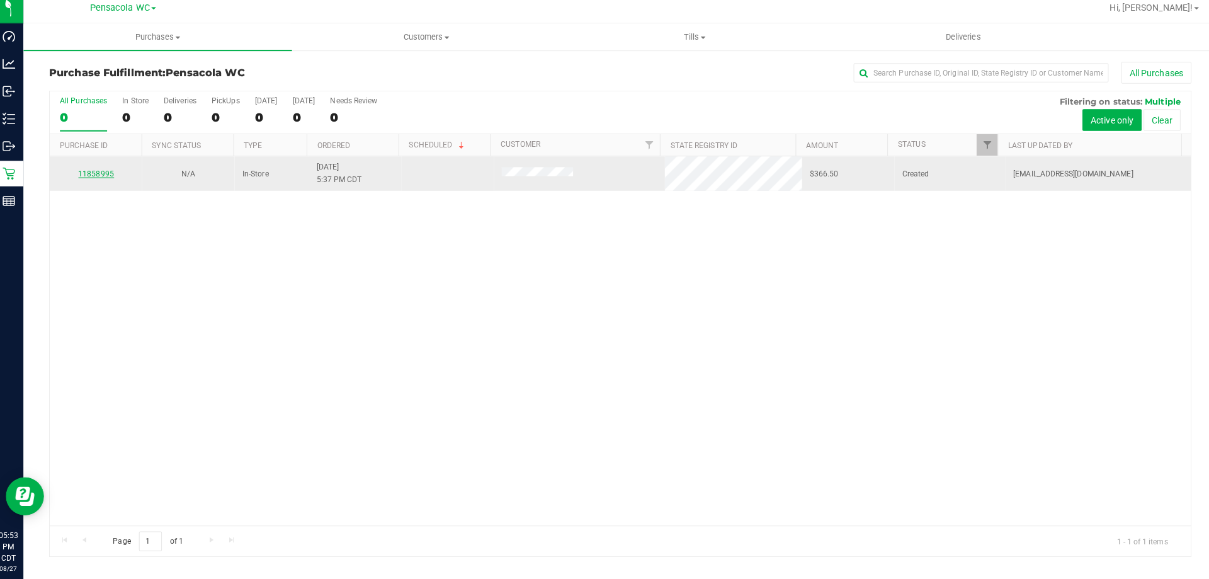
click at [110, 178] on link "11858995" at bounding box center [101, 178] width 35 height 9
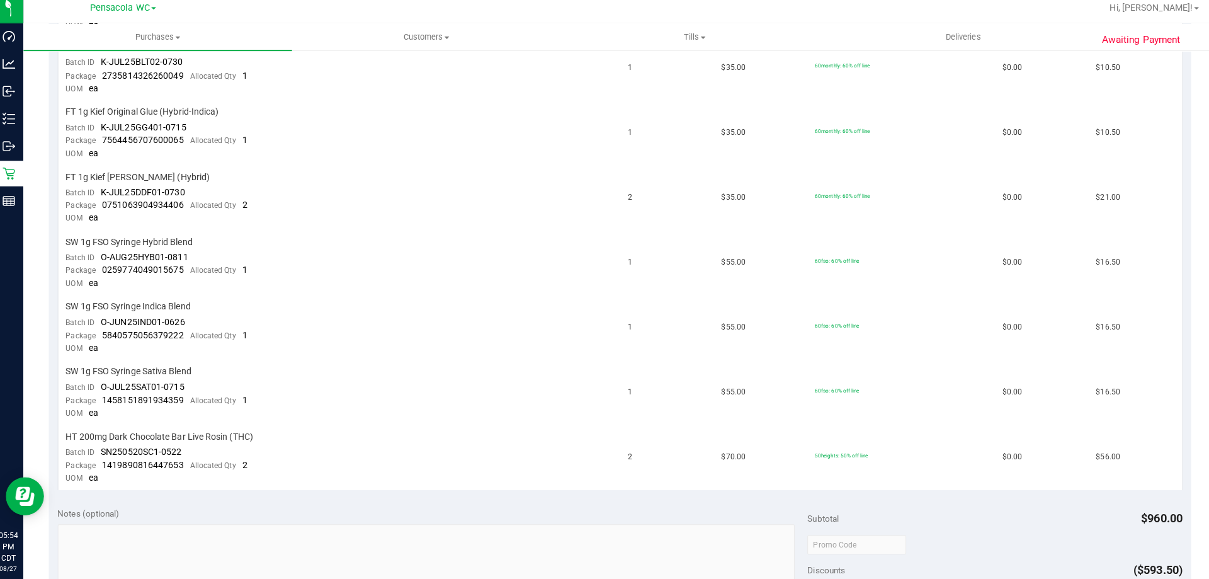
scroll to position [249, 0]
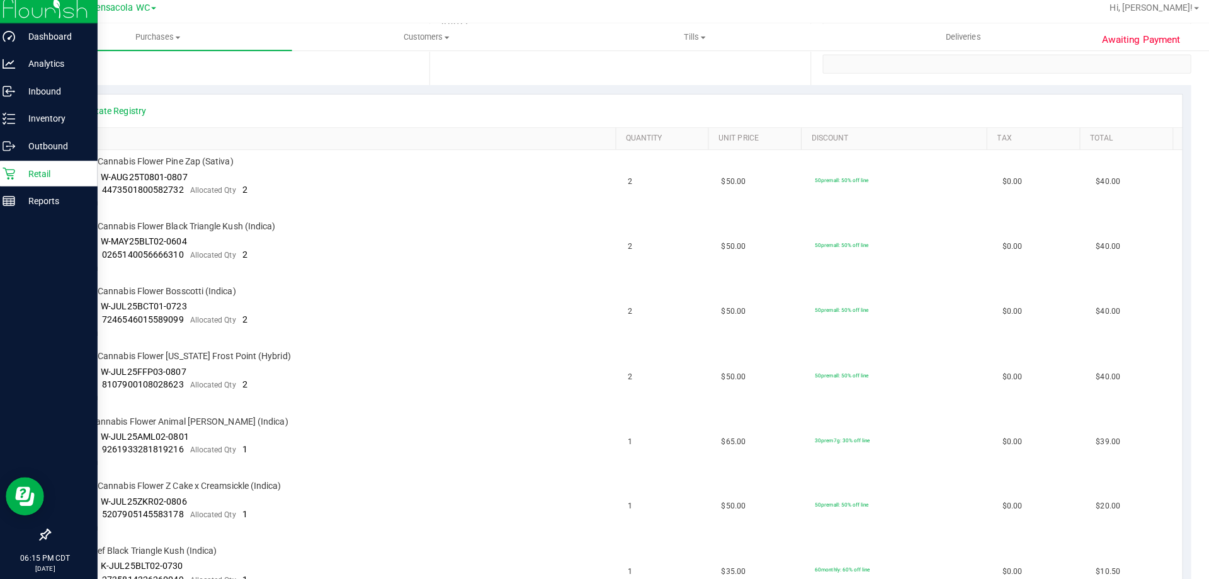
click at [16, 181] on icon at bounding box center [15, 178] width 13 height 13
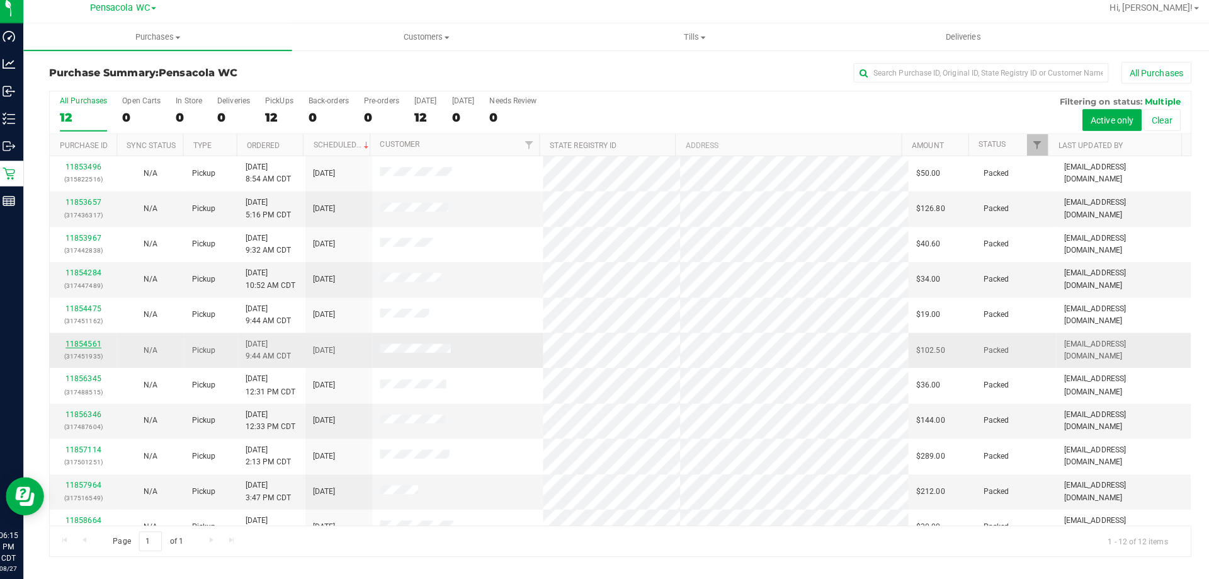
click at [102, 343] on link "11854561" at bounding box center [89, 346] width 35 height 9
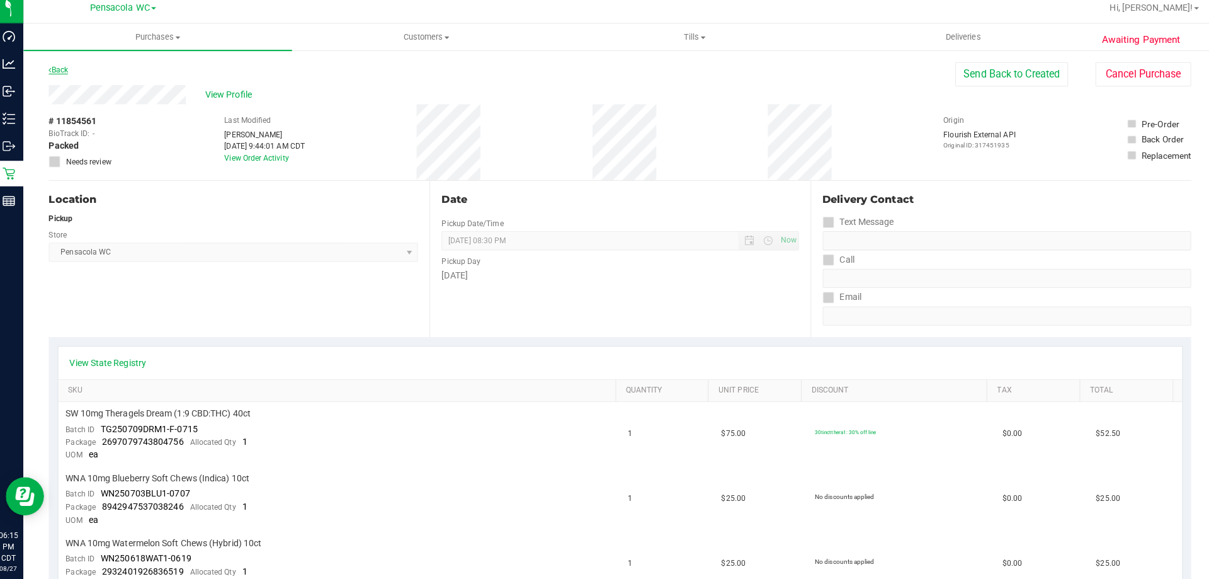
click at [67, 74] on link "Back" at bounding box center [64, 75] width 19 height 9
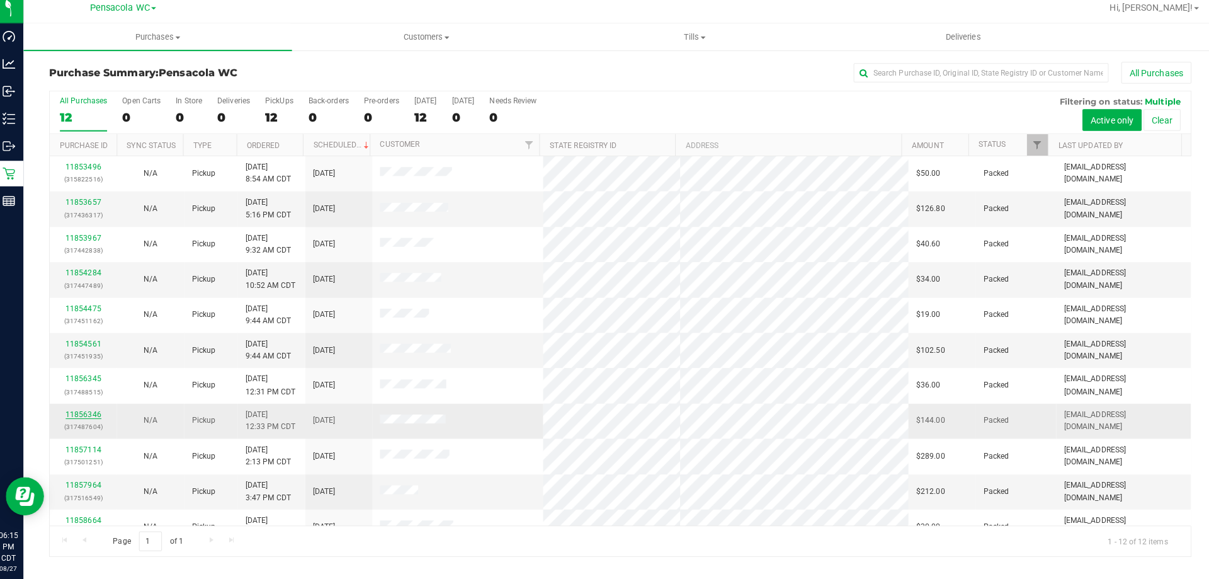
click at [89, 413] on link "11856346" at bounding box center [89, 416] width 35 height 9
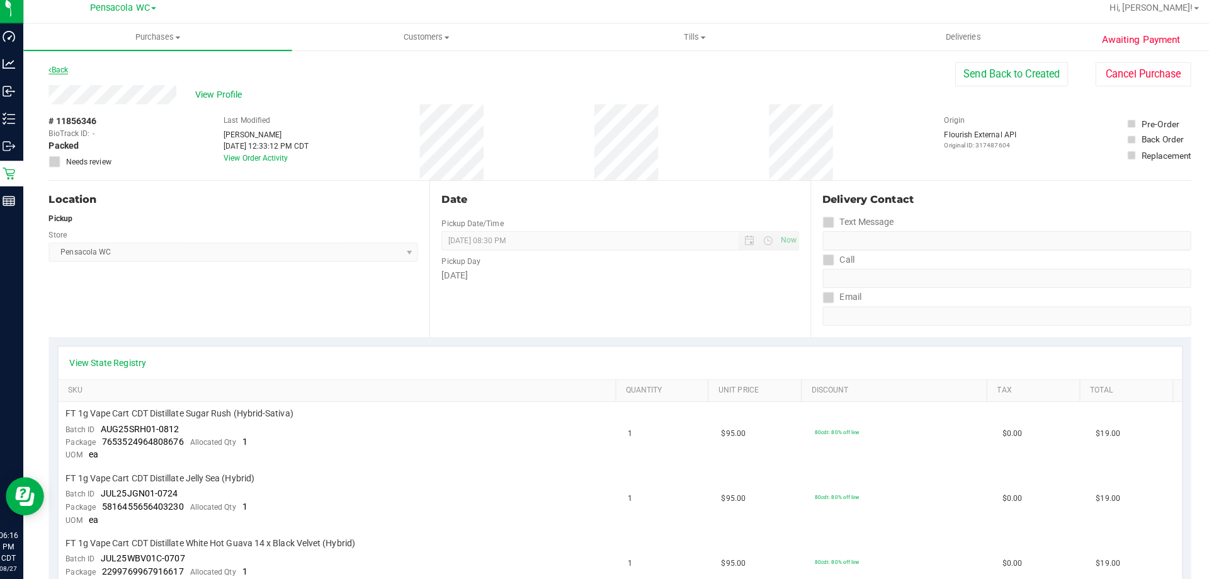
click at [68, 75] on link "Back" at bounding box center [64, 75] width 19 height 9
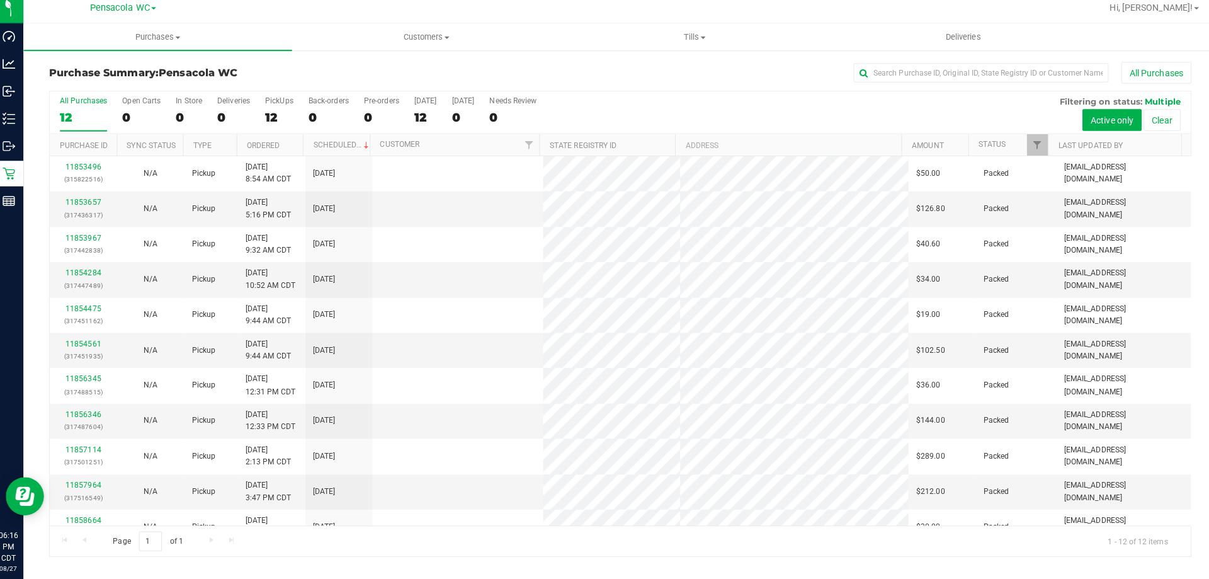
scroll to position [54, 0]
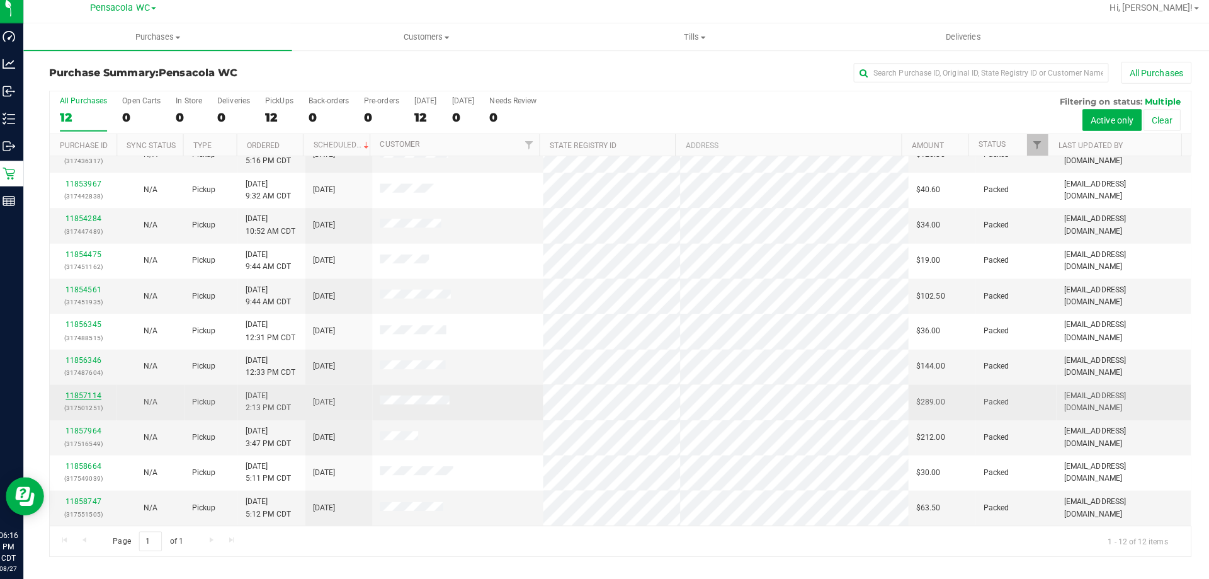
click at [84, 398] on link "11857114" at bounding box center [89, 397] width 35 height 9
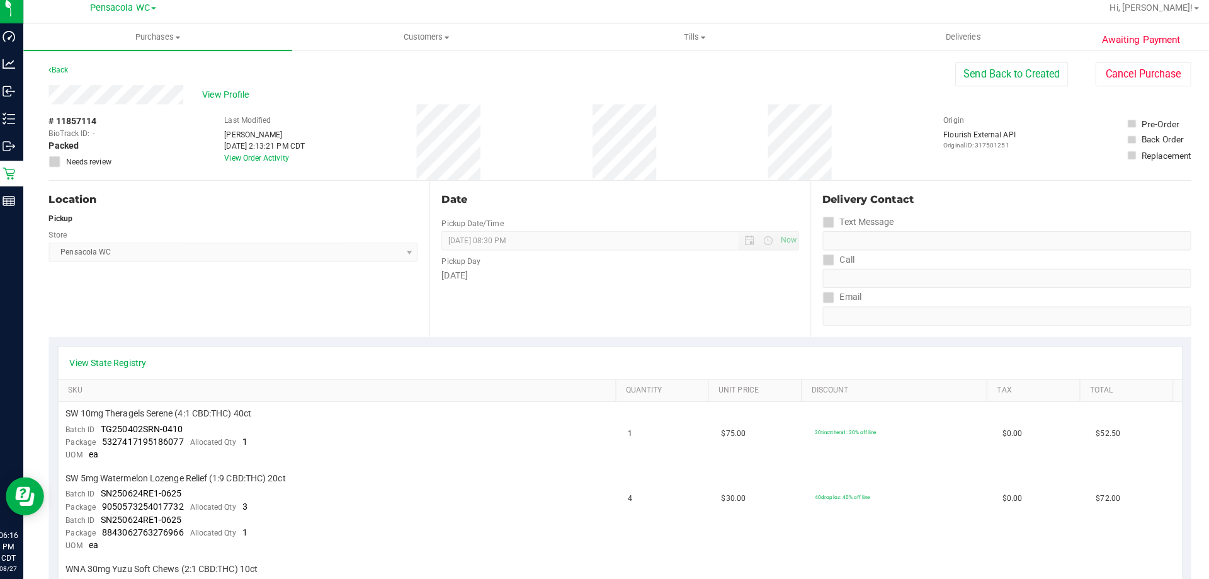
click at [71, 68] on div "Back" at bounding box center [64, 75] width 19 height 15
click at [70, 77] on link "Back" at bounding box center [64, 75] width 19 height 9
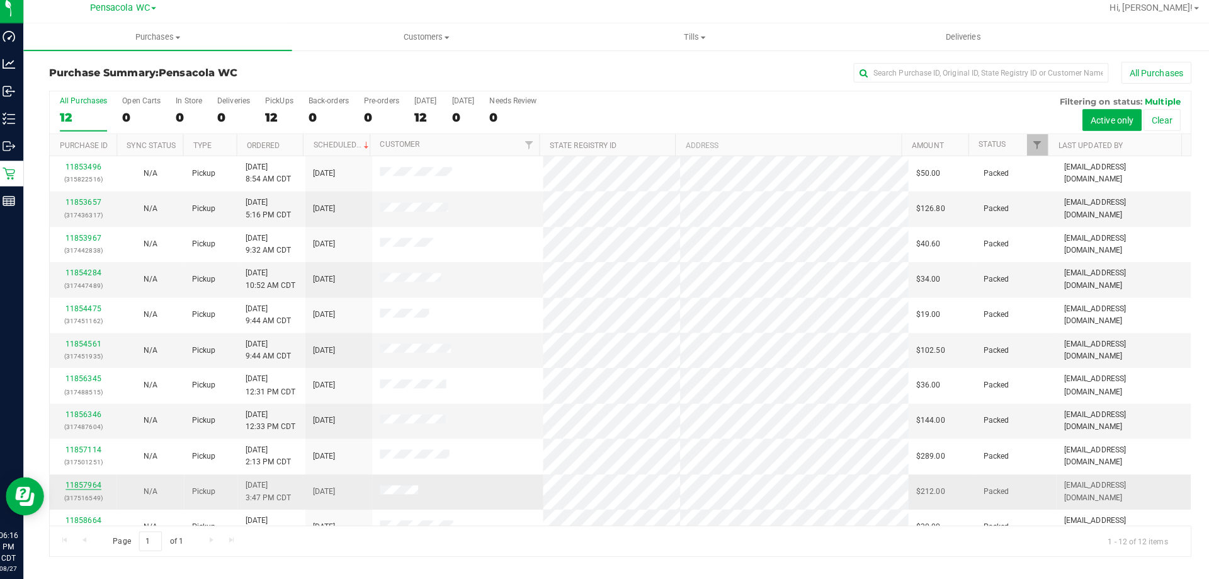
click at [86, 488] on link "11857964" at bounding box center [89, 486] width 35 height 9
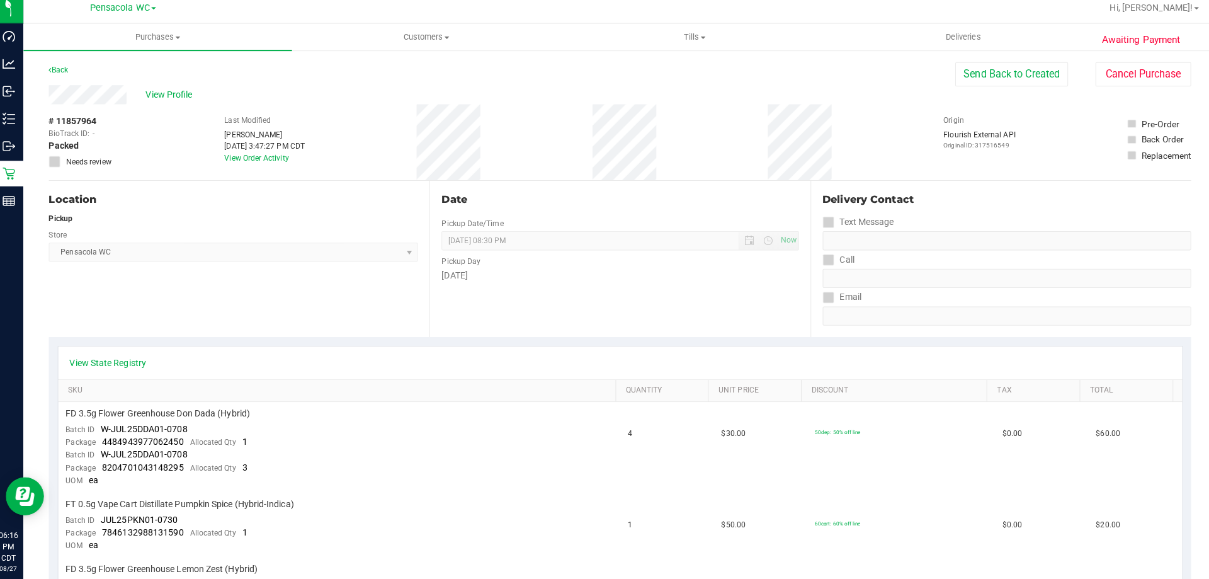
click at [172, 91] on div "View Profile" at bounding box center [502, 100] width 895 height 19
click at [177, 100] on span "View Profile" at bounding box center [176, 100] width 50 height 13
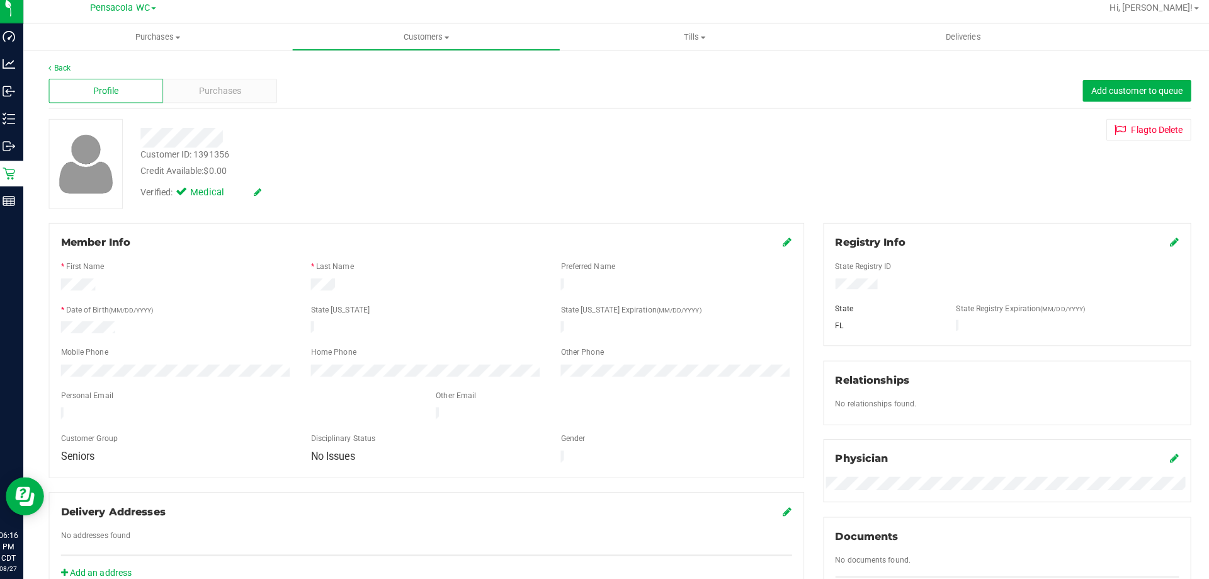
click at [781, 242] on icon at bounding box center [785, 245] width 9 height 10
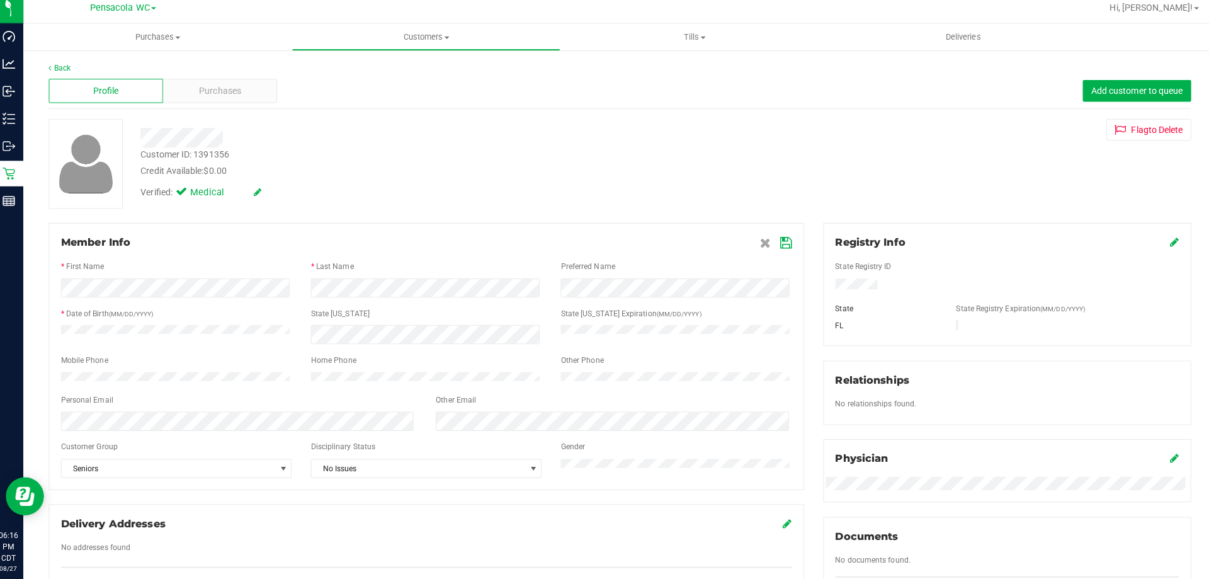
click at [783, 248] on icon at bounding box center [783, 247] width 11 height 10
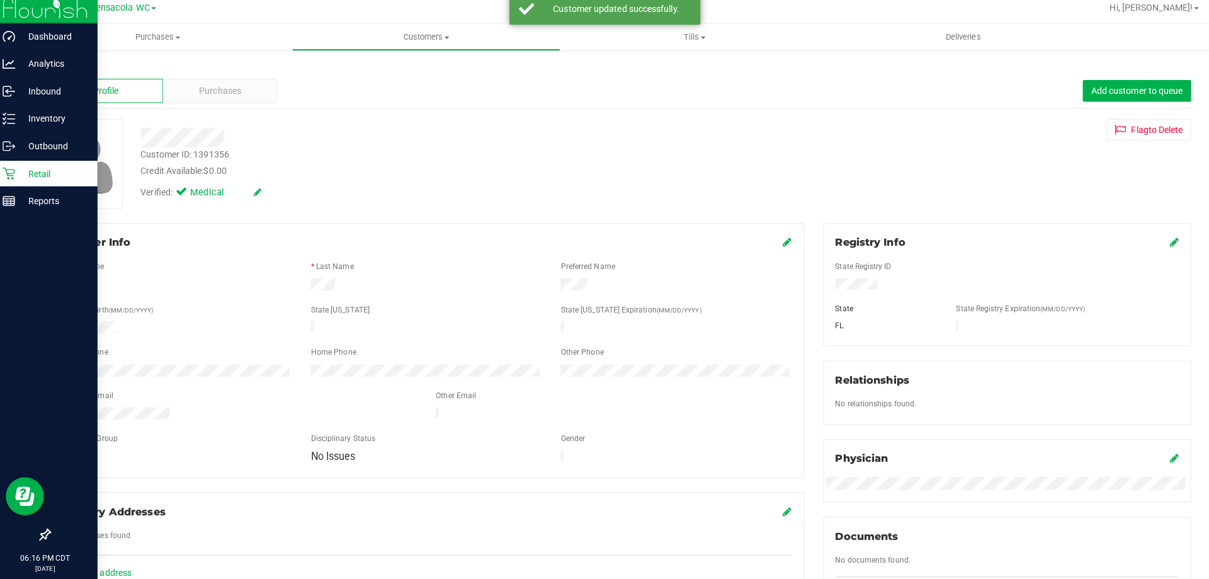
click at [27, 166] on div "Retail" at bounding box center [53, 178] width 99 height 25
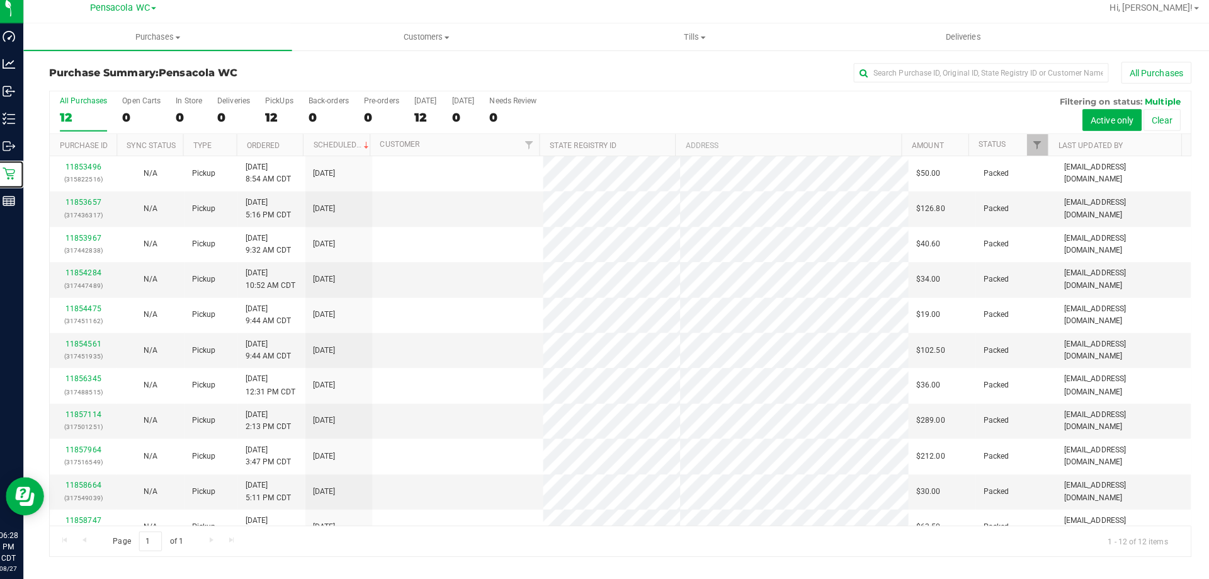
scroll to position [54, 0]
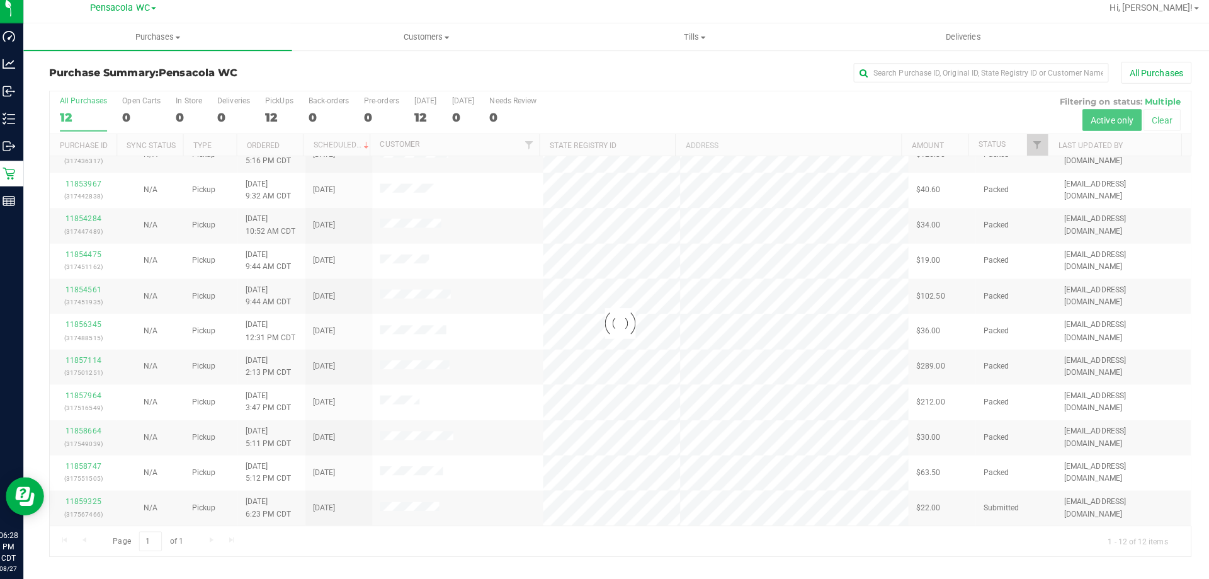
click at [91, 503] on div at bounding box center [619, 326] width 1127 height 459
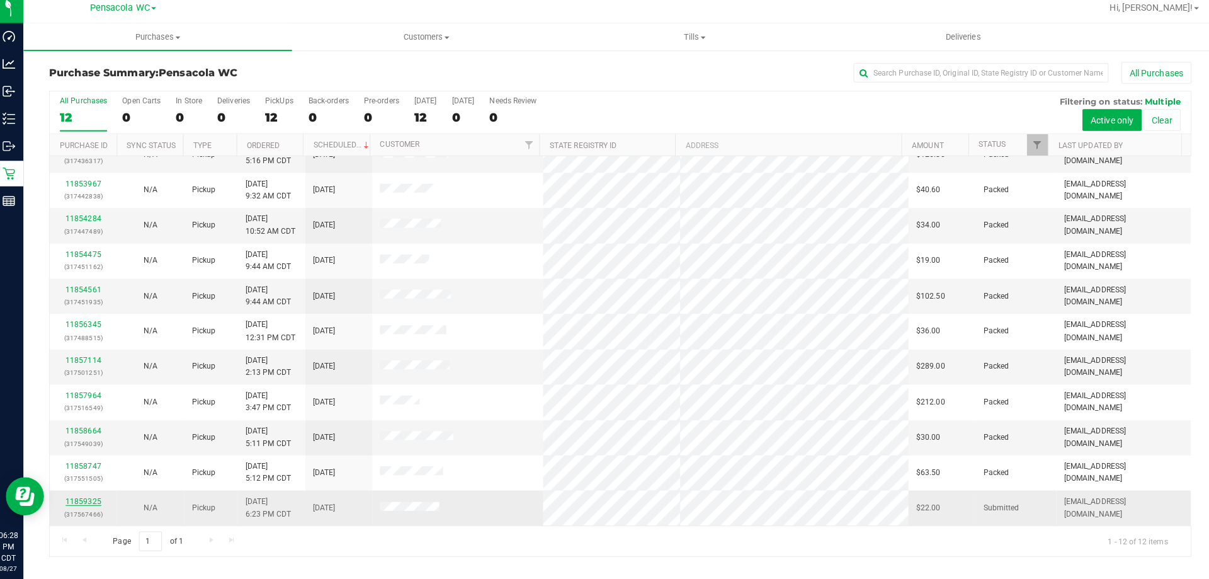
click at [92, 498] on link "11859325" at bounding box center [89, 501] width 35 height 9
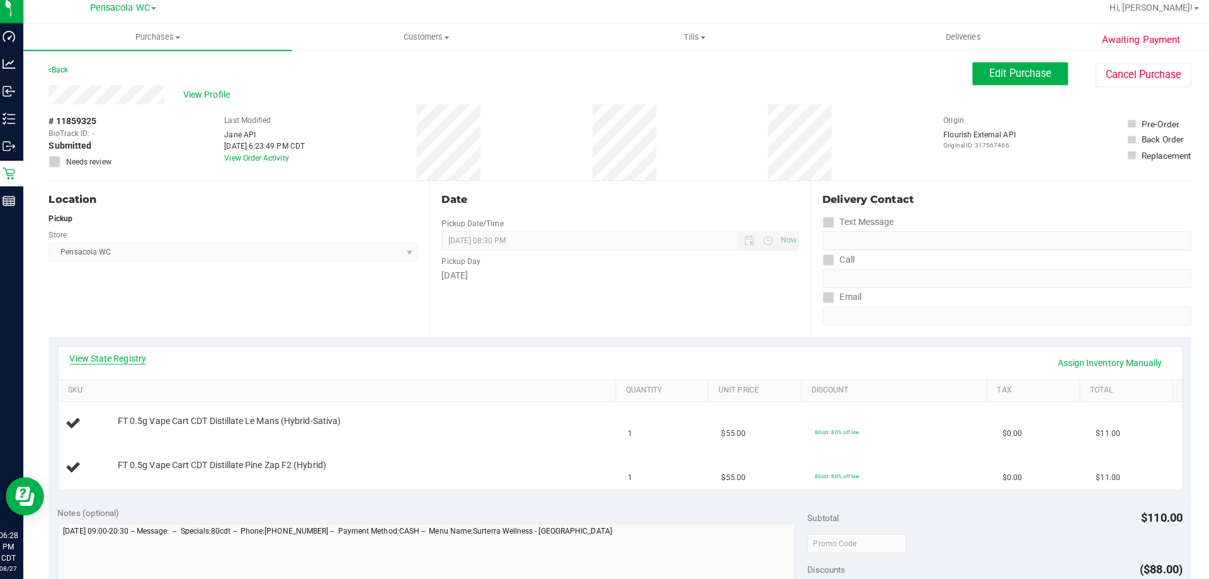
click at [103, 355] on link "View State Registry" at bounding box center [114, 360] width 76 height 13
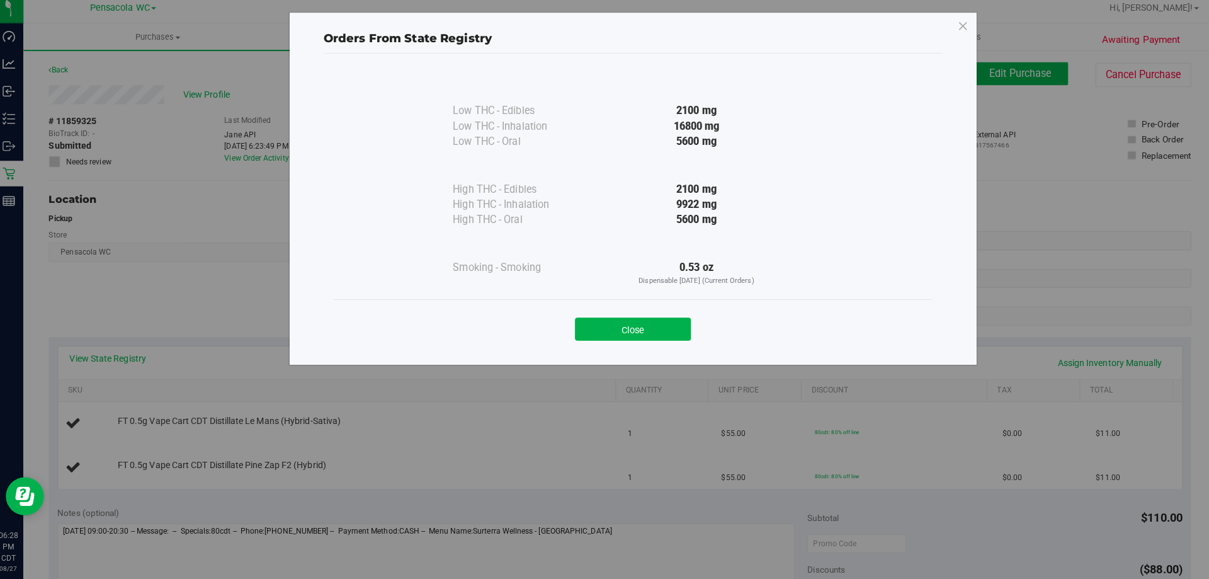
drag, startPoint x: 633, startPoint y: 333, endPoint x: 641, endPoint y: 328, distance: 9.1
click at [638, 329] on button "Close" at bounding box center [632, 331] width 115 height 23
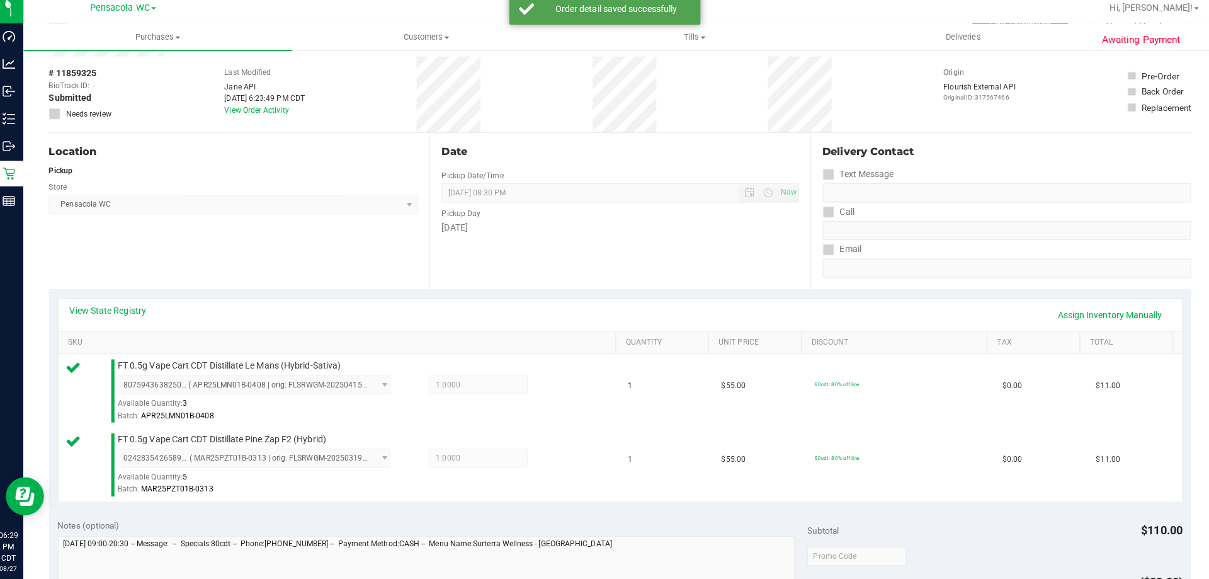
scroll to position [435, 0]
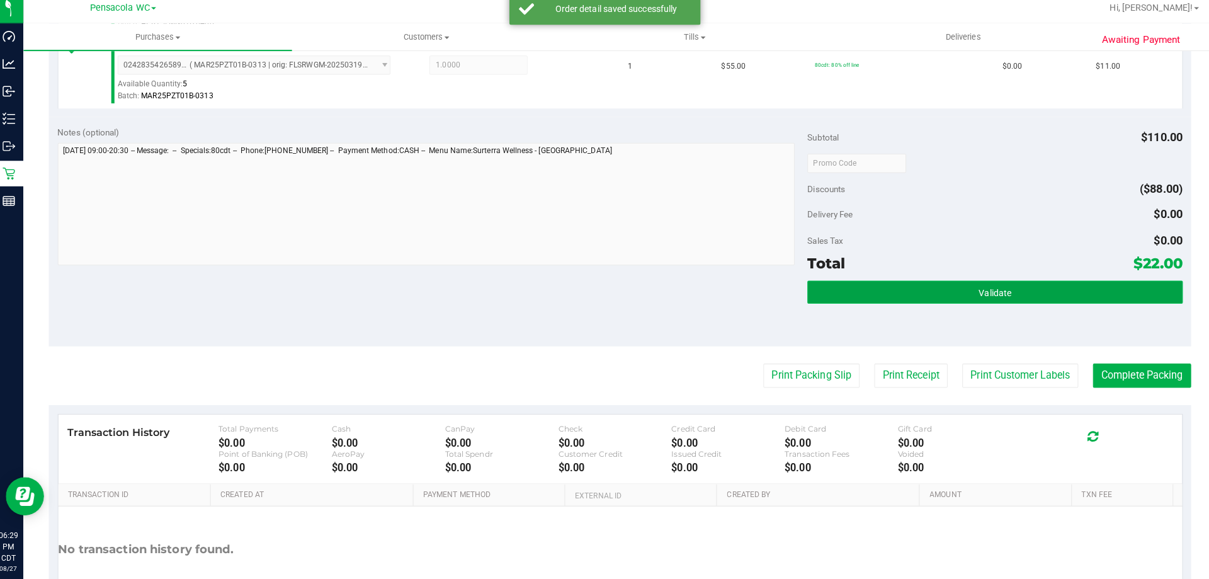
click at [867, 286] on button "Validate" at bounding box center [990, 295] width 370 height 23
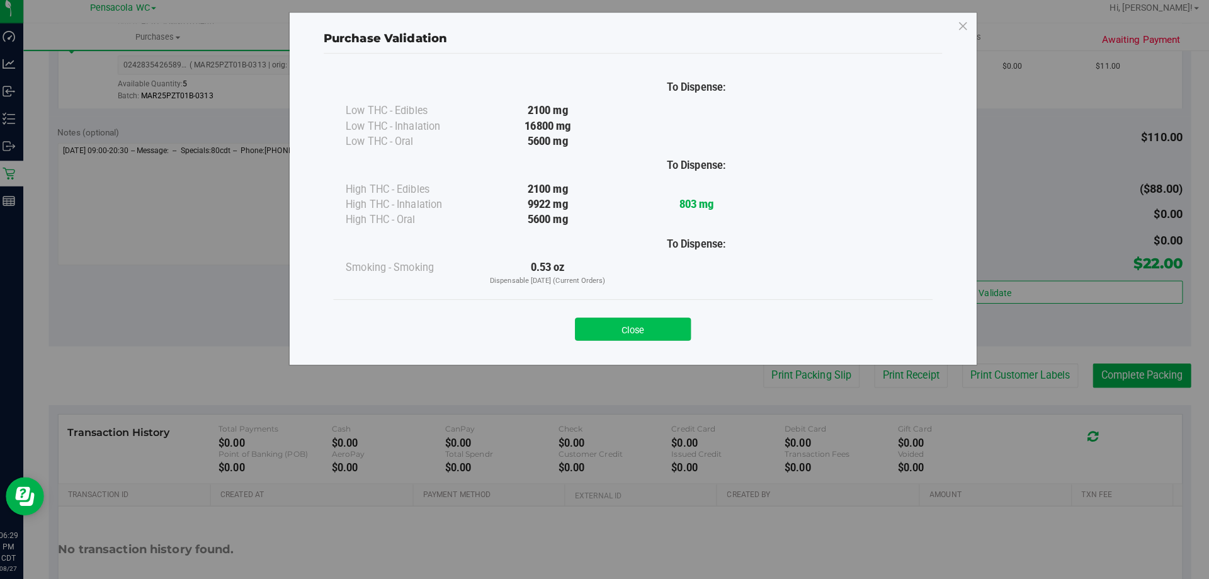
click at [635, 332] on button "Close" at bounding box center [632, 331] width 115 height 23
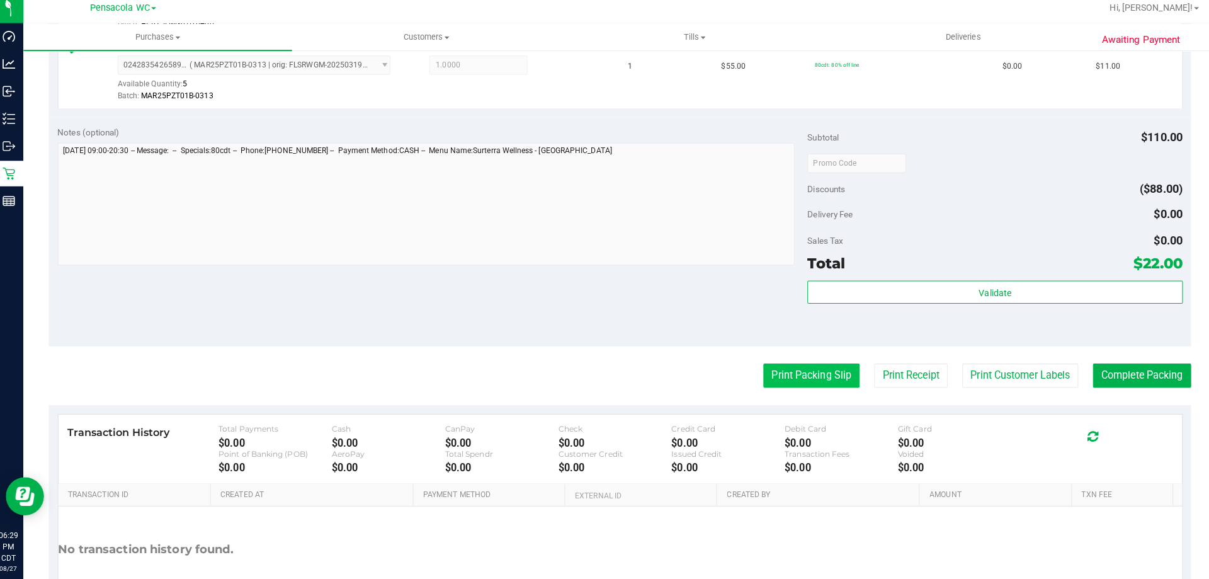
click at [794, 387] on button "Print Packing Slip" at bounding box center [808, 378] width 95 height 24
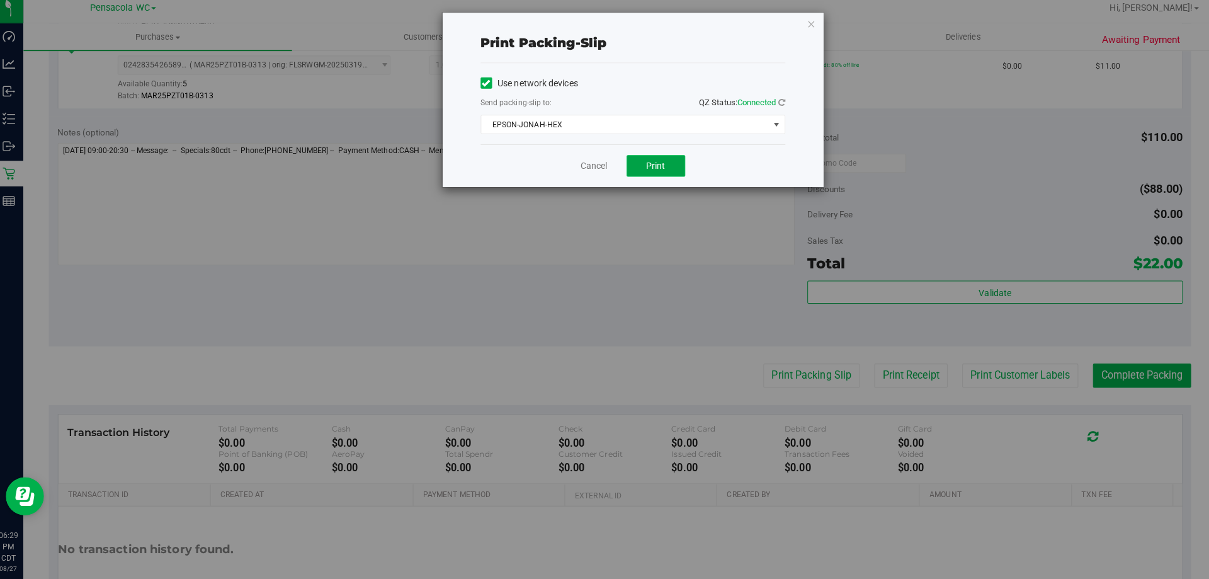
click at [667, 171] on button "Print" at bounding box center [655, 170] width 58 height 21
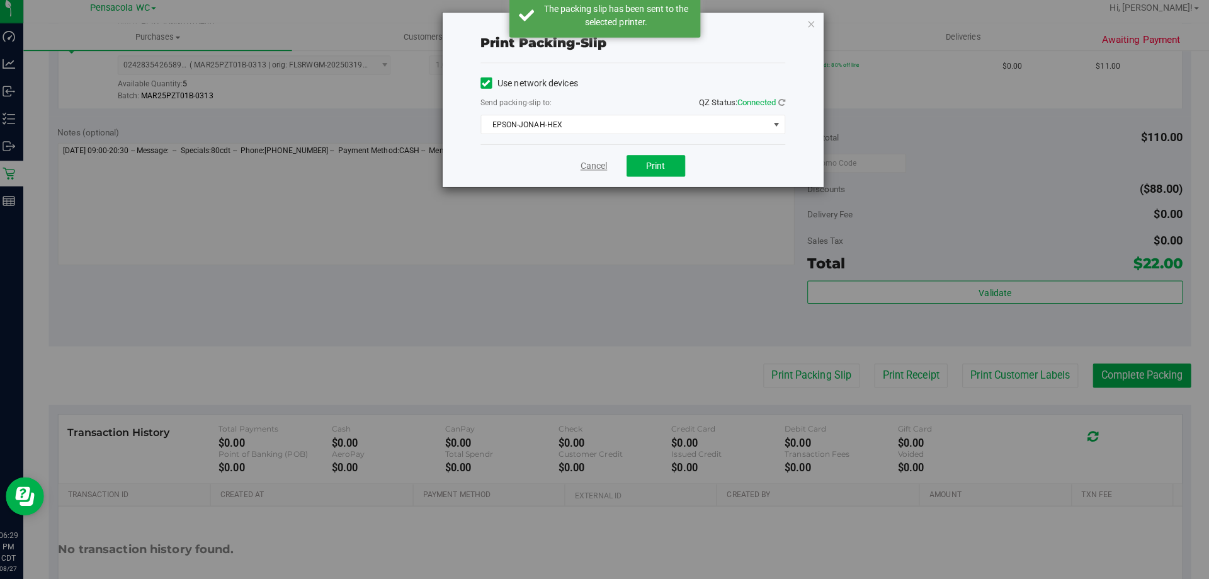
click at [594, 171] on link "Cancel" at bounding box center [593, 170] width 26 height 13
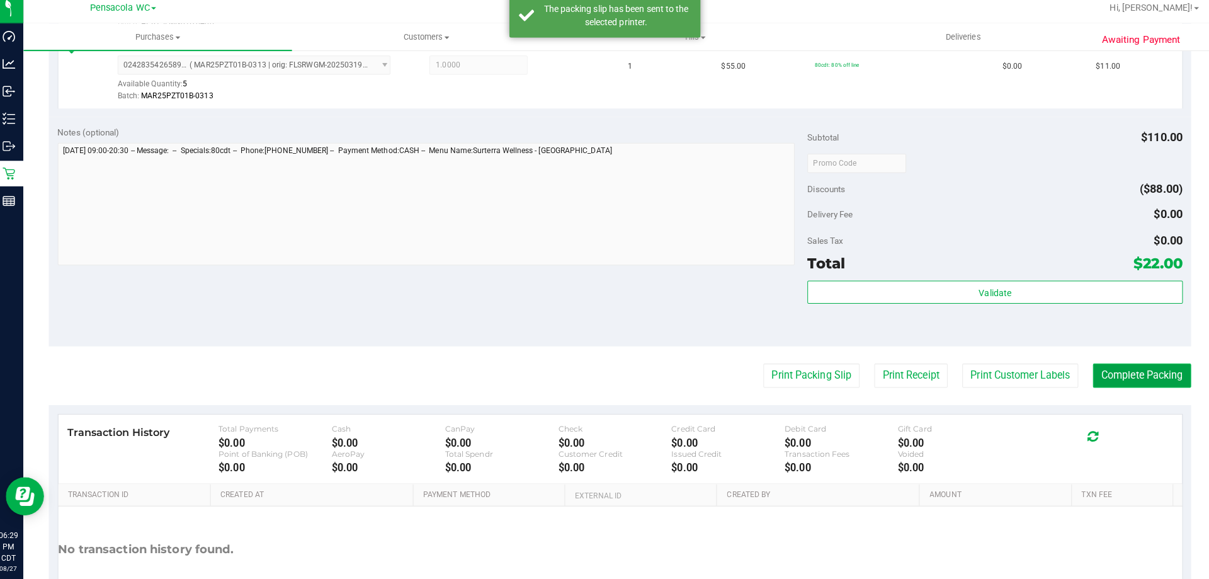
click at [1148, 372] on button "Complete Packing" at bounding box center [1135, 378] width 97 height 24
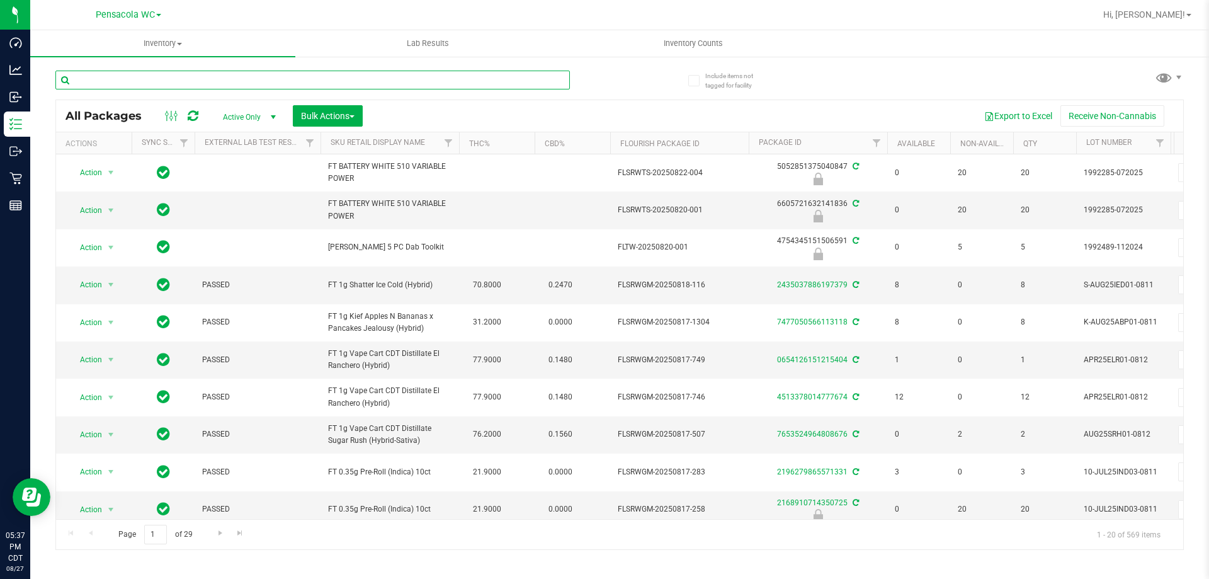
click at [123, 80] on input "text" at bounding box center [312, 80] width 514 height 19
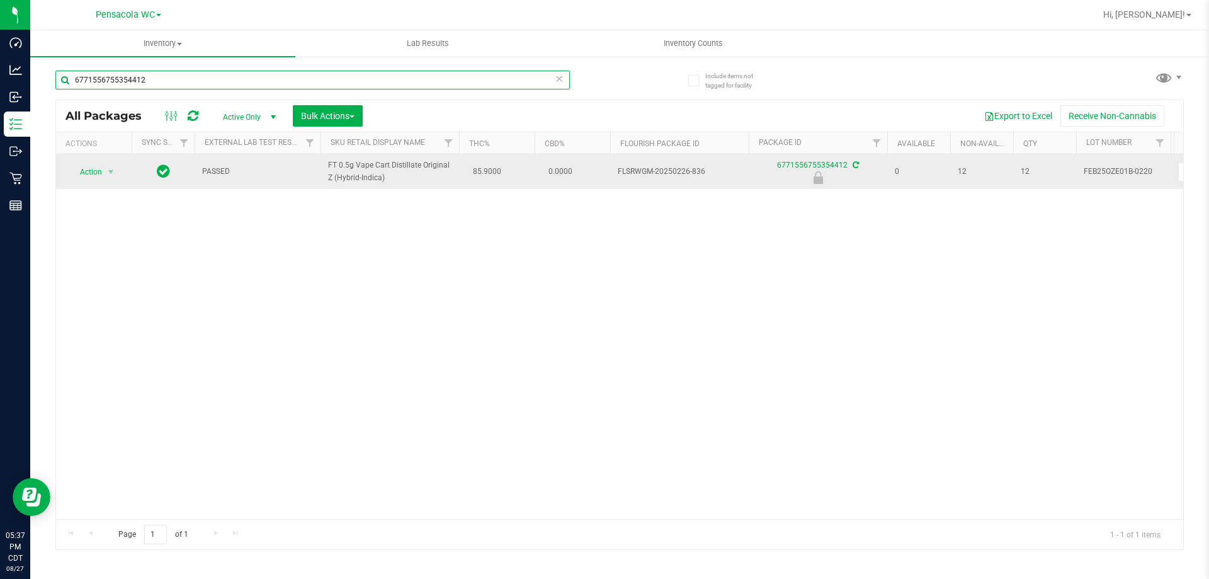
type input "6771556755354412"
click at [102, 171] on span "Action" at bounding box center [86, 172] width 34 height 18
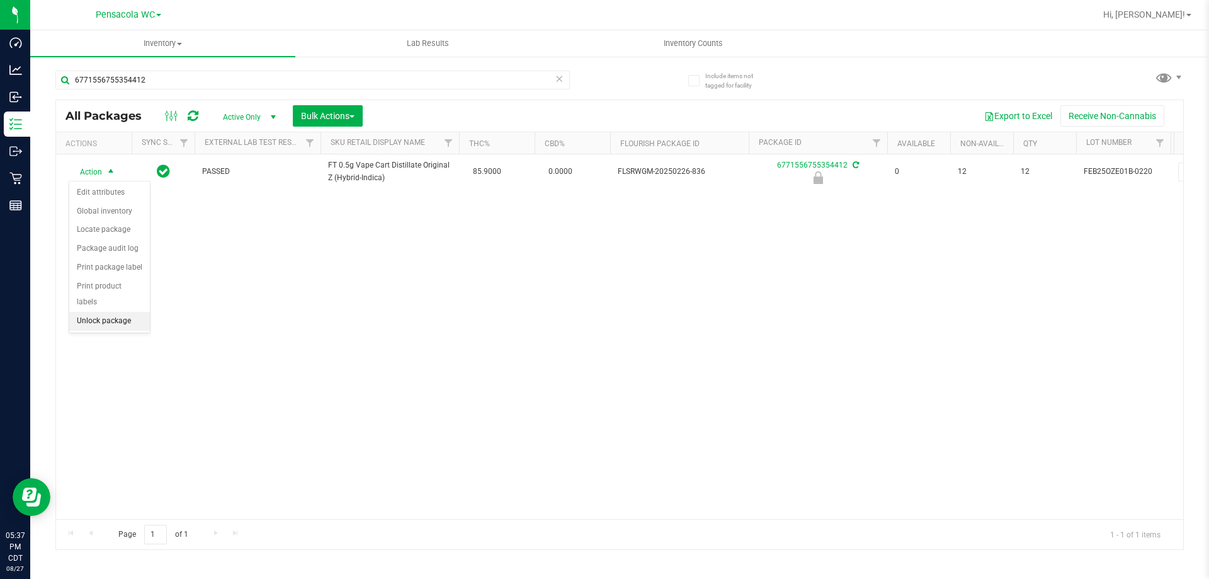
click at [82, 312] on li "Unlock package" at bounding box center [109, 321] width 81 height 19
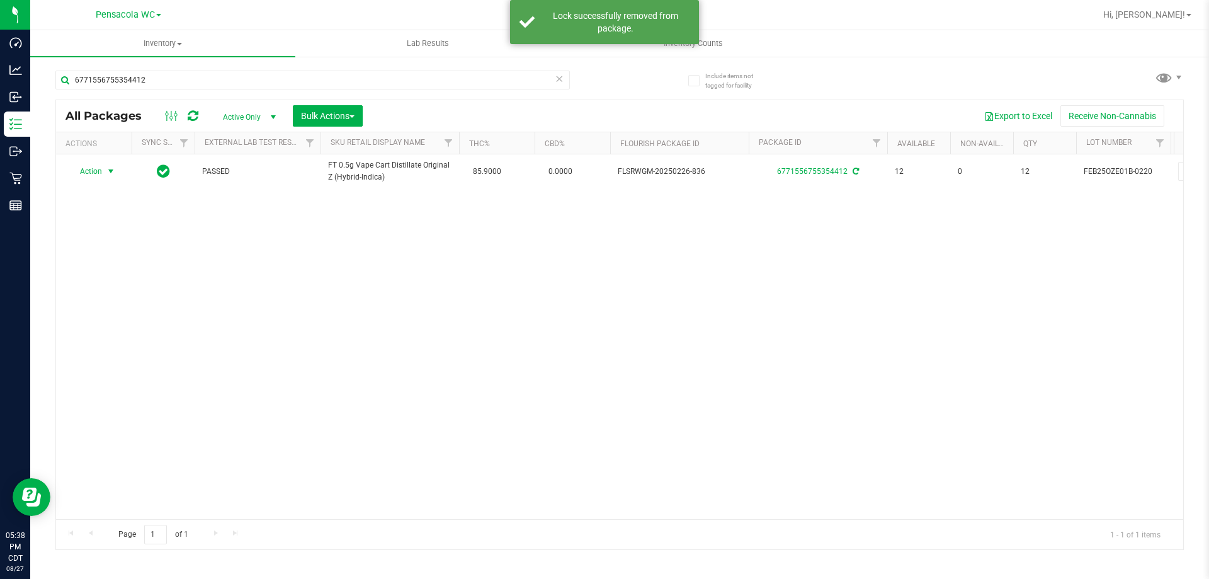
click at [86, 173] on span "Action" at bounding box center [86, 171] width 34 height 18
click at [135, 319] on li "Print package label" at bounding box center [118, 323] width 98 height 19
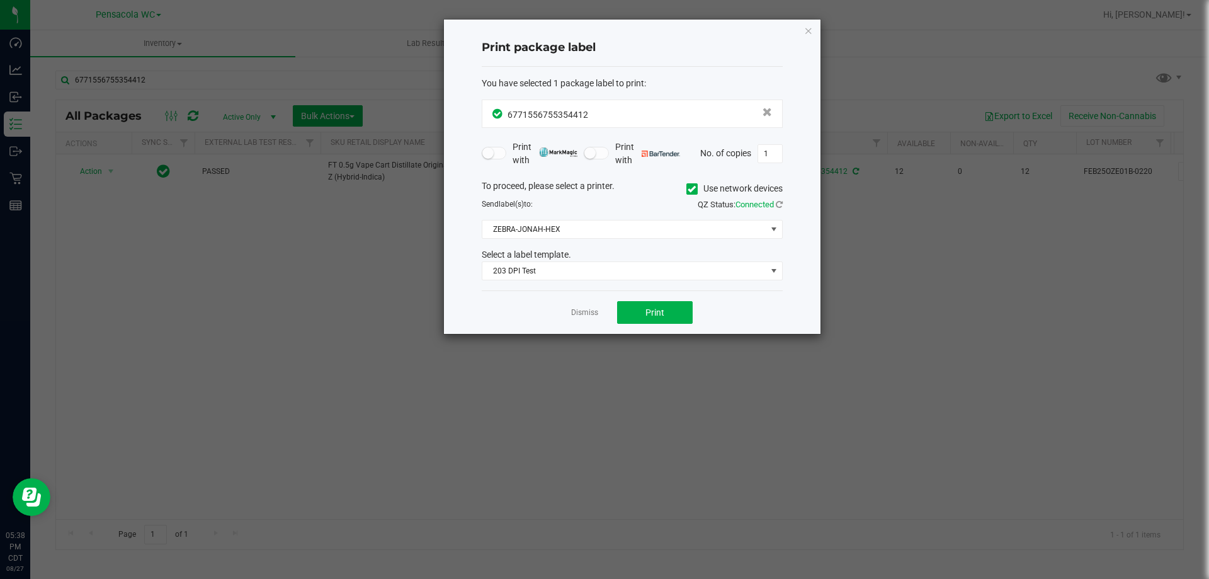
click at [646, 324] on div "Dismiss Print" at bounding box center [632, 311] width 301 height 43
click at [649, 307] on span "Print" at bounding box center [654, 312] width 19 height 10
click at [587, 315] on link "Dismiss" at bounding box center [584, 312] width 27 height 11
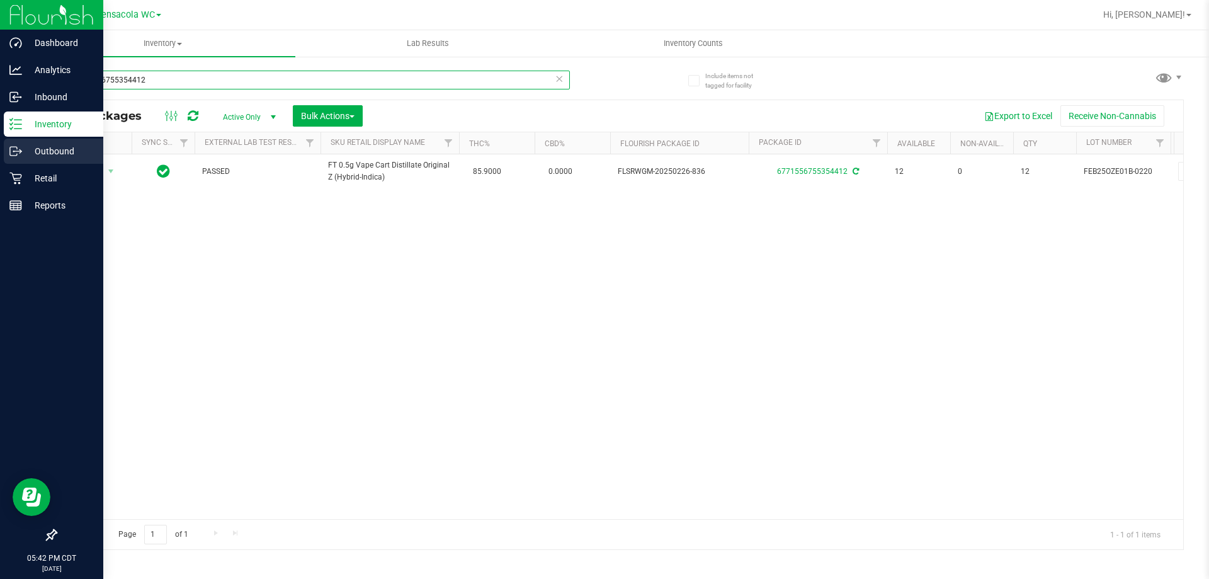
drag, startPoint x: 164, startPoint y: 80, endPoint x: 0, endPoint y: 142, distance: 175.1
click at [0, 142] on div "Dashboard Analytics Inbound Inventory Outbound Retail Reports 05:42 PM CDT 08/2…" at bounding box center [604, 289] width 1209 height 579
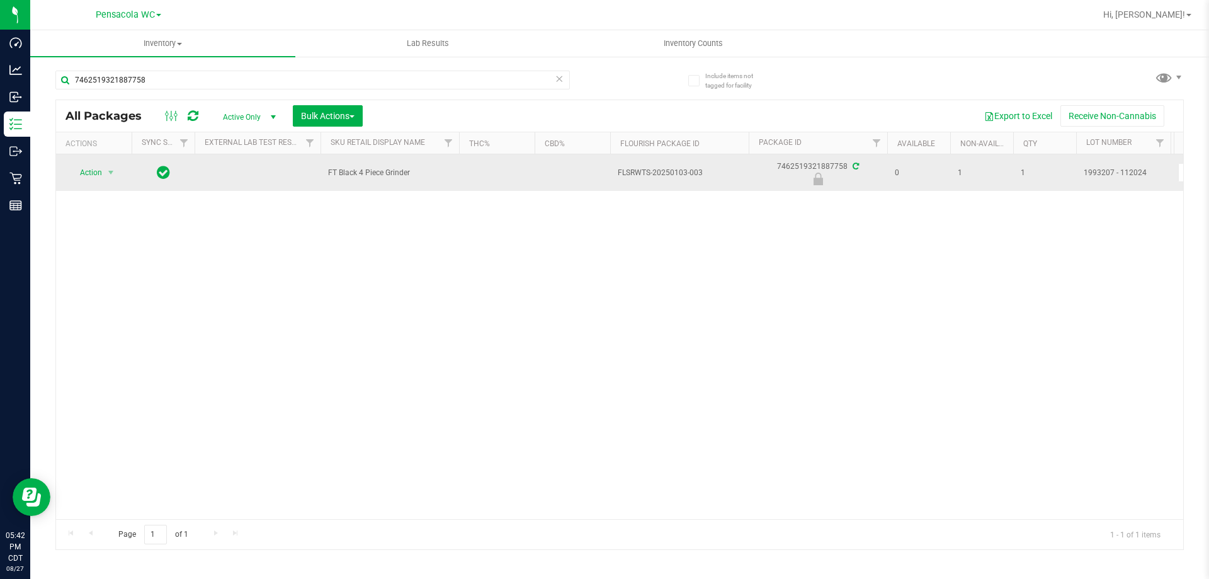
drag, startPoint x: 327, startPoint y: 172, endPoint x: 436, endPoint y: 167, distance: 109.7
click at [437, 167] on td "FT Black 4 Piece Grinder" at bounding box center [389, 172] width 139 height 37
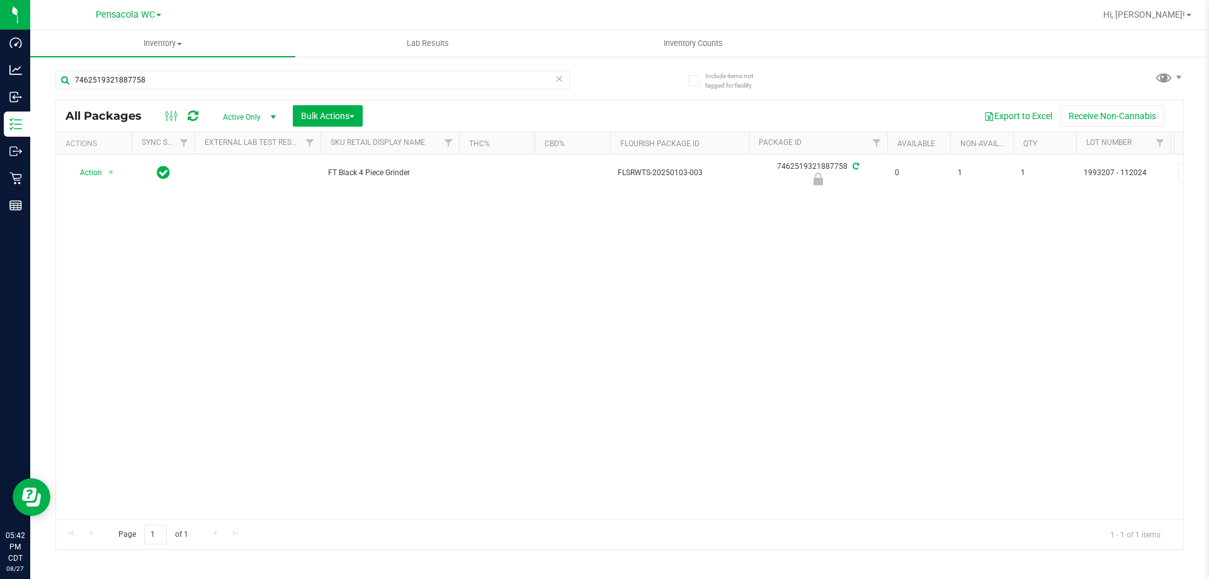
copy span "FT Black 4 Piece Grinder"
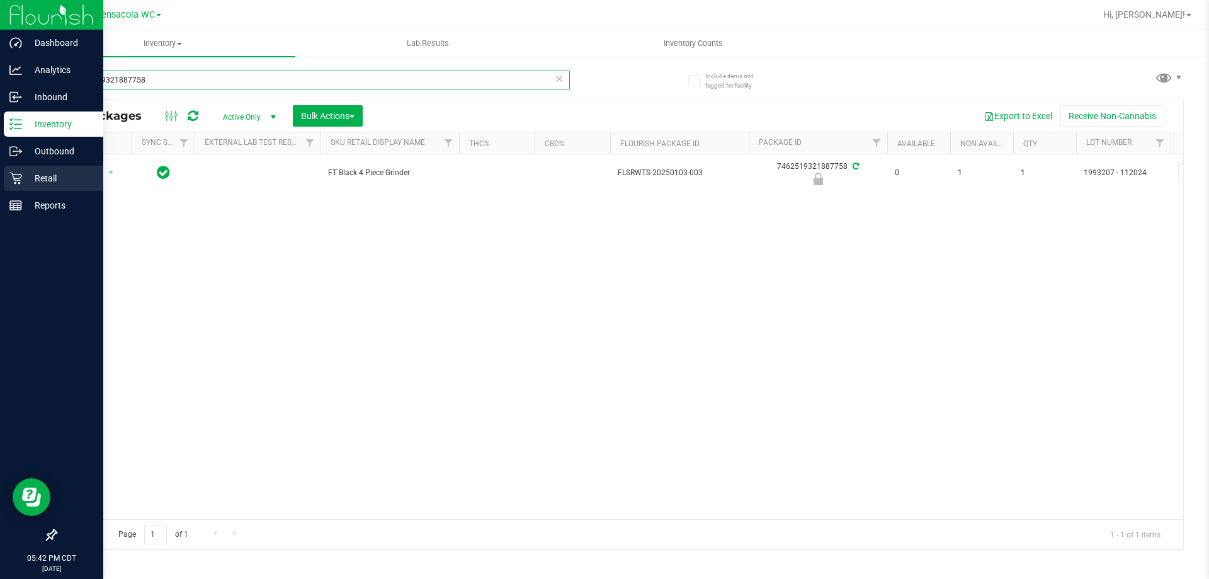
drag, startPoint x: 247, startPoint y: 81, endPoint x: 0, endPoint y: 174, distance: 263.8
click at [0, 174] on div "Dashboard Analytics Inbound Inventory Outbound Retail Reports 05:42 PM CDT 08/2…" at bounding box center [604, 289] width 1209 height 579
paste input "FT Black 4 Piece Grinder"
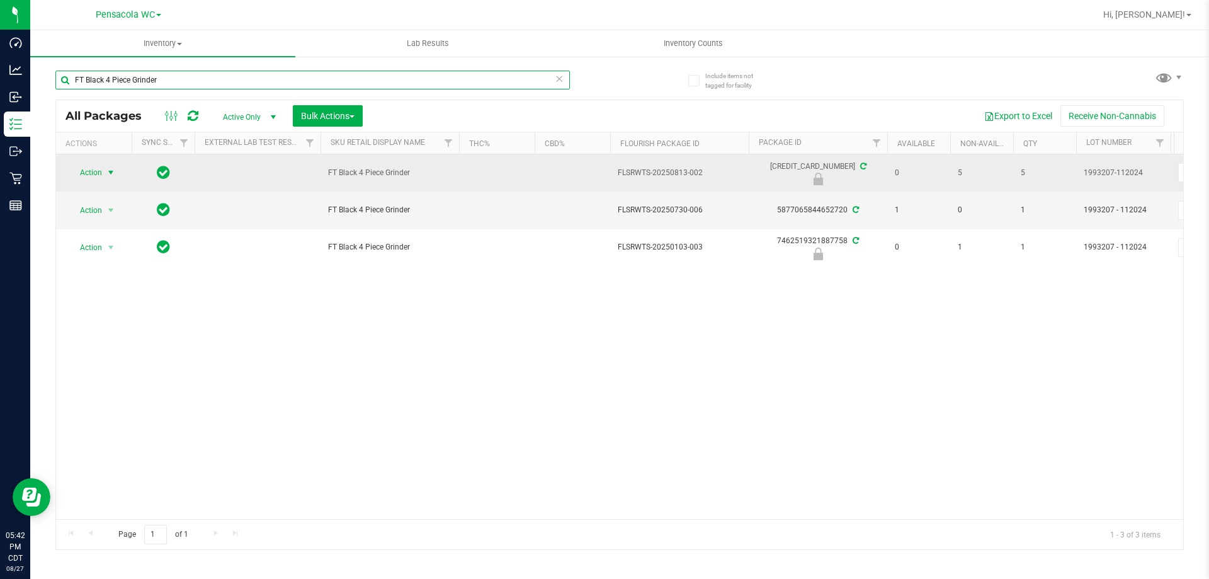
type input "FT Black 4 Piece Grinder"
click at [100, 171] on span "Action" at bounding box center [86, 173] width 34 height 18
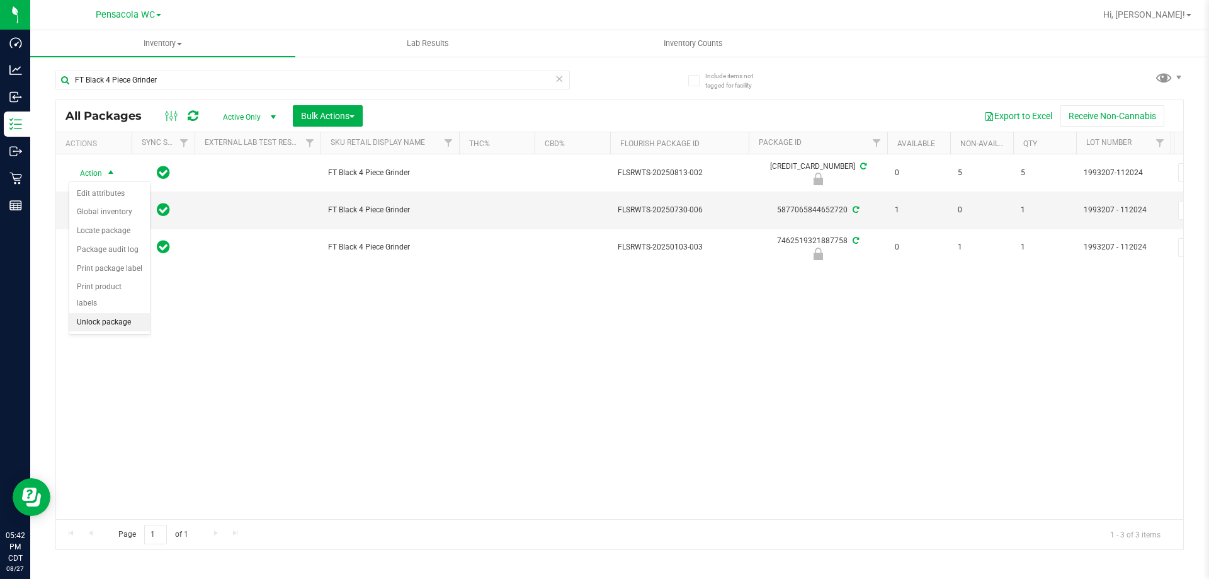
click at [122, 313] on li "Unlock package" at bounding box center [109, 322] width 81 height 19
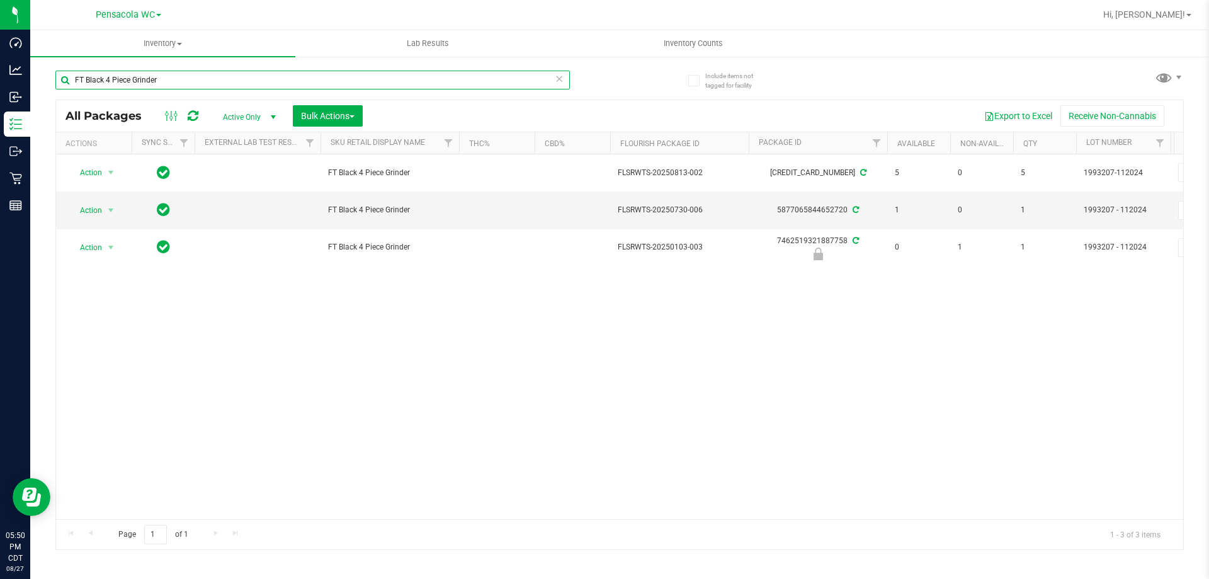
drag, startPoint x: 172, startPoint y: 75, endPoint x: 49, endPoint y: 91, distance: 123.8
click at [51, 84] on div "Include items not tagged for facility FT Black 4 Piece Grinder All Packages Act…" at bounding box center [619, 247] width 1179 height 384
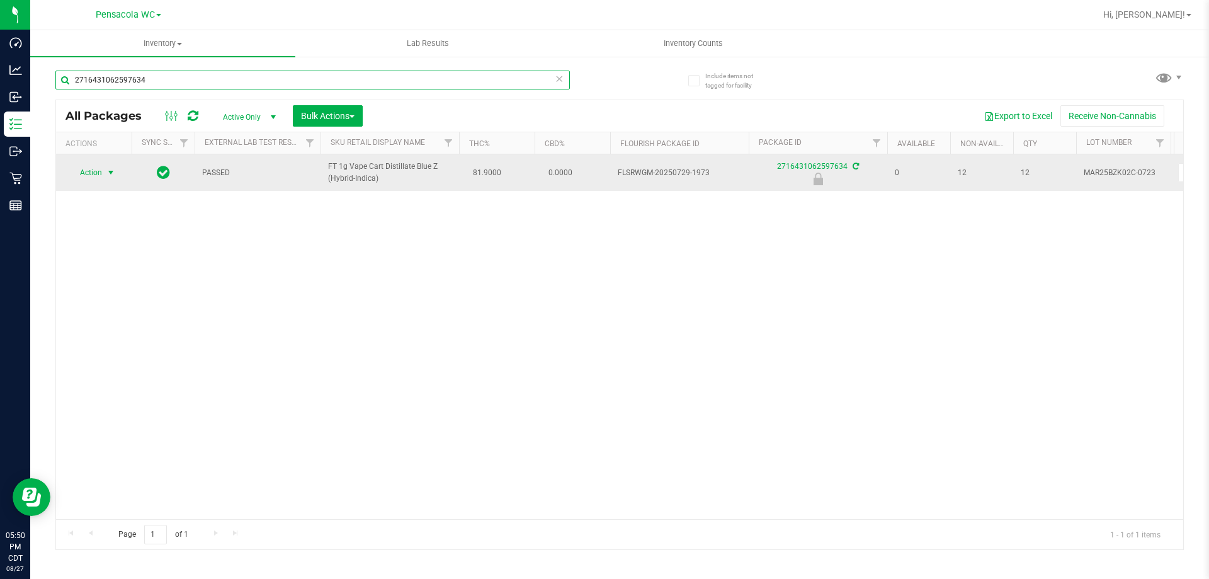
type input "2716431062597634"
click at [102, 172] on span "Action" at bounding box center [86, 173] width 34 height 18
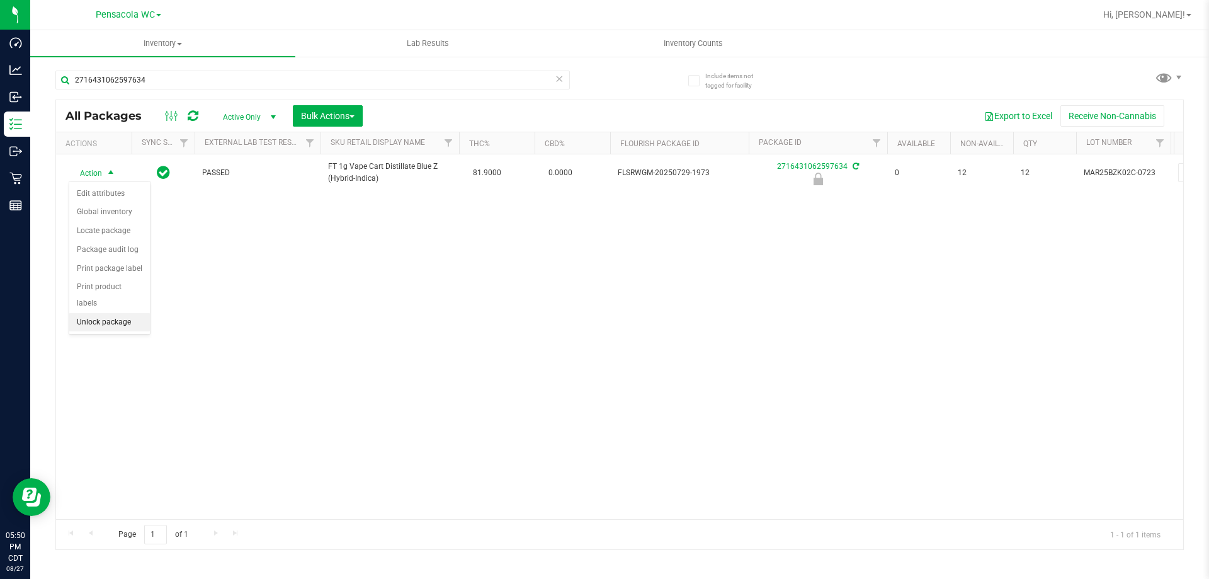
click at [88, 313] on li "Unlock package" at bounding box center [109, 322] width 81 height 19
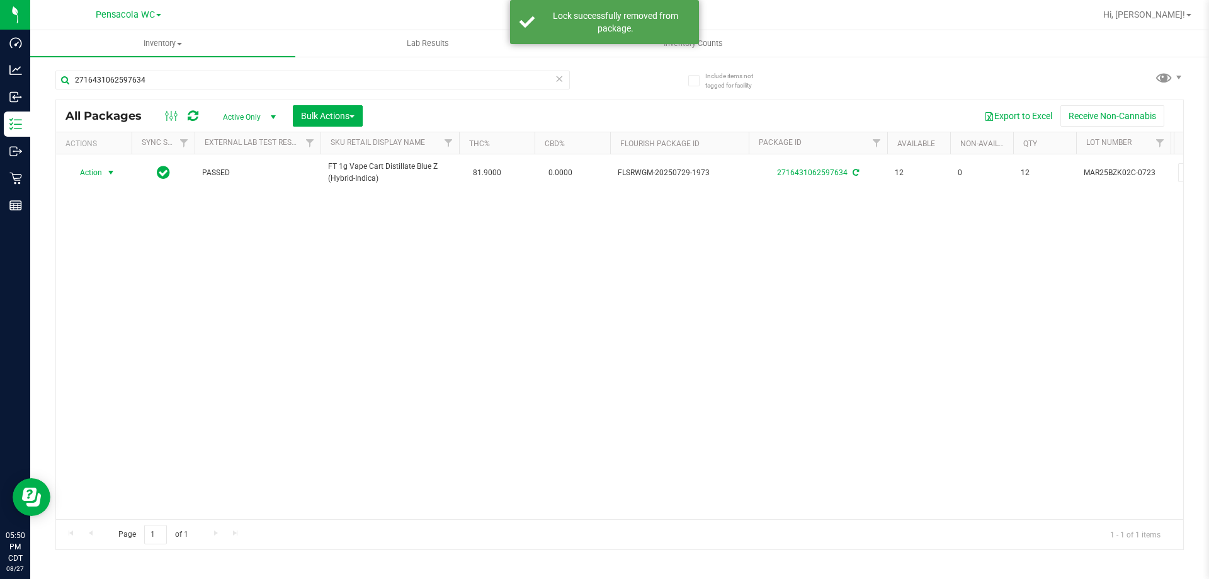
click at [99, 171] on span "Action" at bounding box center [86, 173] width 34 height 18
click at [94, 324] on li "Print package label" at bounding box center [118, 324] width 98 height 19
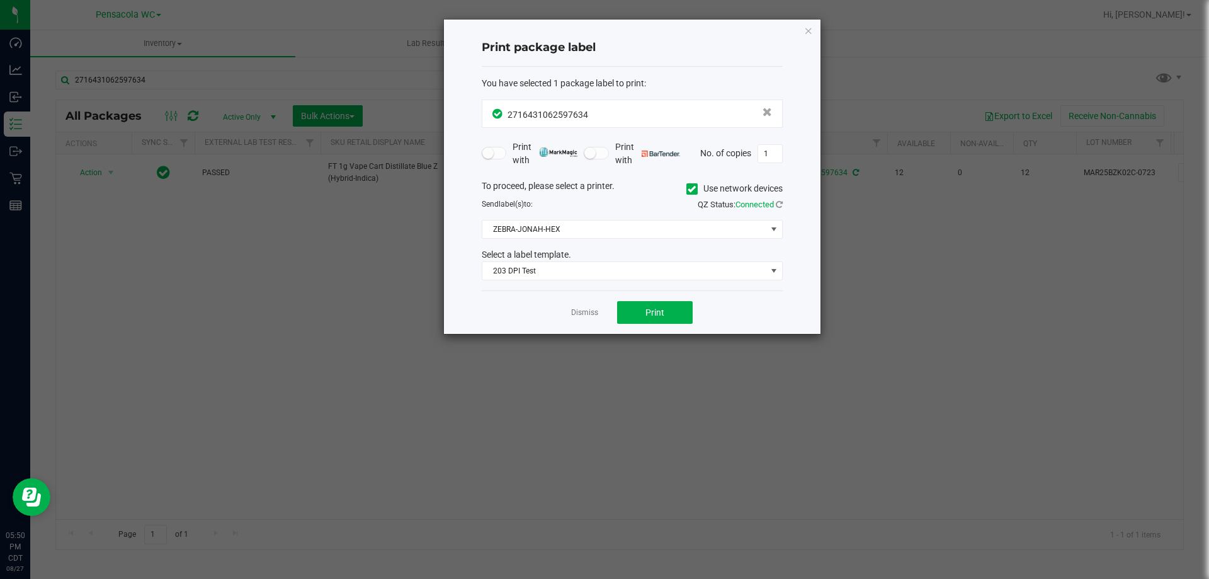
drag, startPoint x: 612, startPoint y: 232, endPoint x: 612, endPoint y: 285, distance: 53.5
click at [612, 283] on div "You have selected 1 package label to print : 2716431062597634 Print with Print …" at bounding box center [632, 179] width 301 height 224
click at [640, 315] on button "Print" at bounding box center [655, 312] width 76 height 23
click at [585, 306] on app-cancel-button "Dismiss" at bounding box center [584, 312] width 27 height 13
click at [586, 310] on link "Dismiss" at bounding box center [584, 312] width 27 height 11
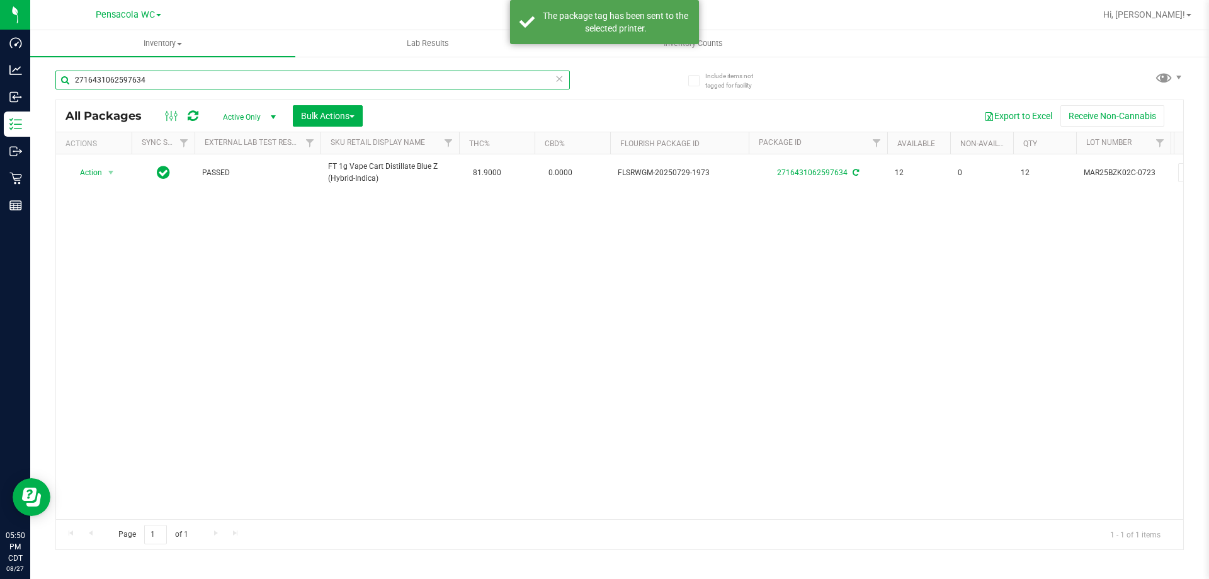
click at [191, 85] on input "2716431062597634" at bounding box center [312, 80] width 514 height 19
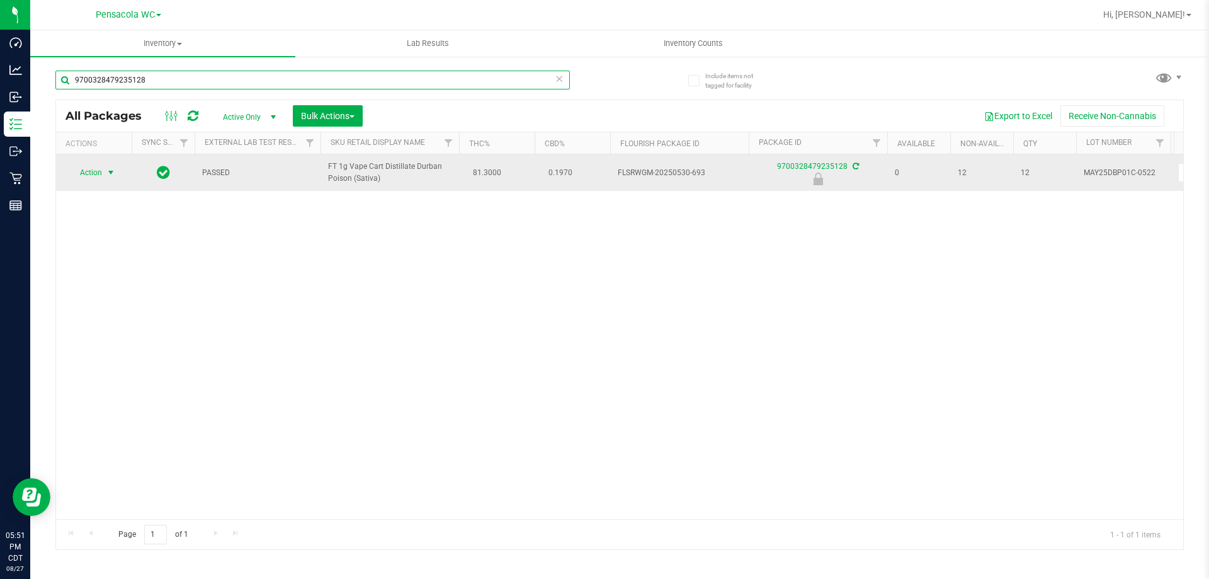
type input "9700328479235128"
click at [98, 169] on span "Action" at bounding box center [86, 173] width 34 height 18
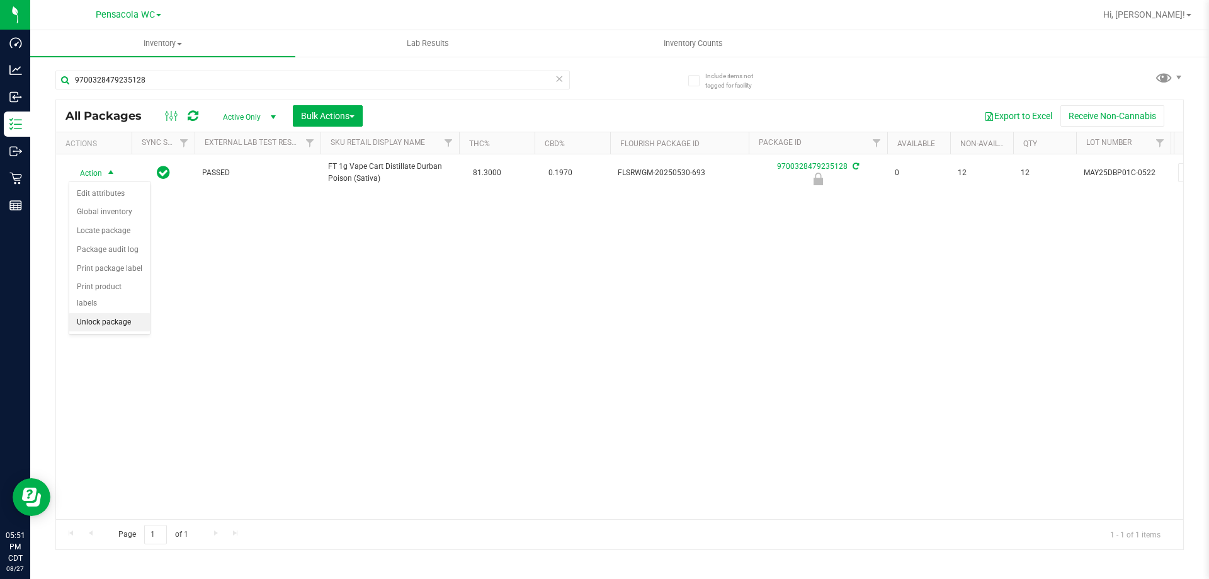
click at [94, 313] on li "Unlock package" at bounding box center [109, 322] width 81 height 19
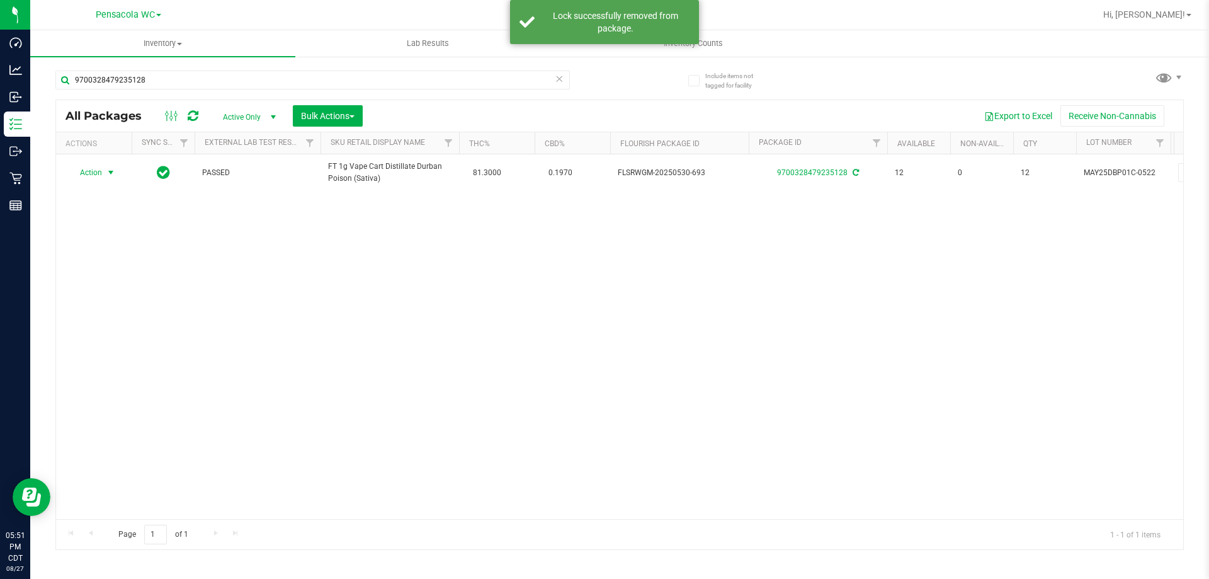
click at [89, 169] on span "Action" at bounding box center [86, 173] width 34 height 18
click at [110, 316] on ul "Adjust qty Create package Edit attributes Global inventory Locate package Lock …" at bounding box center [118, 277] width 98 height 187
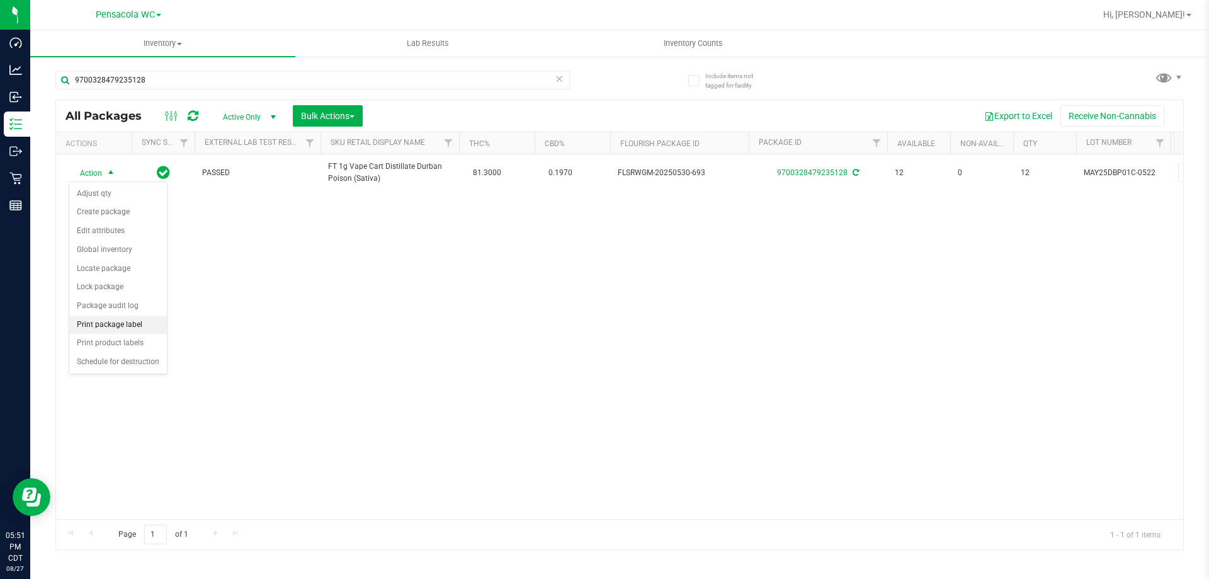
click at [118, 318] on li "Print package label" at bounding box center [118, 324] width 98 height 19
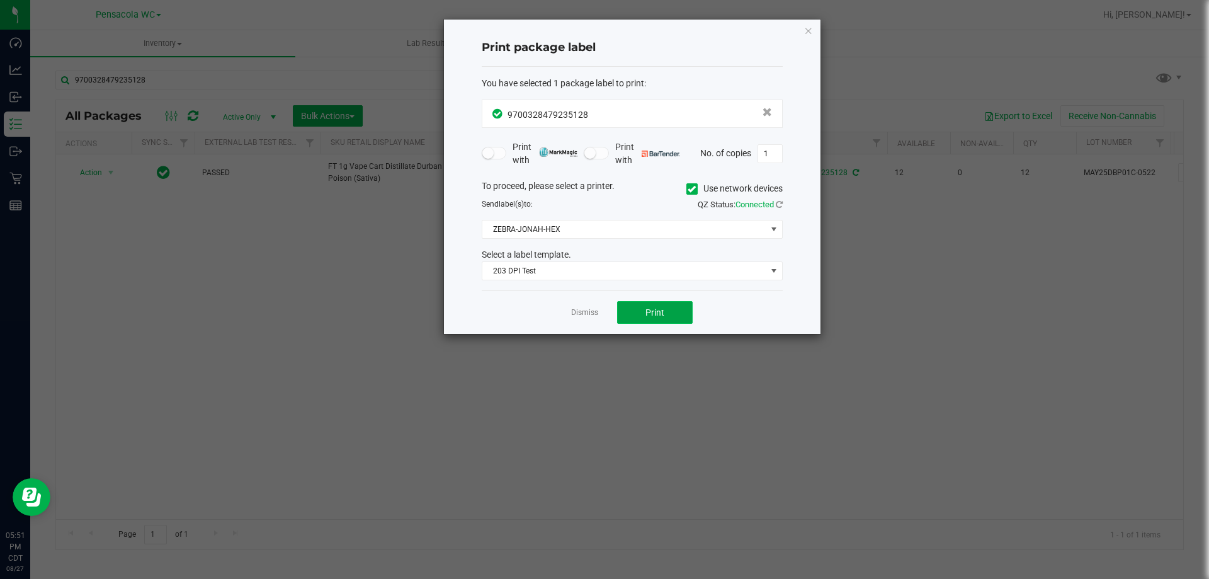
click at [659, 310] on span "Print" at bounding box center [654, 312] width 19 height 10
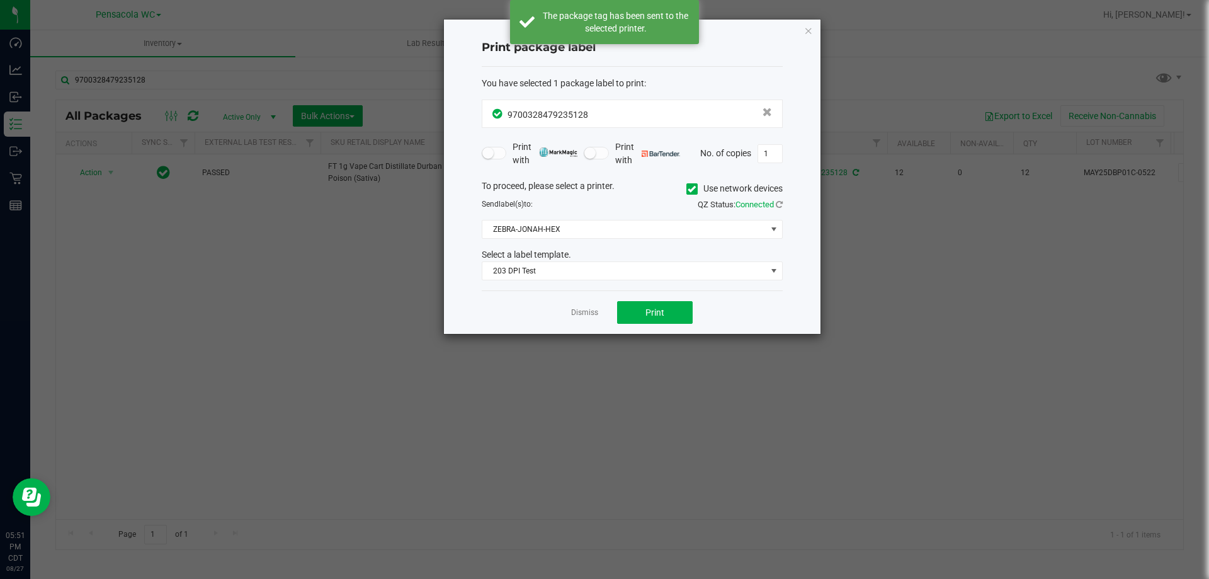
click at [592, 303] on div "Dismiss Print" at bounding box center [632, 311] width 301 height 43
click at [589, 308] on link "Dismiss" at bounding box center [584, 312] width 27 height 11
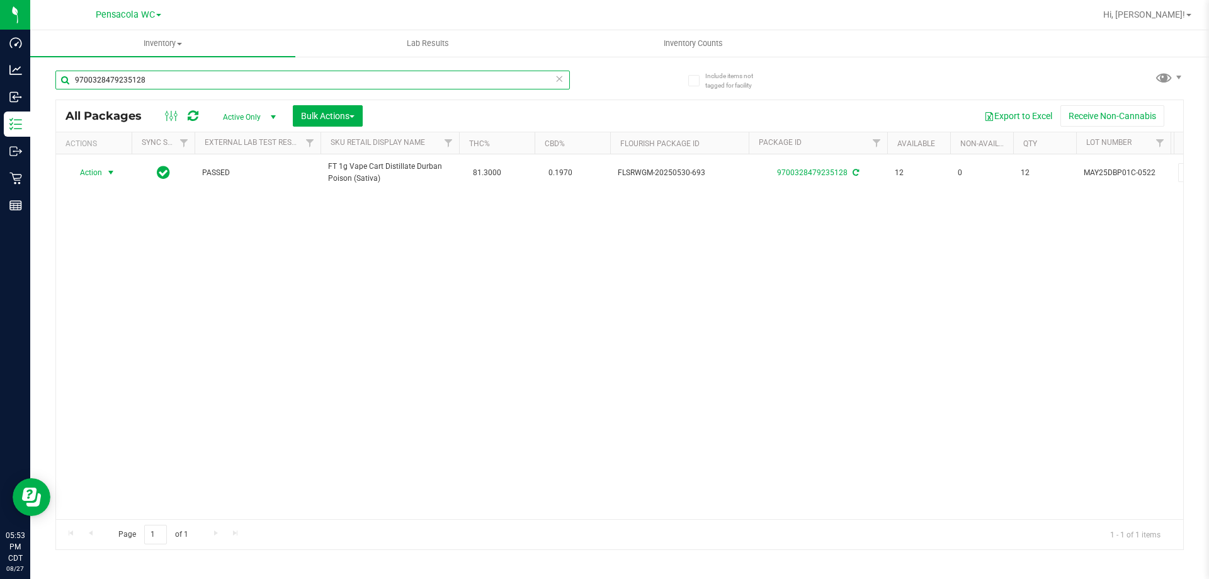
click at [171, 76] on input "9700328479235128" at bounding box center [312, 80] width 514 height 19
click at [171, 75] on input "9700328479235128" at bounding box center [312, 80] width 514 height 19
click at [171, 73] on input "9700328479235128" at bounding box center [312, 80] width 514 height 19
type input "5239178979979048"
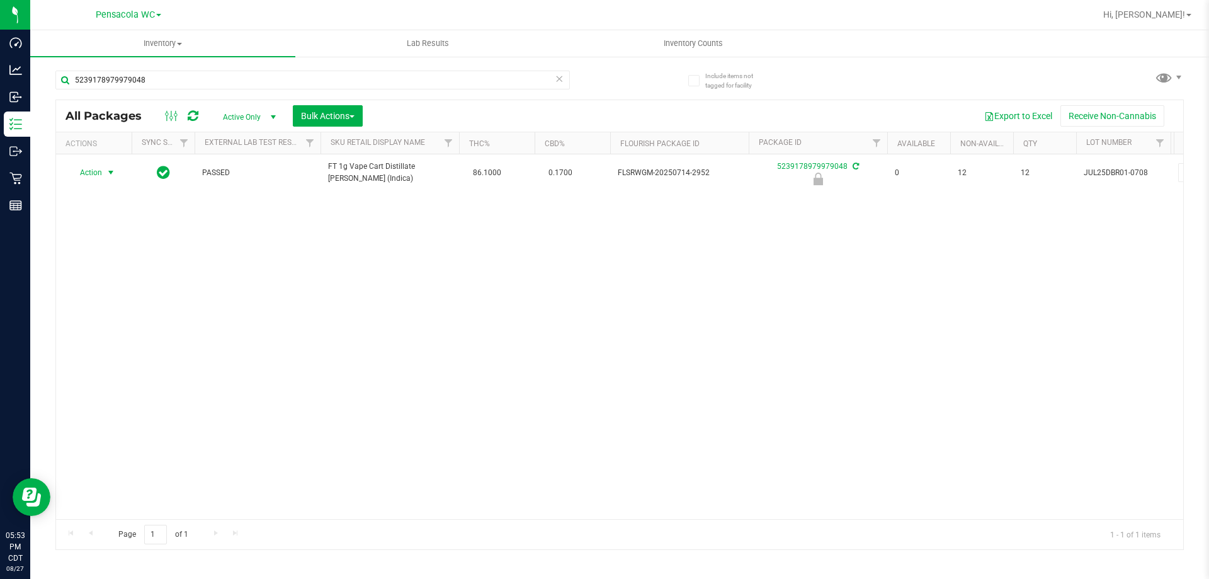
click at [89, 170] on span "Action" at bounding box center [86, 173] width 34 height 18
click at [94, 313] on li "Unlock package" at bounding box center [109, 322] width 81 height 19
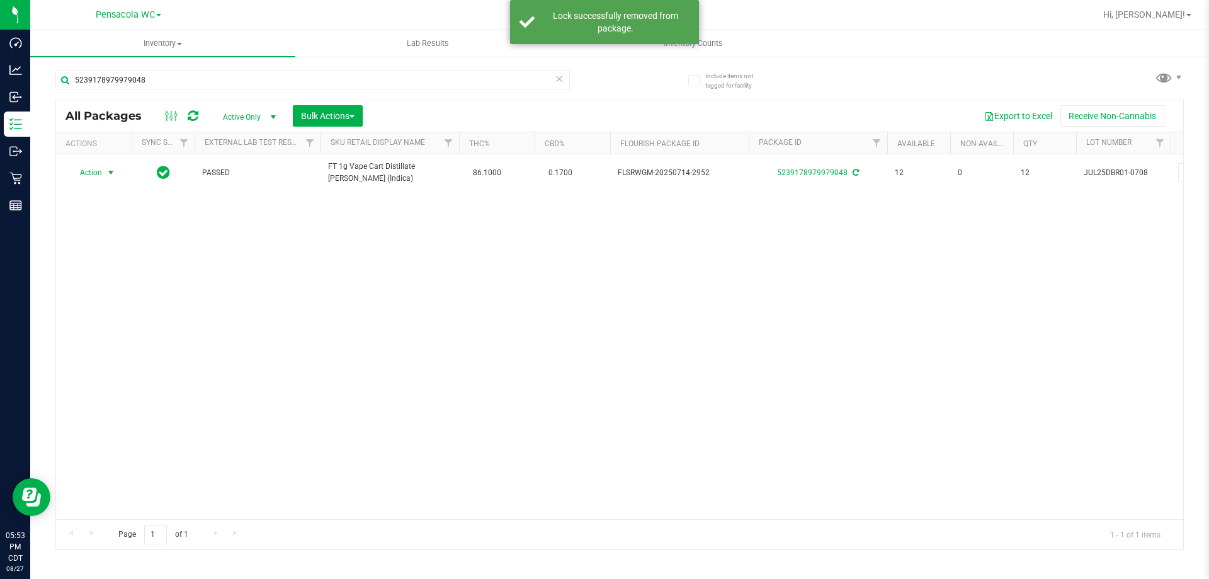
click at [91, 173] on span "Action" at bounding box center [86, 173] width 34 height 18
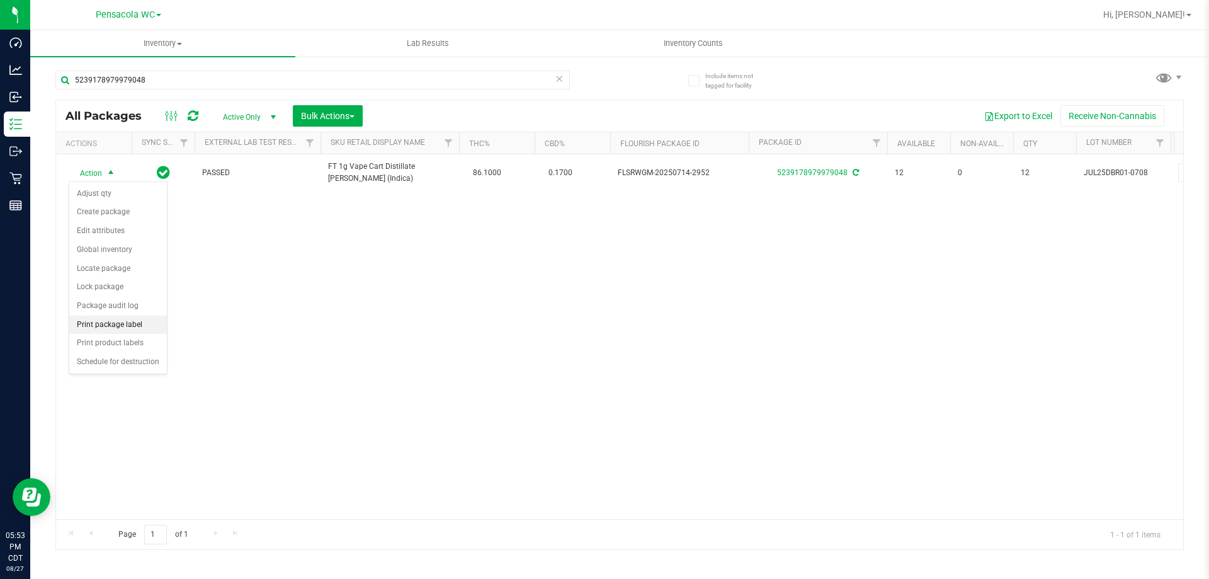
click at [128, 322] on li "Print package label" at bounding box center [118, 324] width 98 height 19
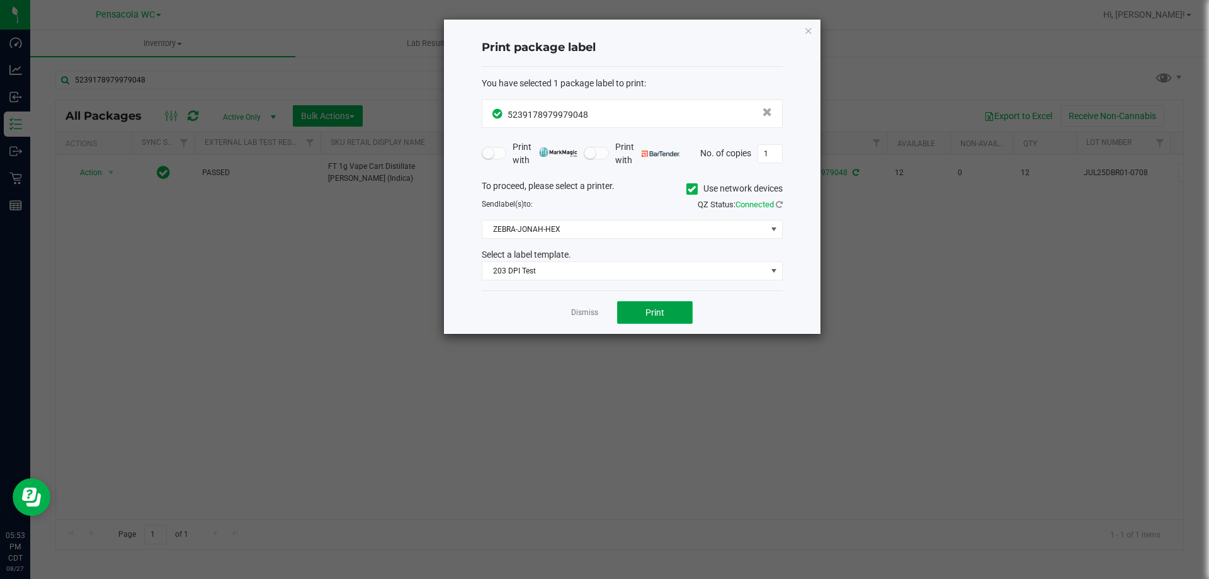
click at [653, 308] on span "Print" at bounding box center [654, 312] width 19 height 10
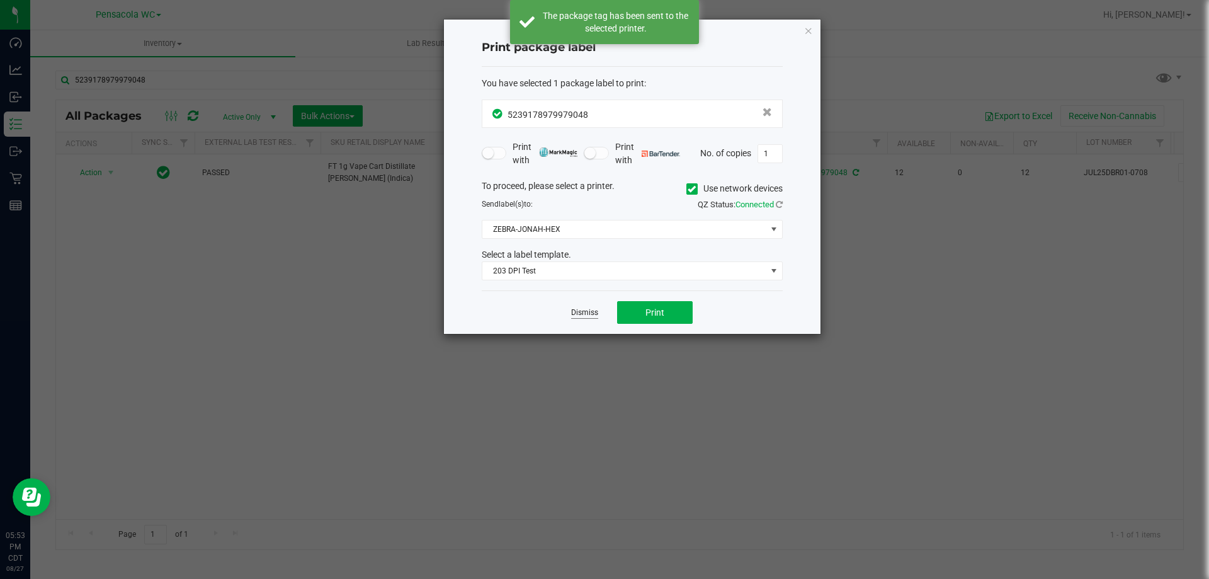
click at [584, 317] on link "Dismiss" at bounding box center [584, 312] width 27 height 11
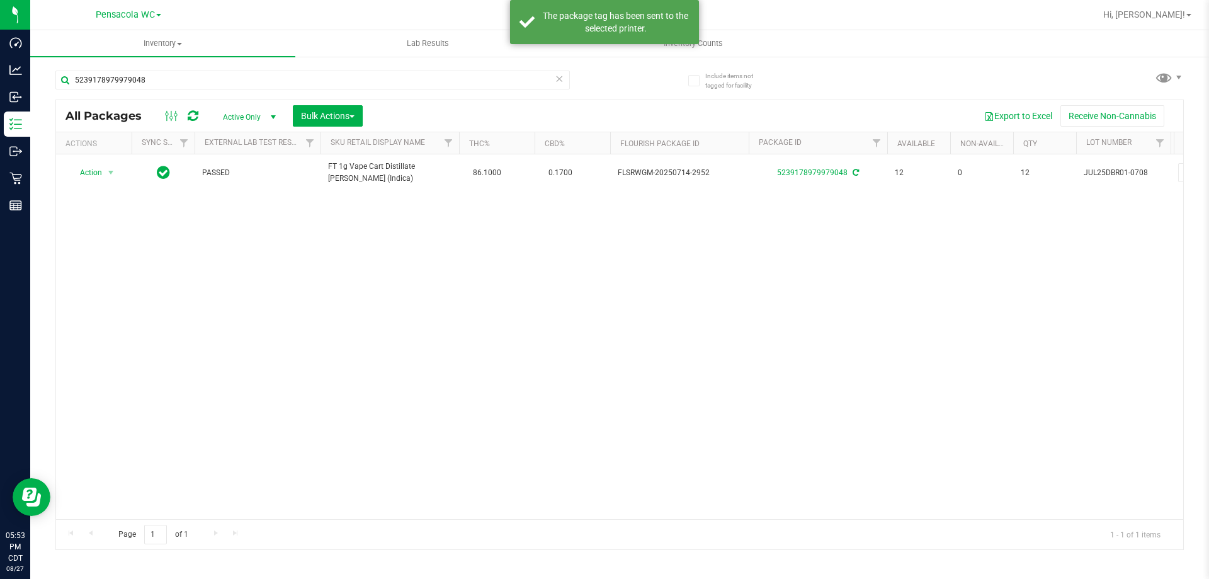
click at [246, 65] on div "5239178979979048" at bounding box center [337, 79] width 564 height 40
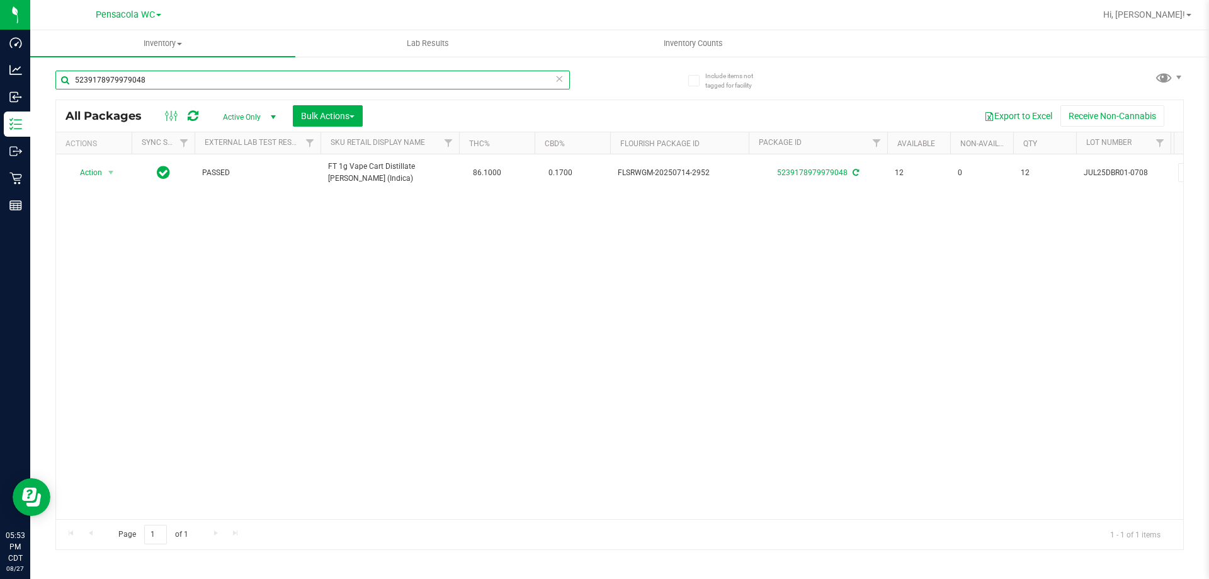
click at [246, 74] on input "5239178979979048" at bounding box center [312, 80] width 514 height 19
type input "4789248323391358"
click at [101, 171] on span "Action" at bounding box center [86, 173] width 34 height 18
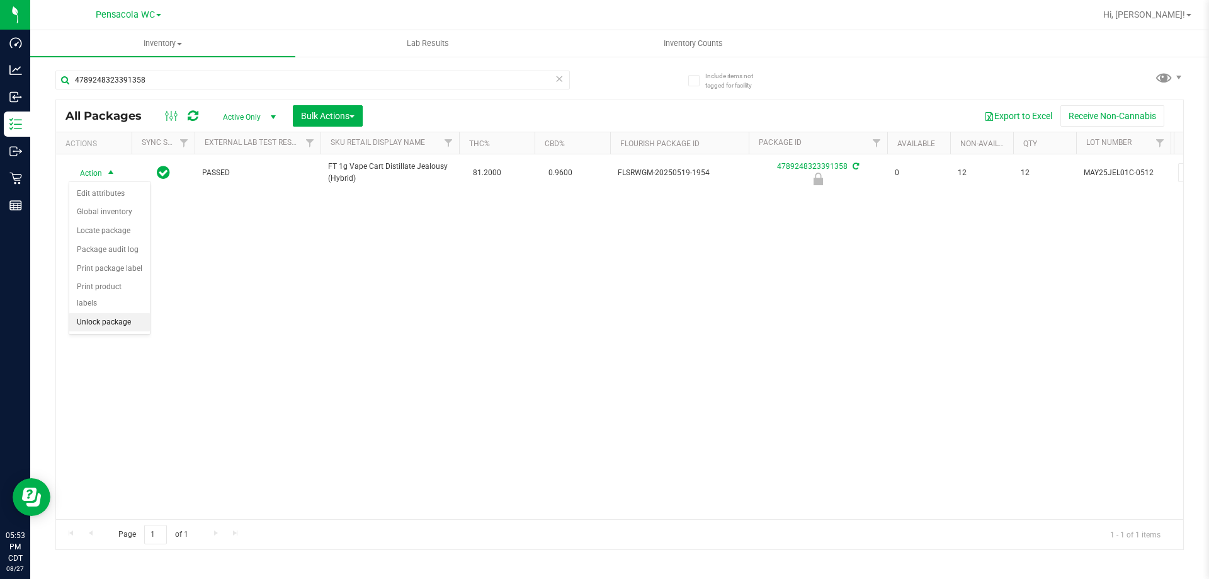
click at [78, 313] on li "Unlock package" at bounding box center [109, 322] width 81 height 19
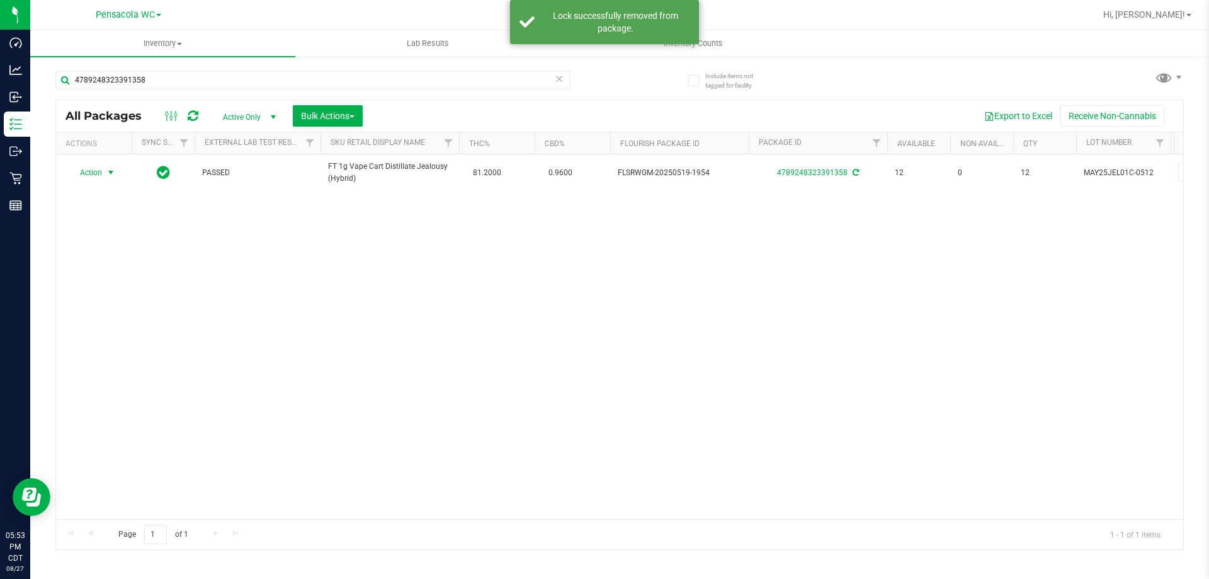
click at [100, 172] on span "Action" at bounding box center [86, 173] width 34 height 18
click at [115, 326] on li "Print package label" at bounding box center [118, 324] width 98 height 19
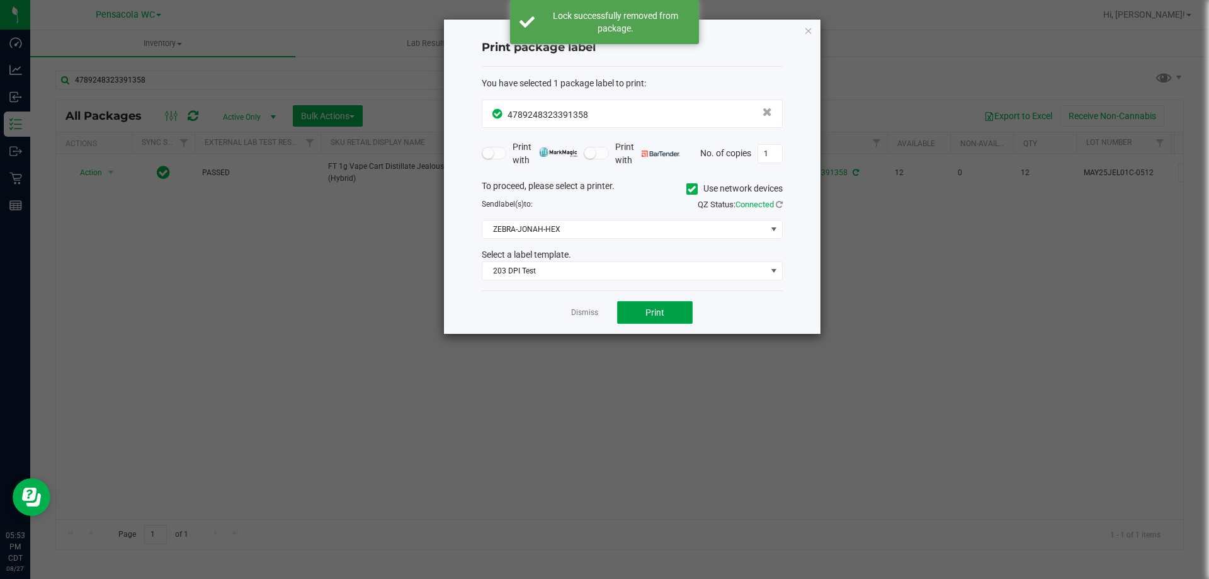
click at [643, 311] on button "Print" at bounding box center [655, 312] width 76 height 23
click at [587, 314] on link "Dismiss" at bounding box center [584, 312] width 27 height 11
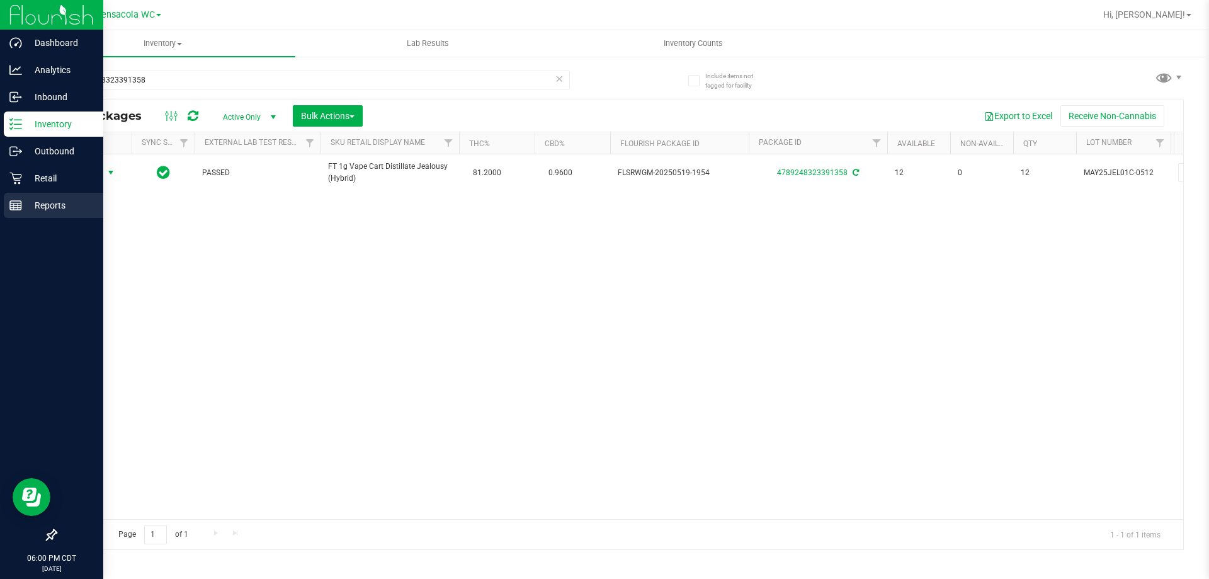
click at [30, 209] on p "Reports" at bounding box center [60, 205] width 76 height 15
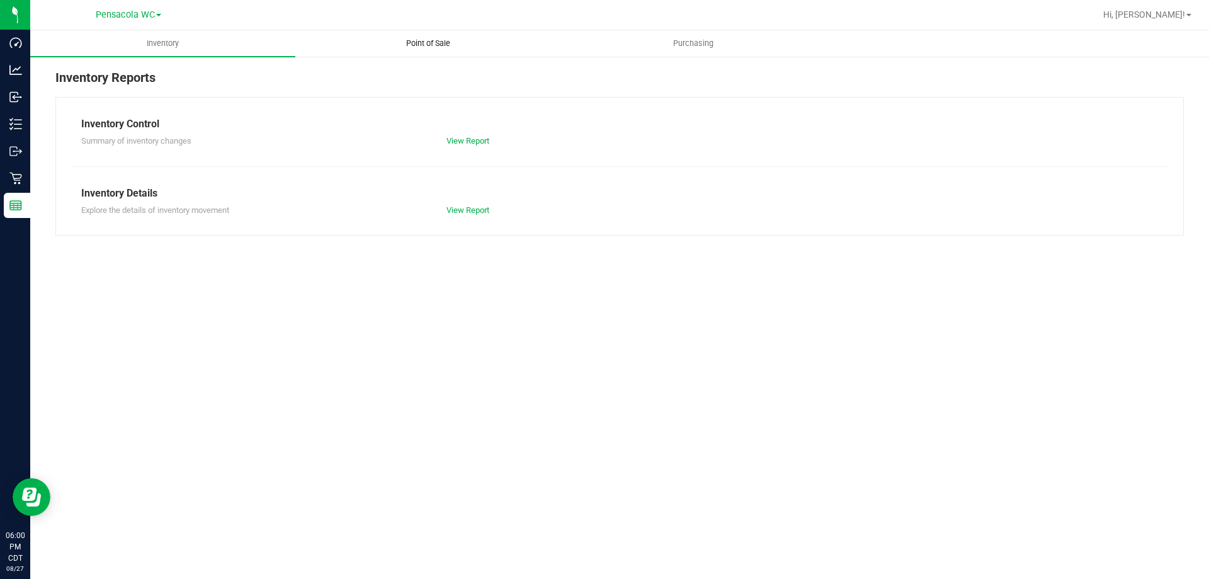
click at [431, 43] on span "Point of Sale" at bounding box center [428, 43] width 78 height 11
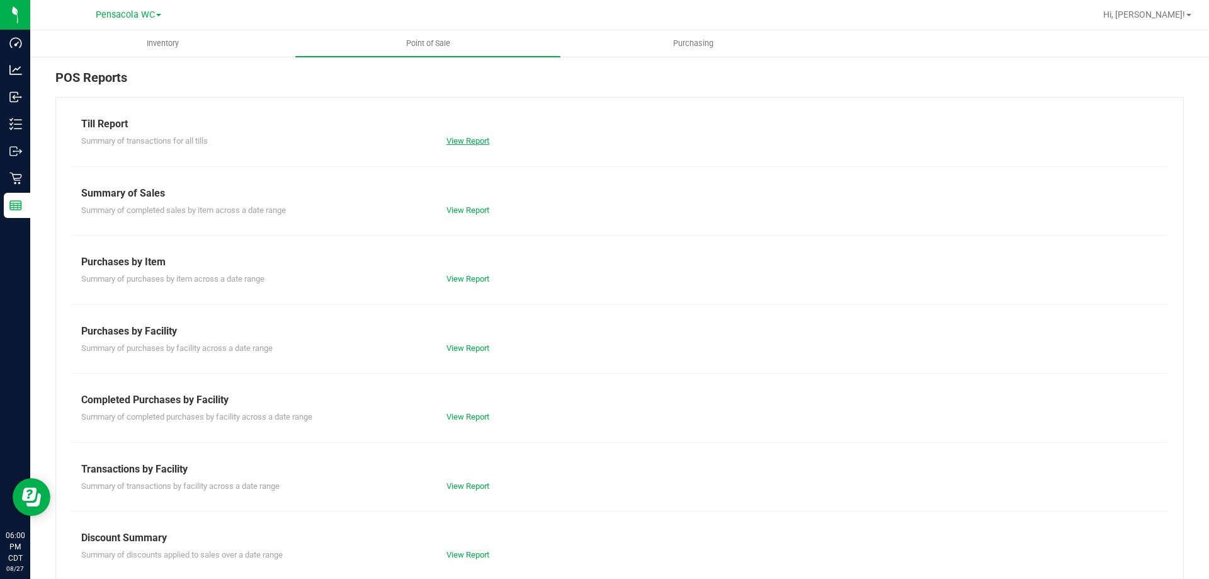
click at [456, 141] on link "View Report" at bounding box center [467, 140] width 43 height 9
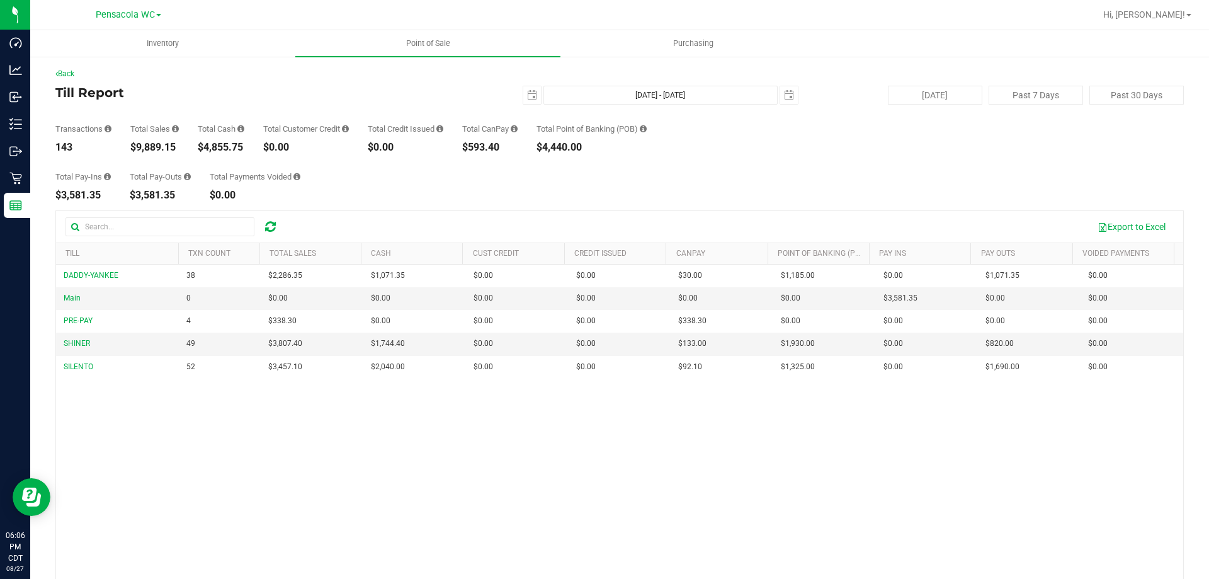
click at [193, 87] on h4 "Till Report" at bounding box center [243, 93] width 376 height 14
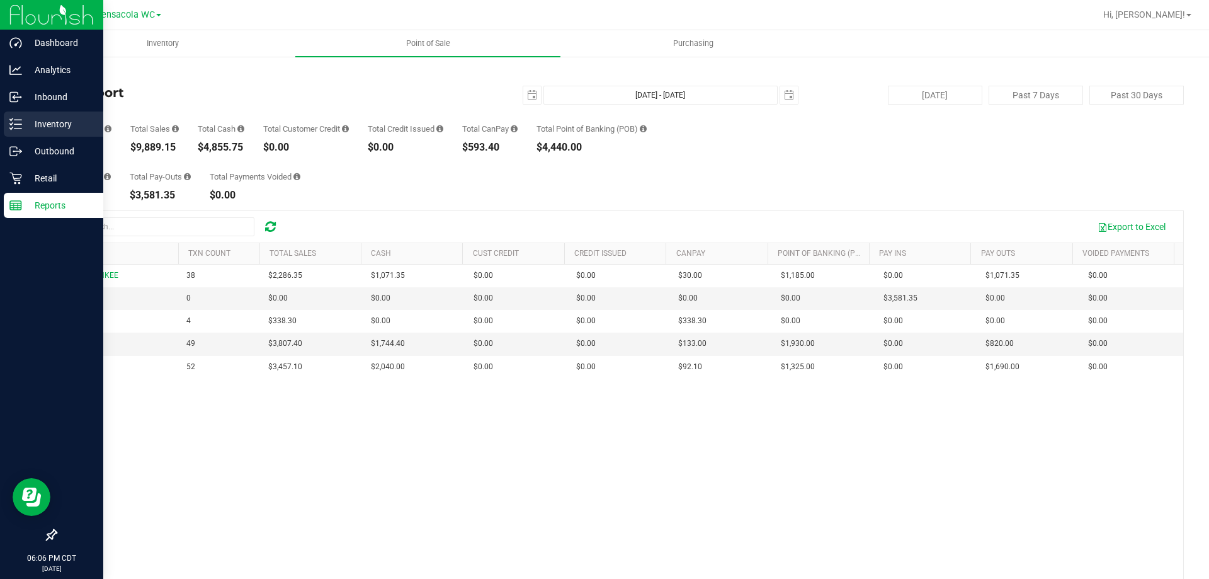
click at [16, 119] on icon at bounding box center [15, 124] width 13 height 13
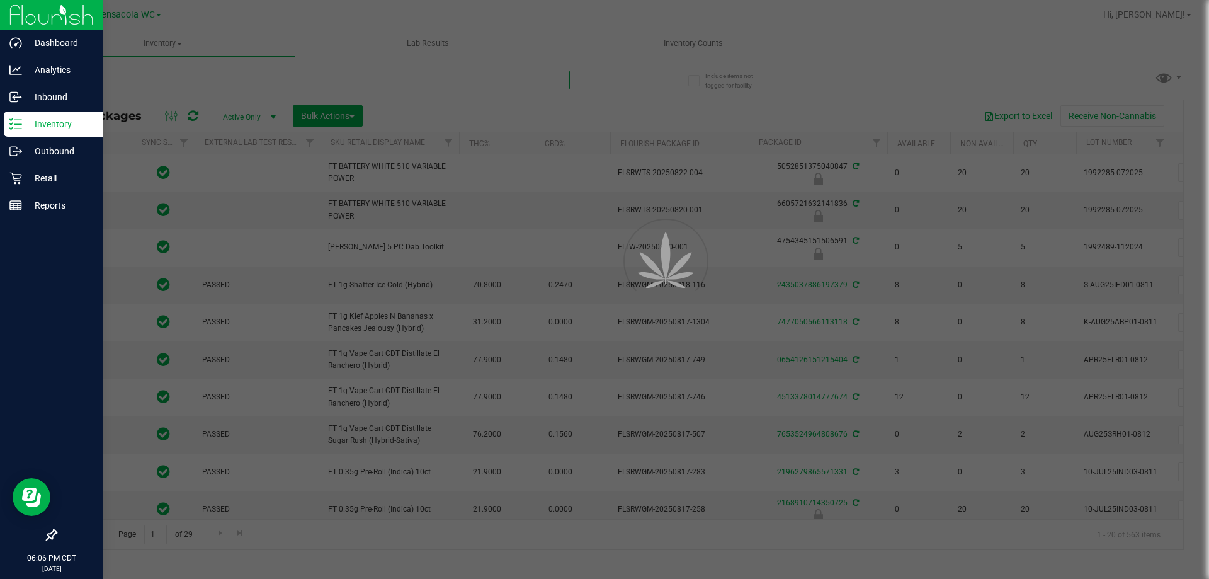
click at [192, 81] on input "text" at bounding box center [312, 80] width 514 height 19
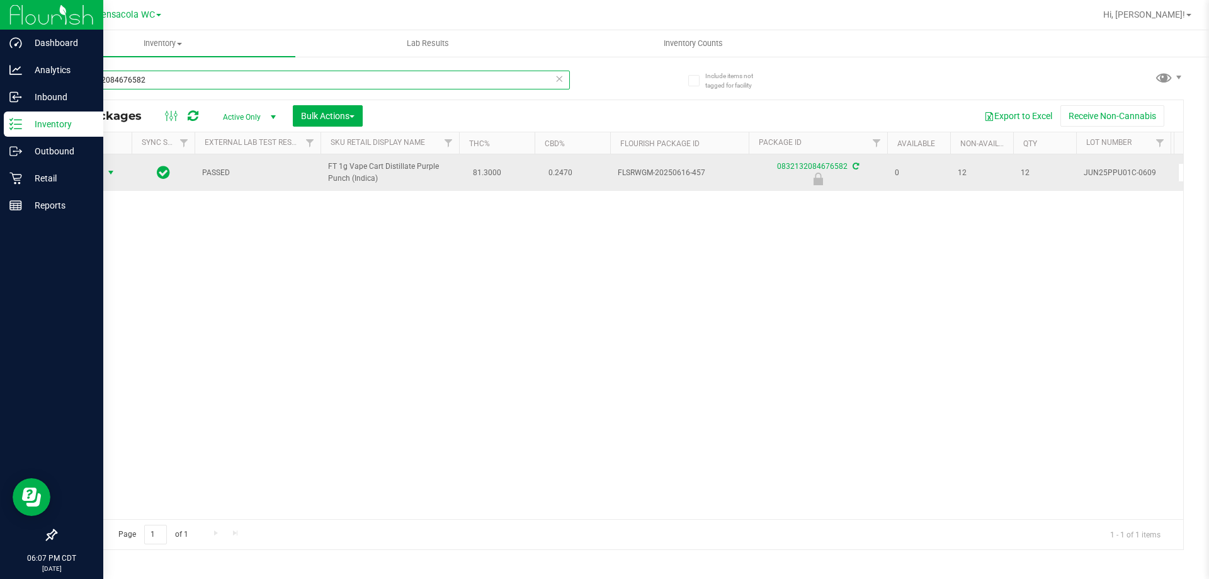
type input "0832132084676582"
click at [108, 171] on span "select" at bounding box center [111, 172] width 10 height 10
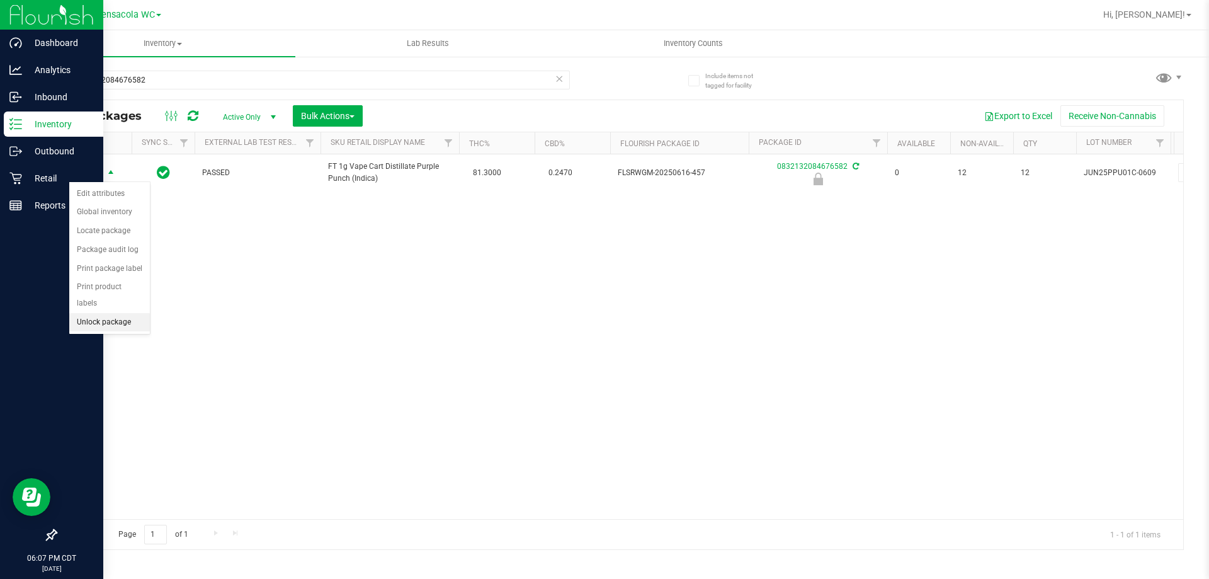
click at [105, 313] on li "Unlock package" at bounding box center [109, 322] width 81 height 19
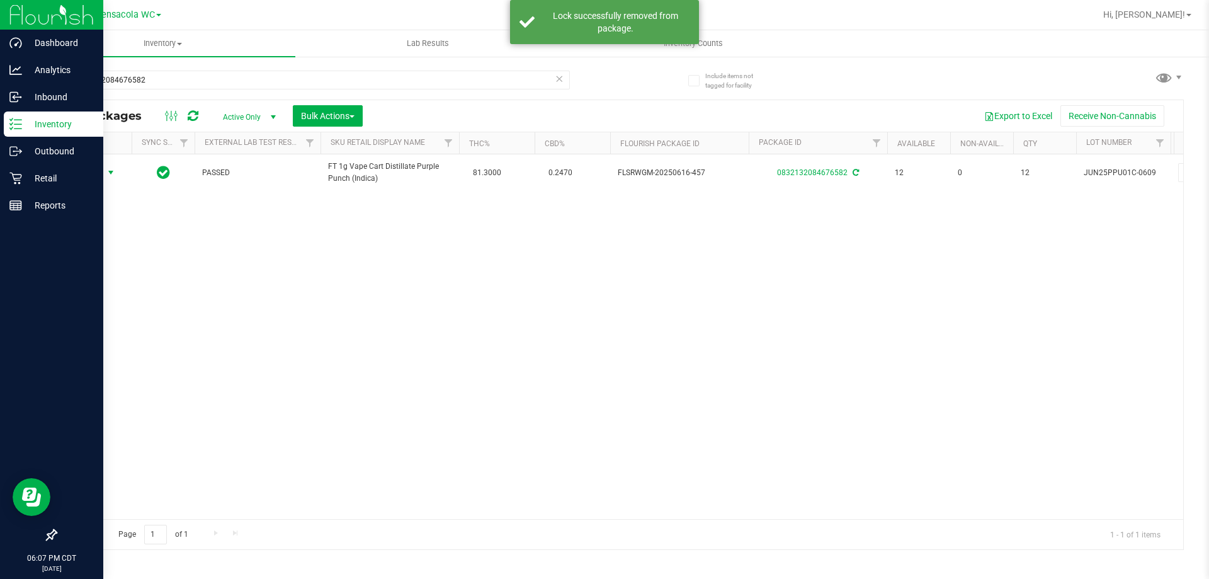
click at [83, 171] on span "Action" at bounding box center [86, 173] width 34 height 18
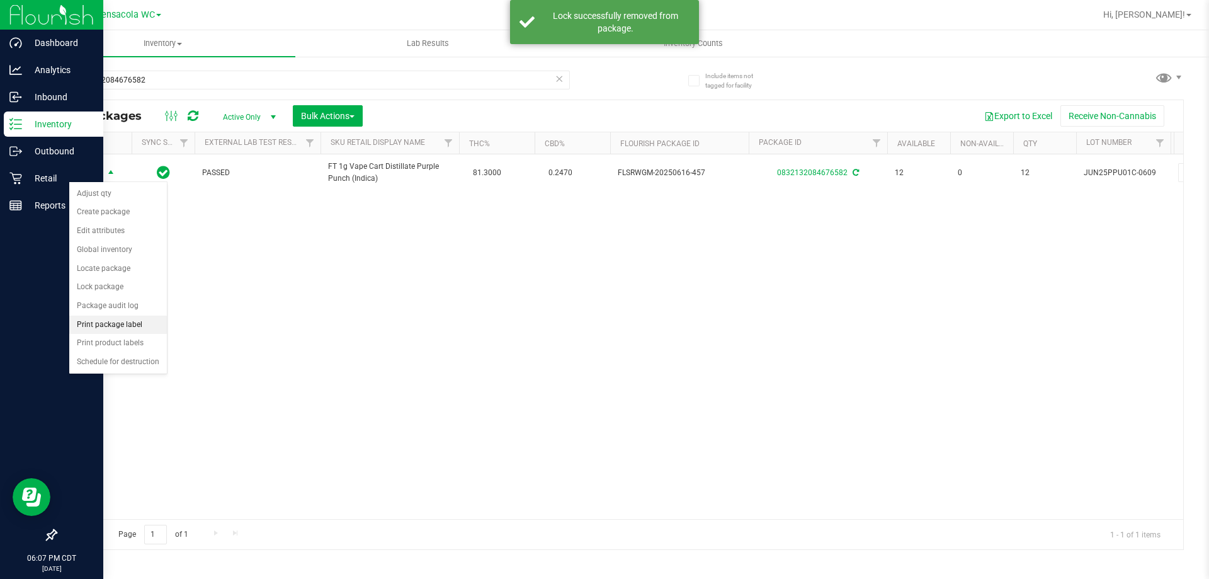
click at [117, 321] on li "Print package label" at bounding box center [118, 324] width 98 height 19
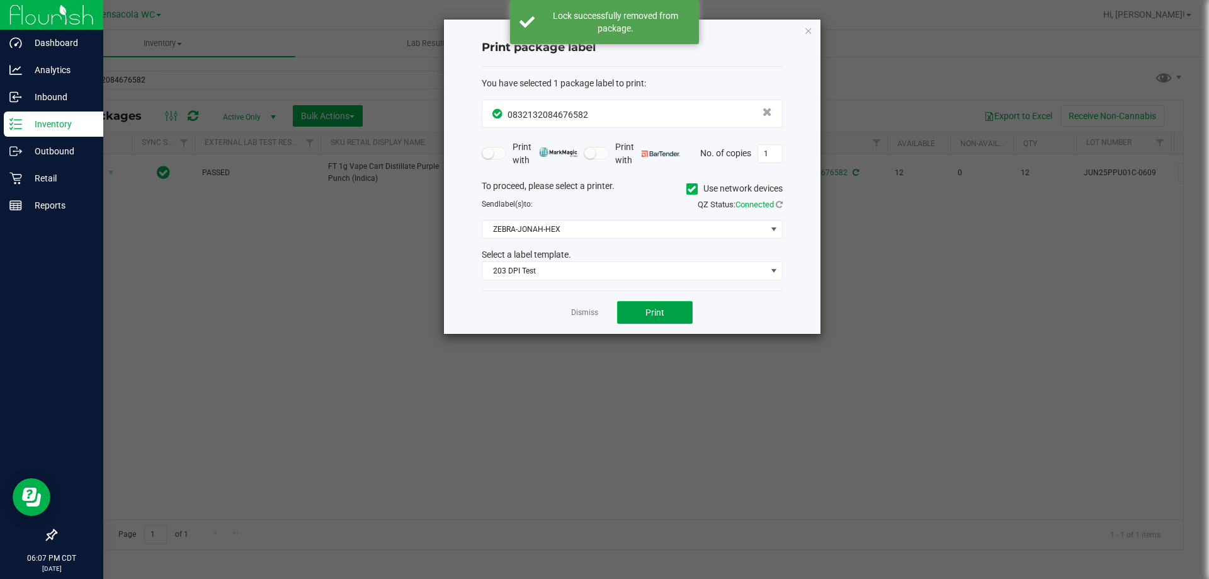
click at [654, 319] on button "Print" at bounding box center [655, 312] width 76 height 23
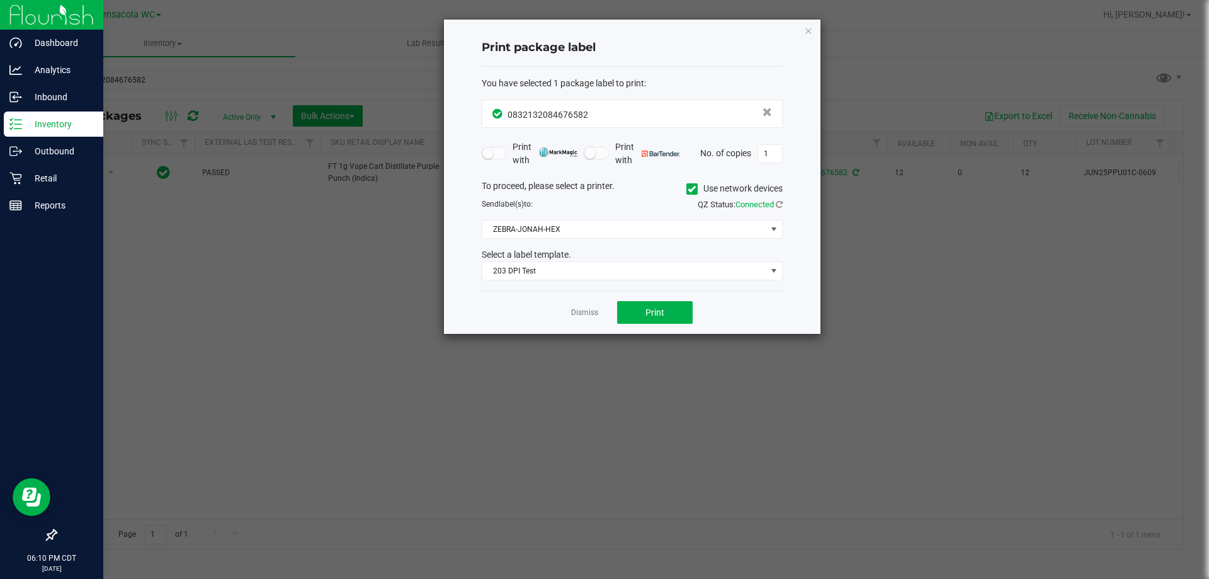
drag, startPoint x: 590, startPoint y: 310, endPoint x: 264, endPoint y: 64, distance: 407.7
click at [590, 309] on link "Dismiss" at bounding box center [584, 312] width 27 height 11
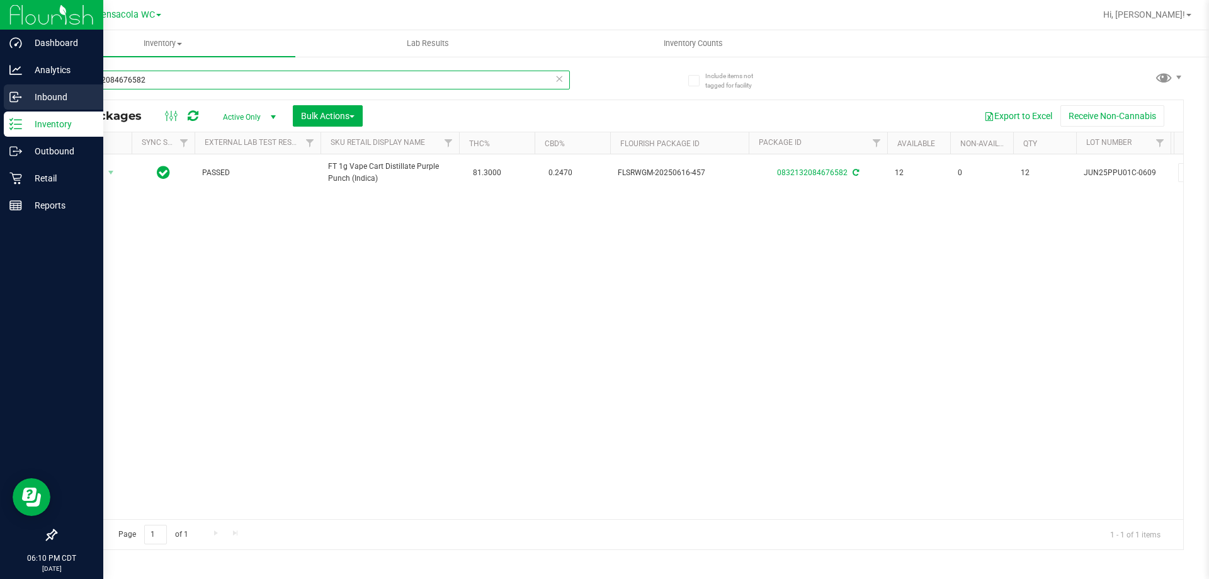
drag, startPoint x: 158, startPoint y: 83, endPoint x: 1, endPoint y: 99, distance: 158.2
click at [0, 98] on div "Dashboard Analytics Inbound Inventory Outbound Retail Reports 06:10 PM CDT 08/2…" at bounding box center [604, 289] width 1209 height 579
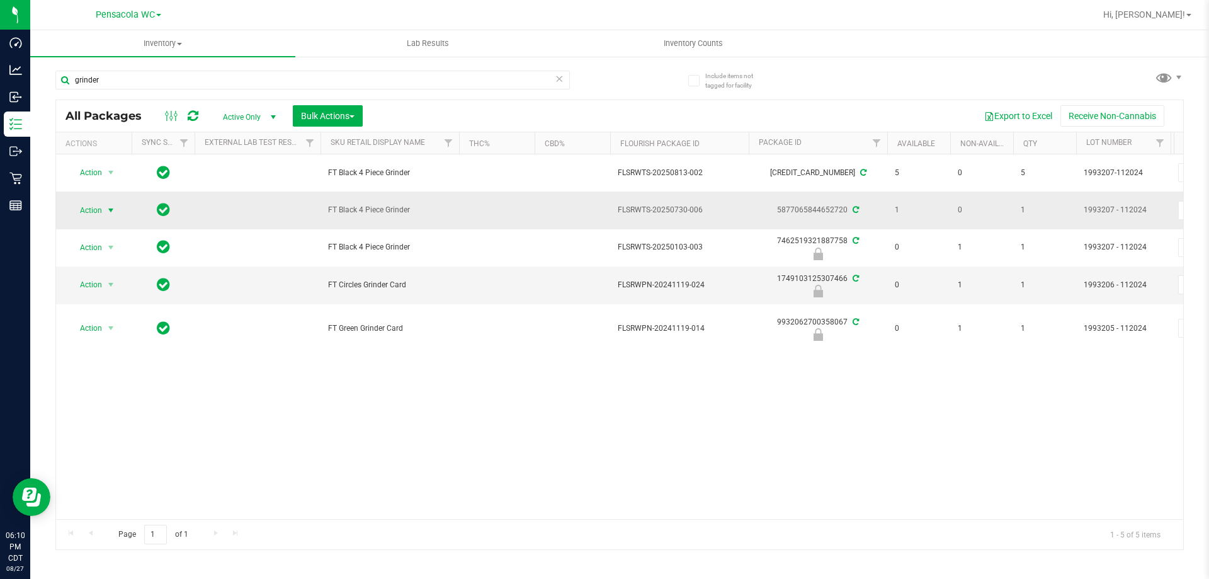
click at [93, 206] on span "Action" at bounding box center [86, 210] width 34 height 18
click at [140, 365] on li "Print package label" at bounding box center [118, 362] width 98 height 19
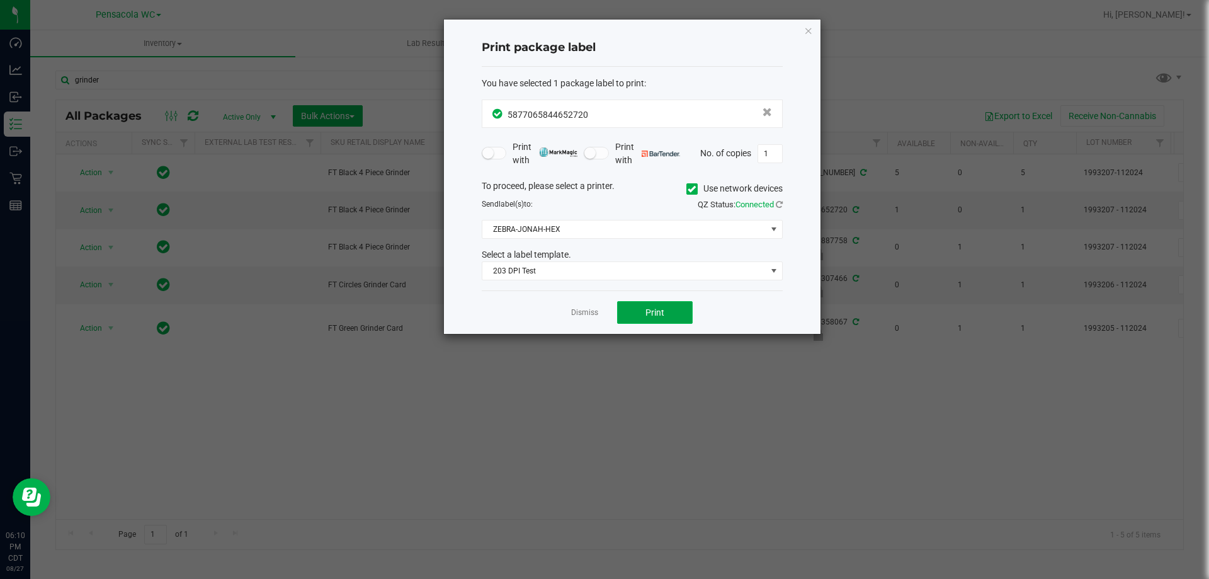
click at [667, 308] on button "Print" at bounding box center [655, 312] width 76 height 23
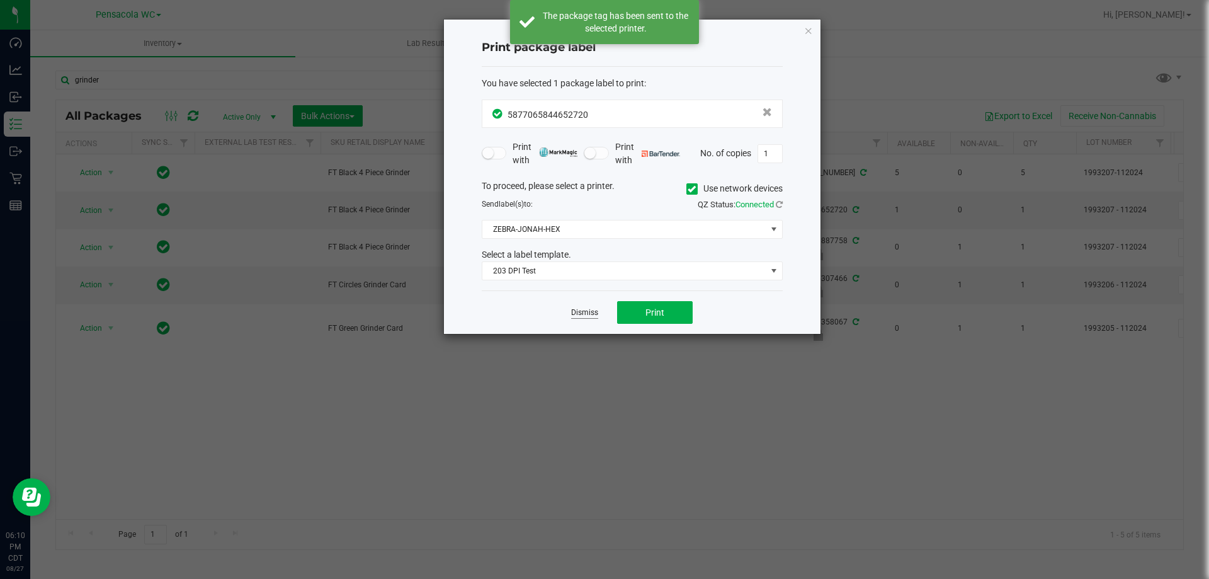
click at [592, 317] on link "Dismiss" at bounding box center [584, 312] width 27 height 11
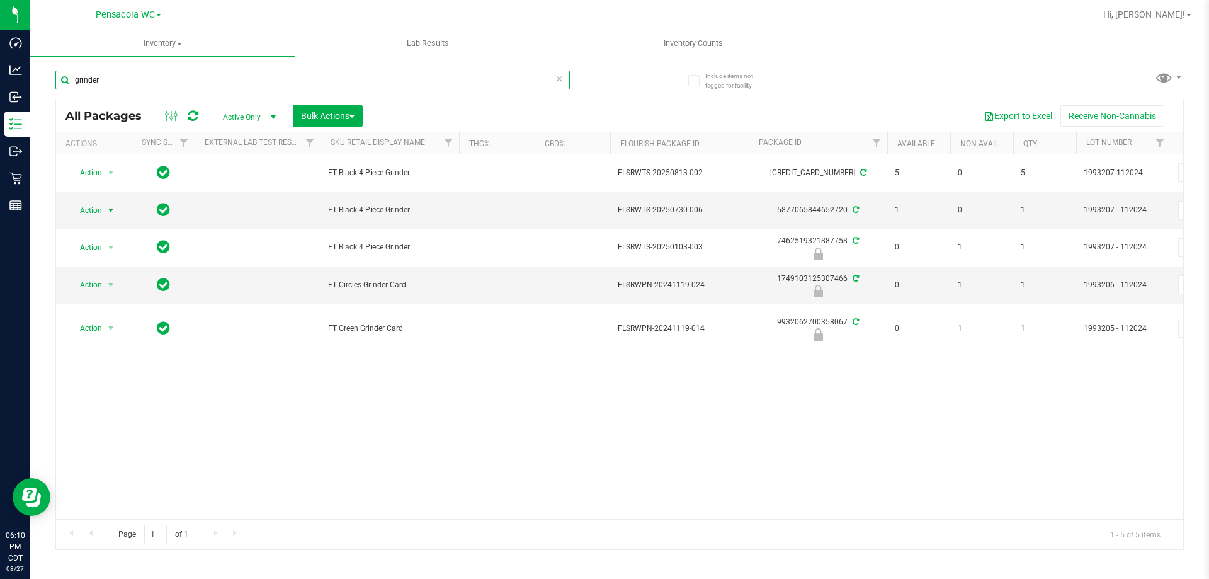
click at [118, 80] on input "grinder" at bounding box center [312, 80] width 514 height 19
click at [118, 79] on input "grinder" at bounding box center [312, 80] width 514 height 19
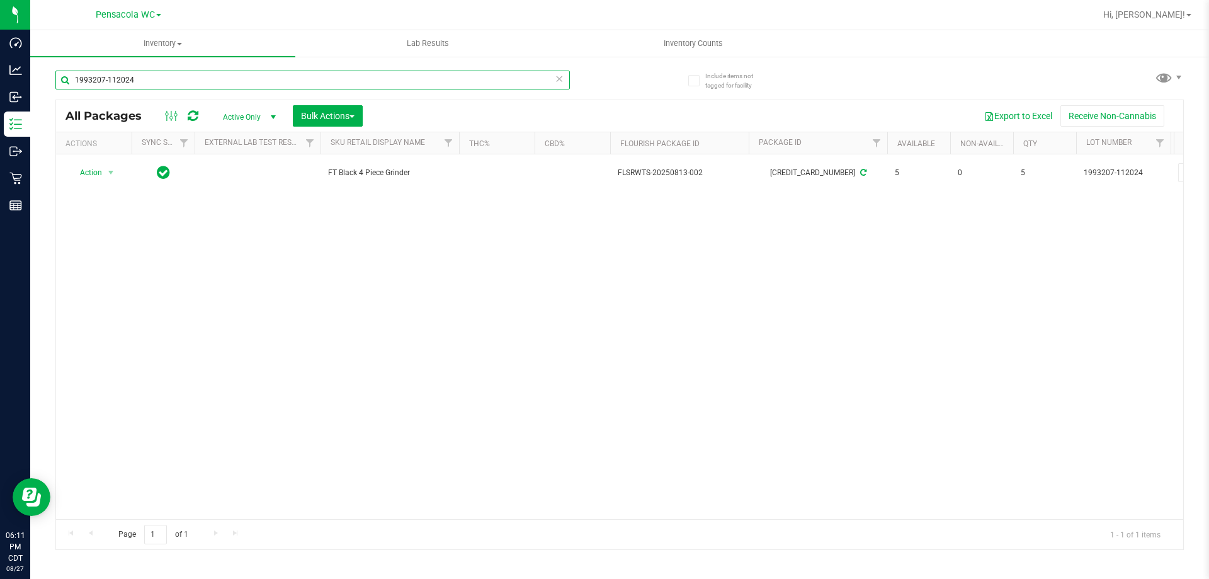
click at [273, 81] on input "1993207-112024" at bounding box center [312, 80] width 514 height 19
type input "1"
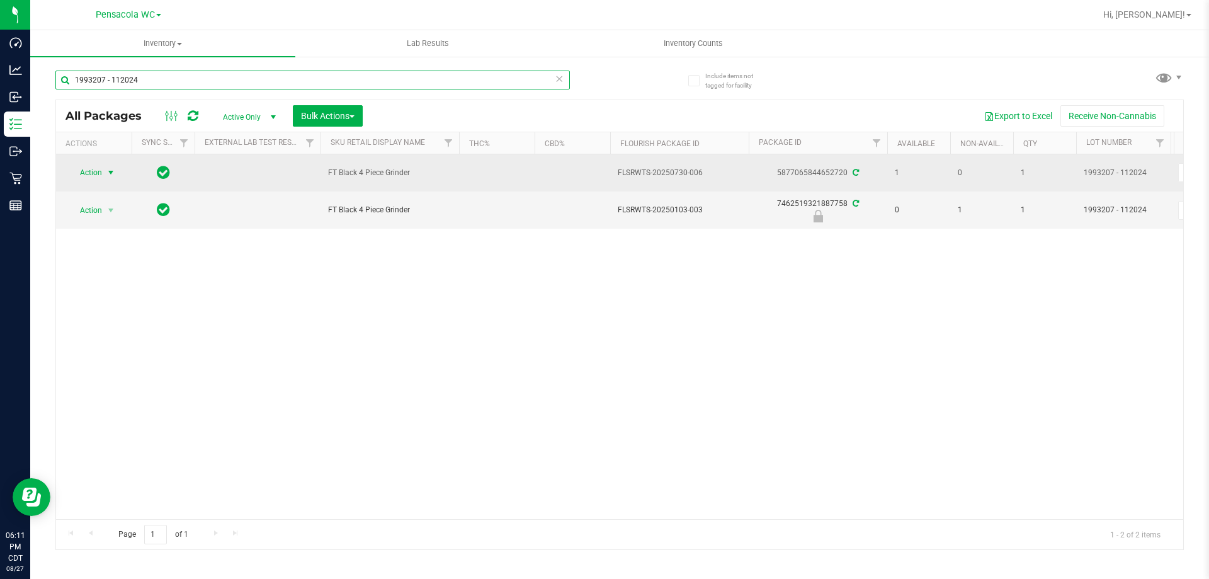
type input "1993207 - 112024"
click at [95, 175] on span "Action" at bounding box center [86, 173] width 34 height 18
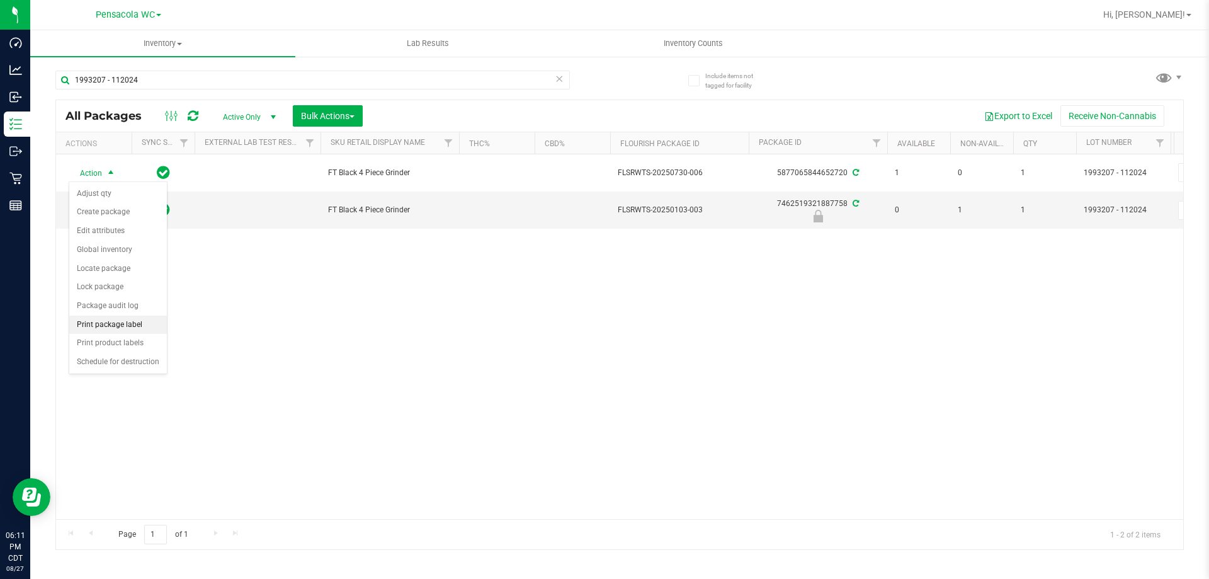
click at [135, 325] on li "Print package label" at bounding box center [118, 324] width 98 height 19
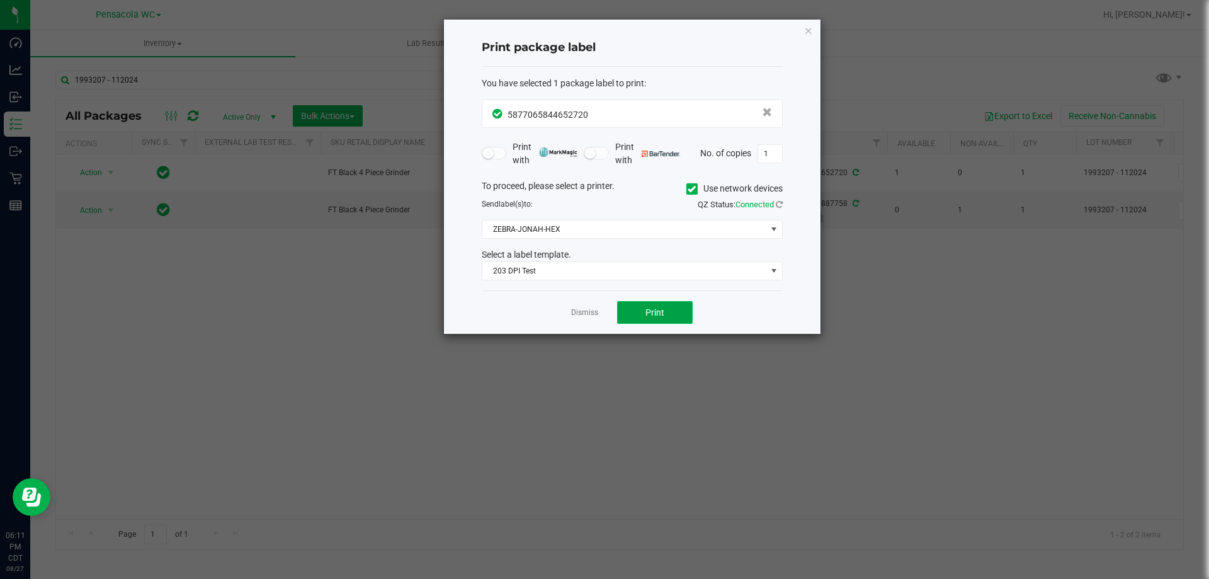
click at [648, 306] on button "Print" at bounding box center [655, 312] width 76 height 23
click at [566, 323] on div "Dismiss Print" at bounding box center [632, 311] width 301 height 43
click at [576, 314] on link "Dismiss" at bounding box center [584, 312] width 27 height 11
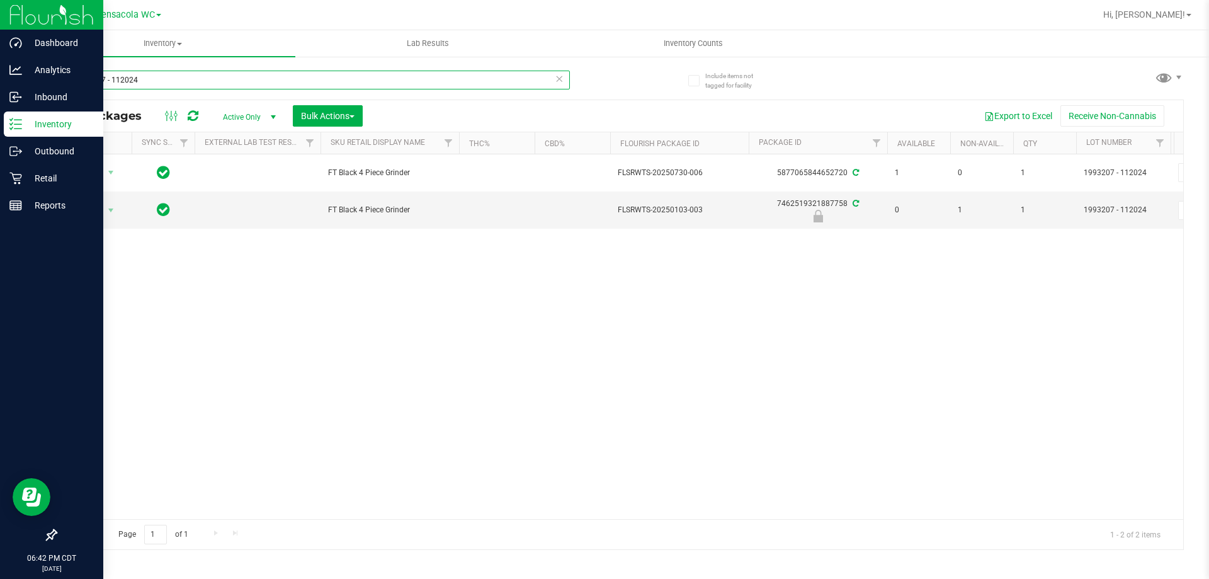
drag, startPoint x: 166, startPoint y: 86, endPoint x: 0, endPoint y: 234, distance: 222.5
click at [0, 234] on div "Dashboard Analytics Inbound Inventory Outbound Retail Reports 06:42 PM CDT 08/2…" at bounding box center [604, 289] width 1209 height 579
